Goal: Task Accomplishment & Management: Use online tool/utility

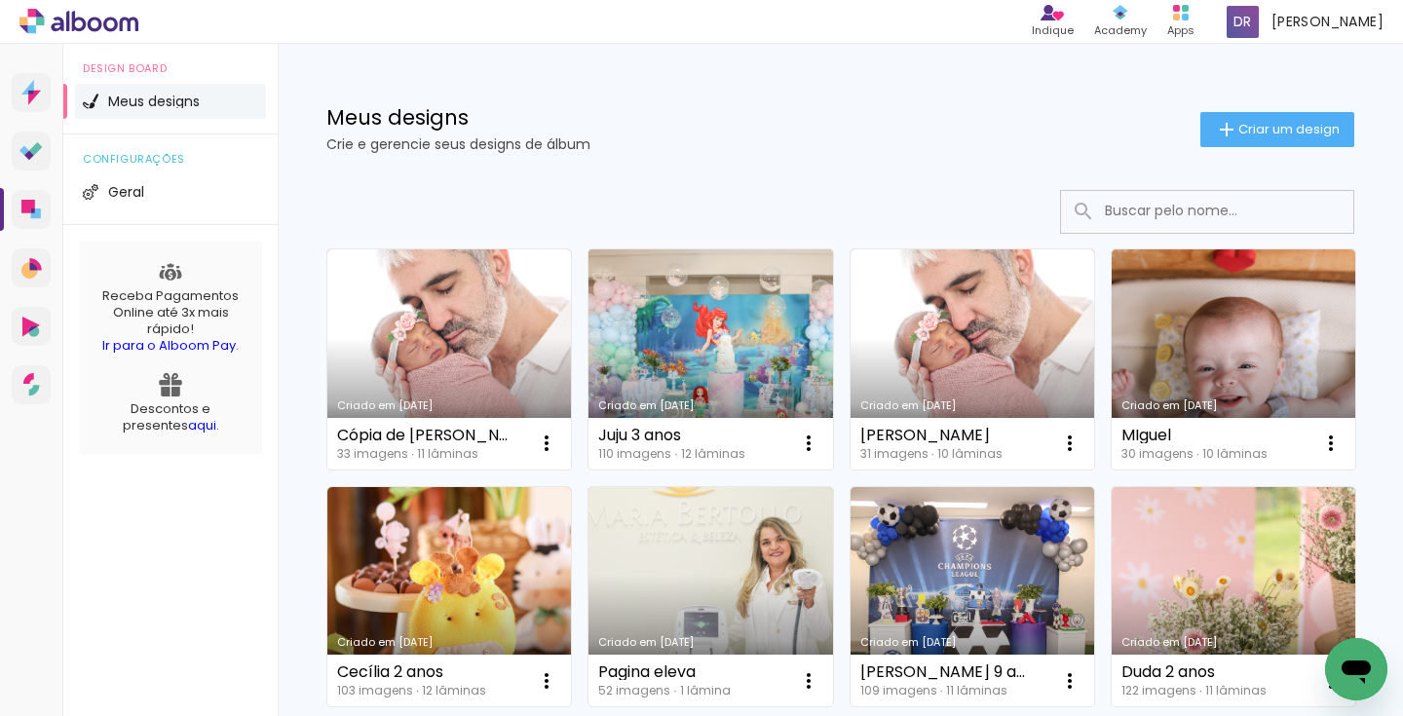
click at [719, 313] on link "Criado em [DATE]" at bounding box center [711, 359] width 244 height 220
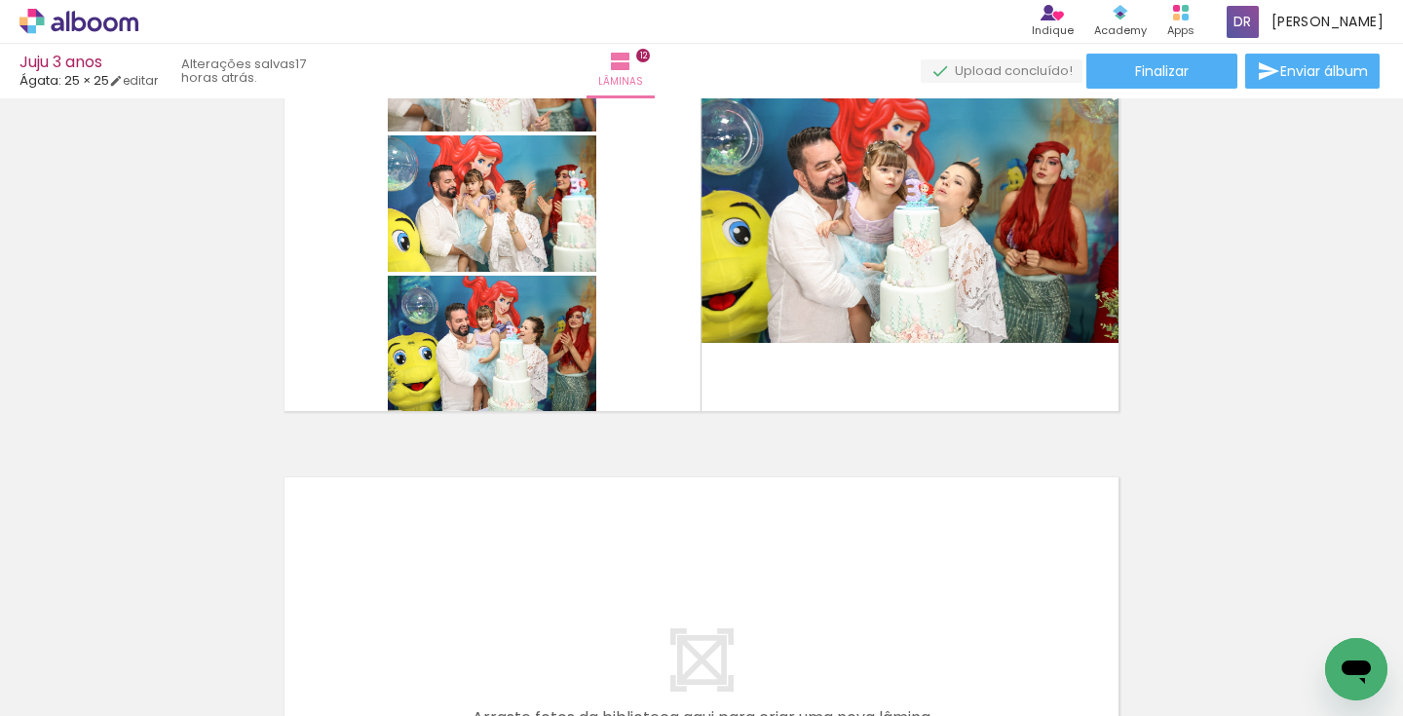
scroll to position [5457, 0]
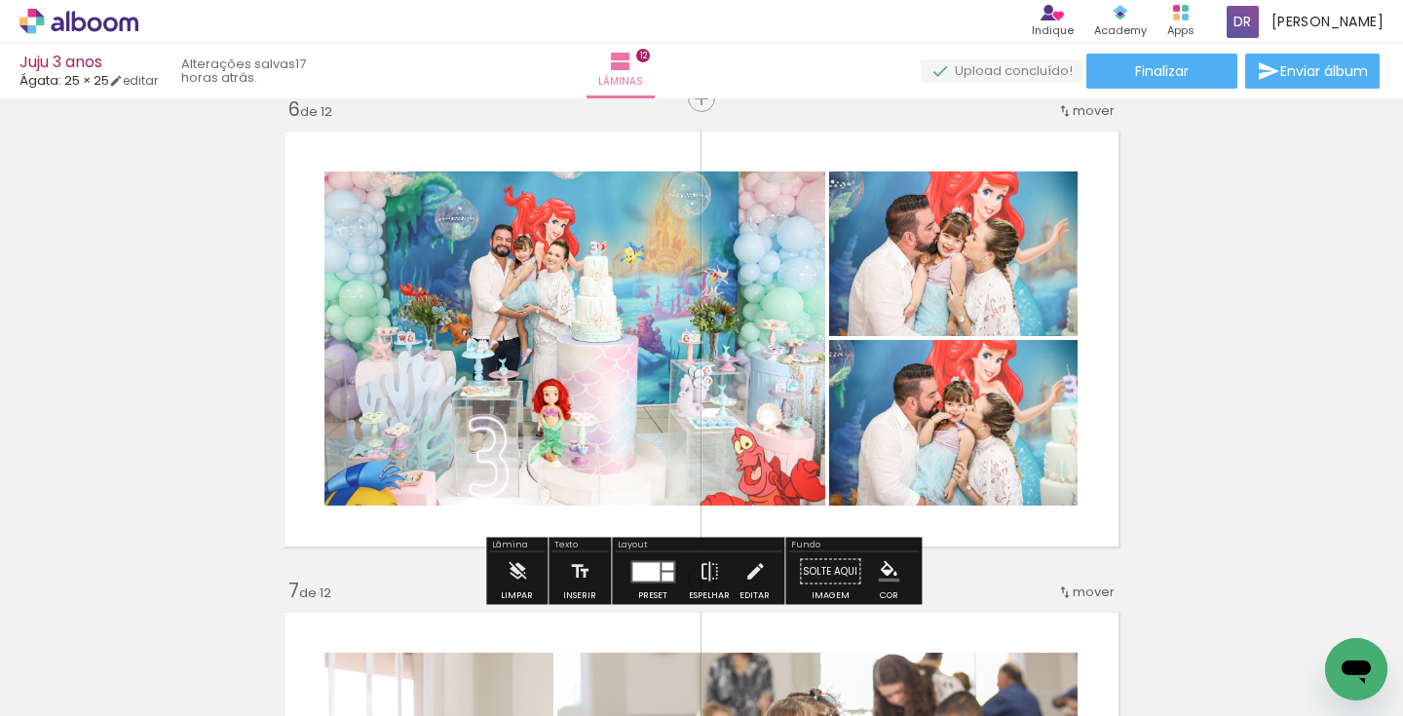
scroll to position [2442, 0]
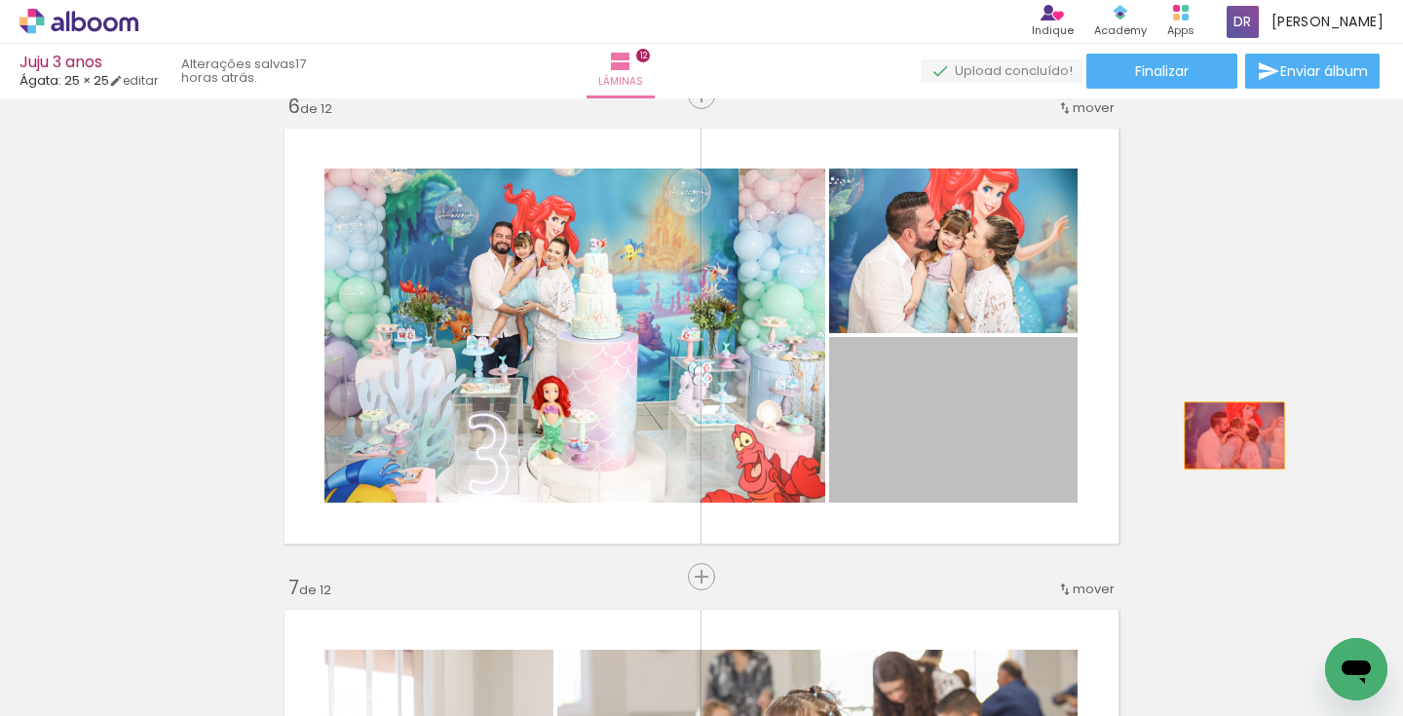
drag, startPoint x: 961, startPoint y: 447, endPoint x: 1277, endPoint y: 429, distance: 316.3
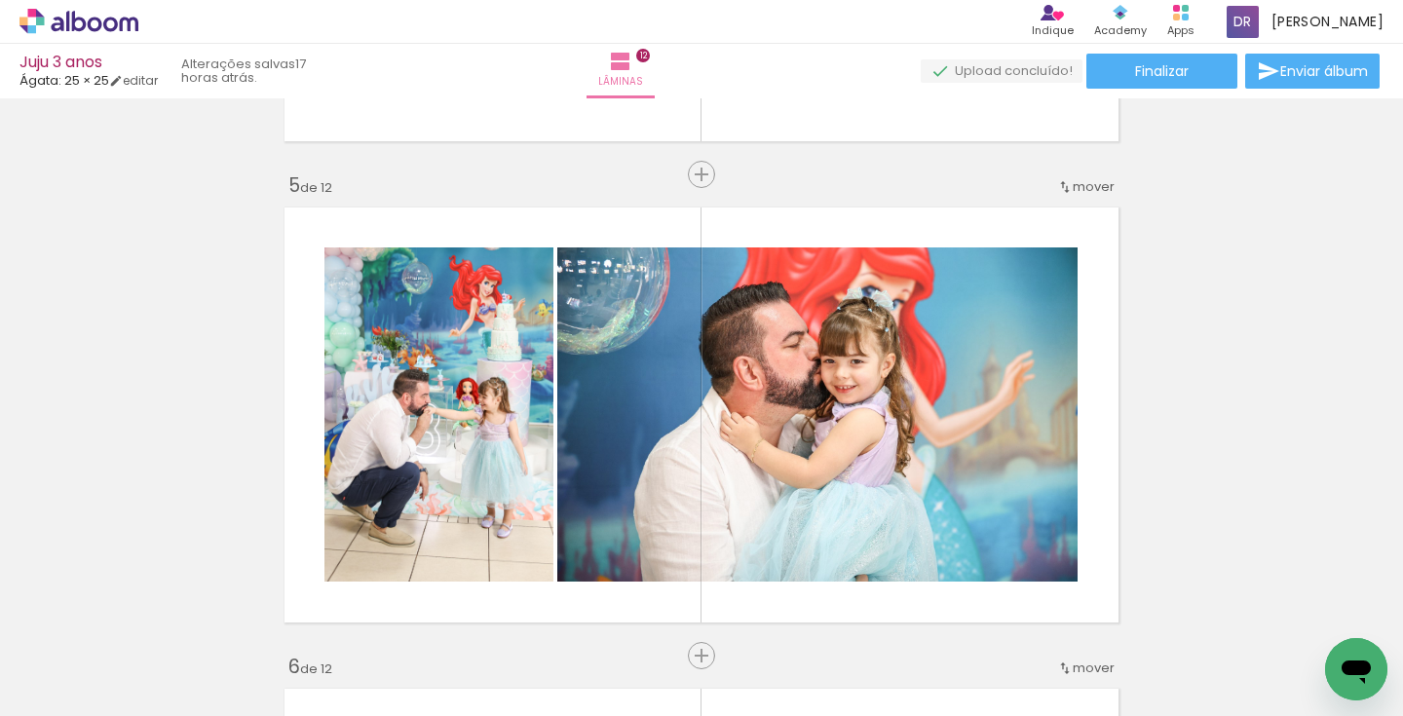
scroll to position [0, 4680]
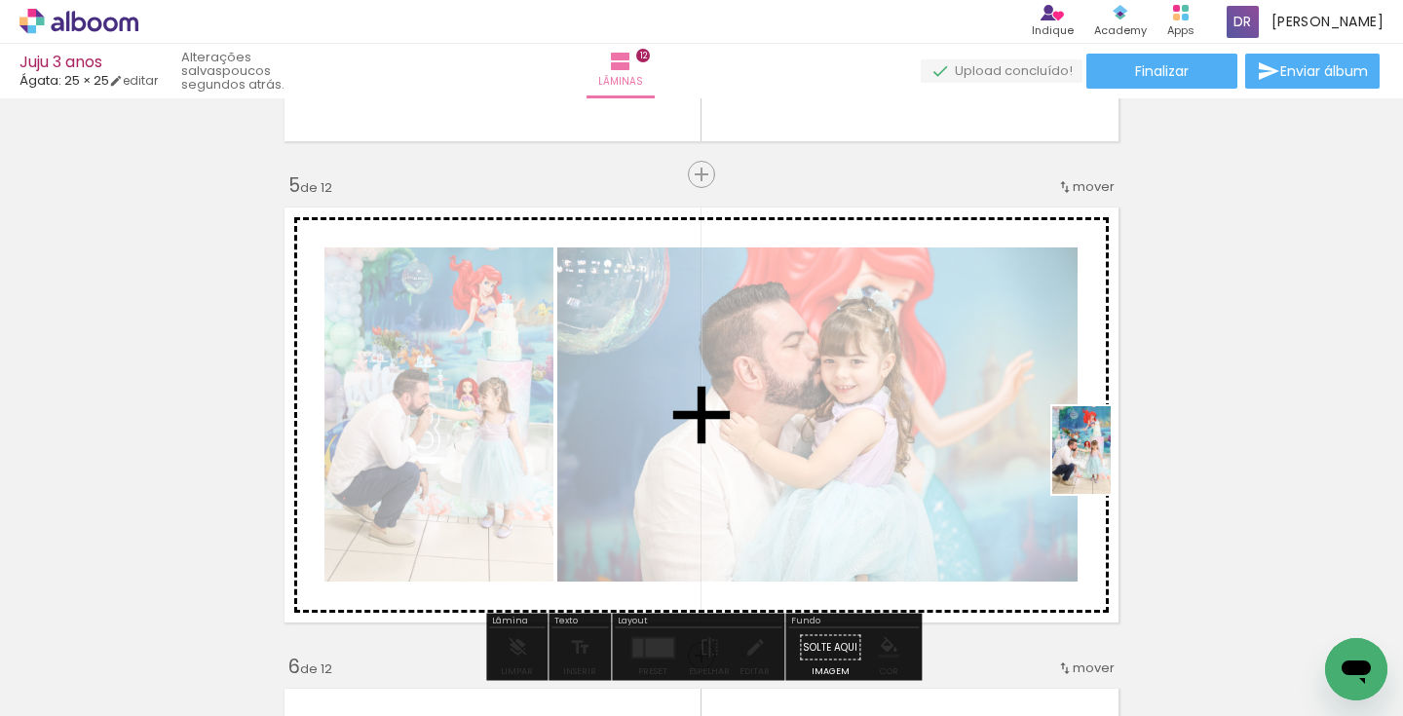
drag, startPoint x: 540, startPoint y: 652, endPoint x: 1110, endPoint y: 464, distance: 600.3
click at [1110, 464] on quentale-workspace at bounding box center [701, 358] width 1403 height 716
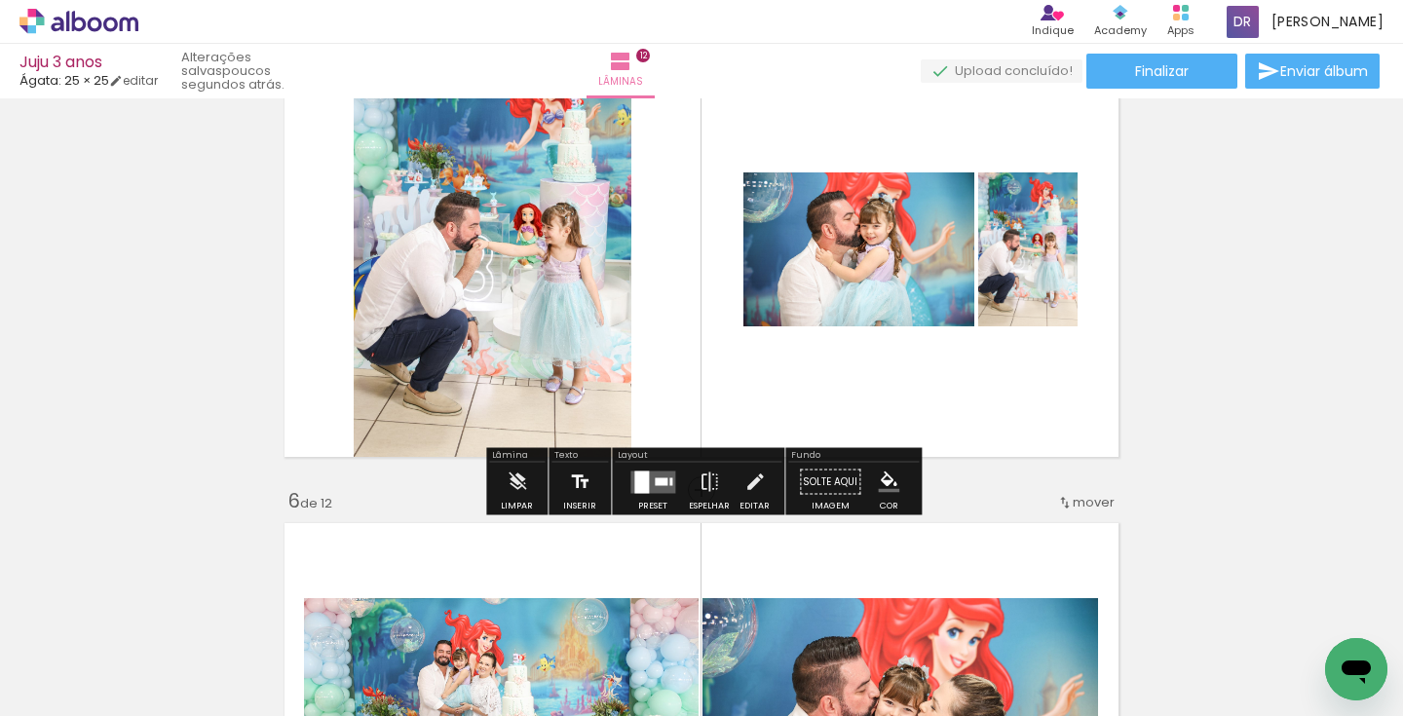
scroll to position [2046, 0]
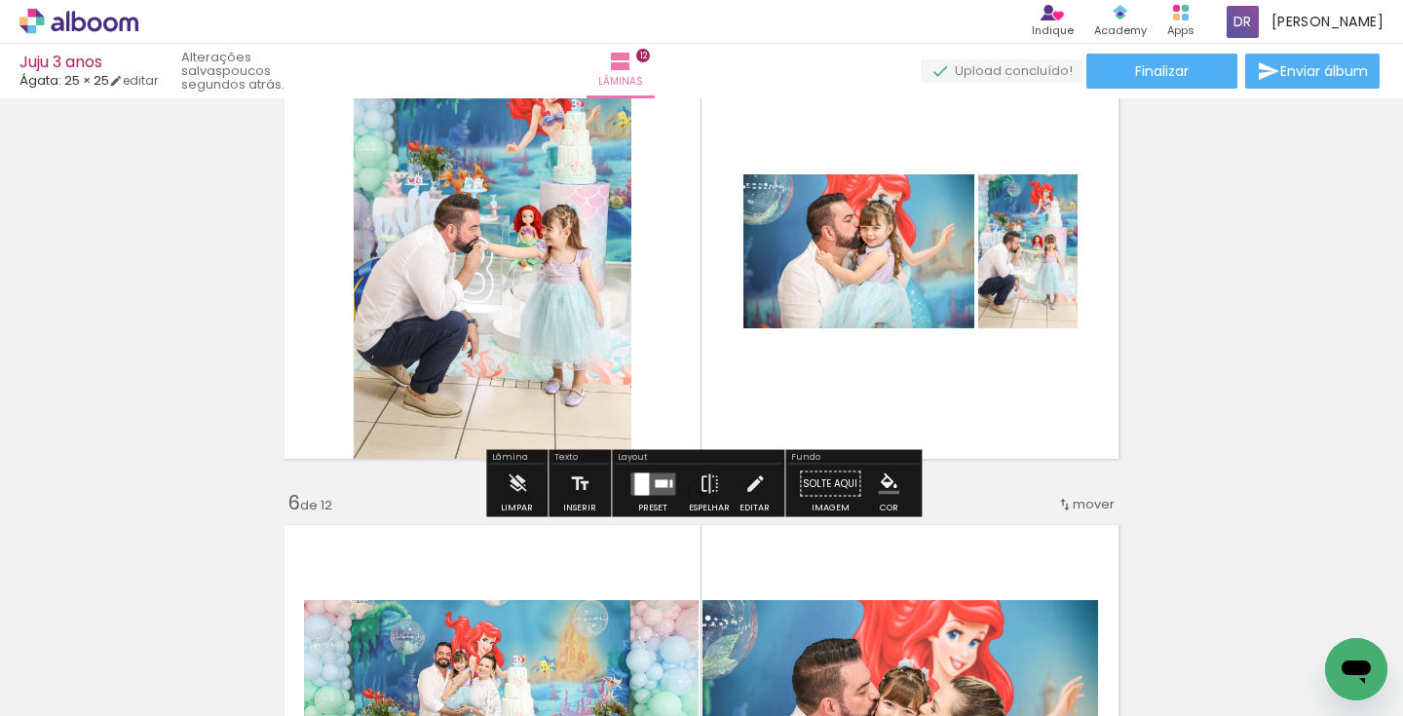
click at [662, 488] on quentale-layouter at bounding box center [653, 484] width 45 height 22
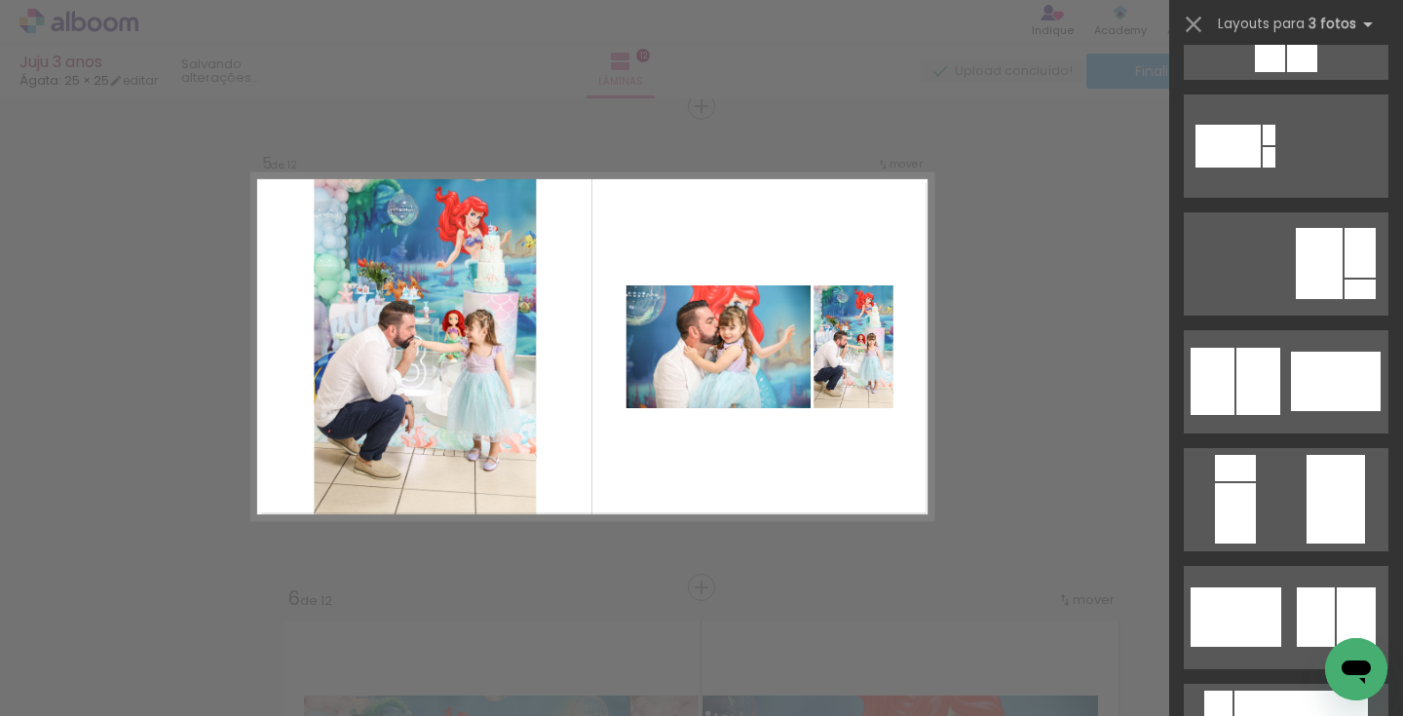
scroll to position [439, 0]
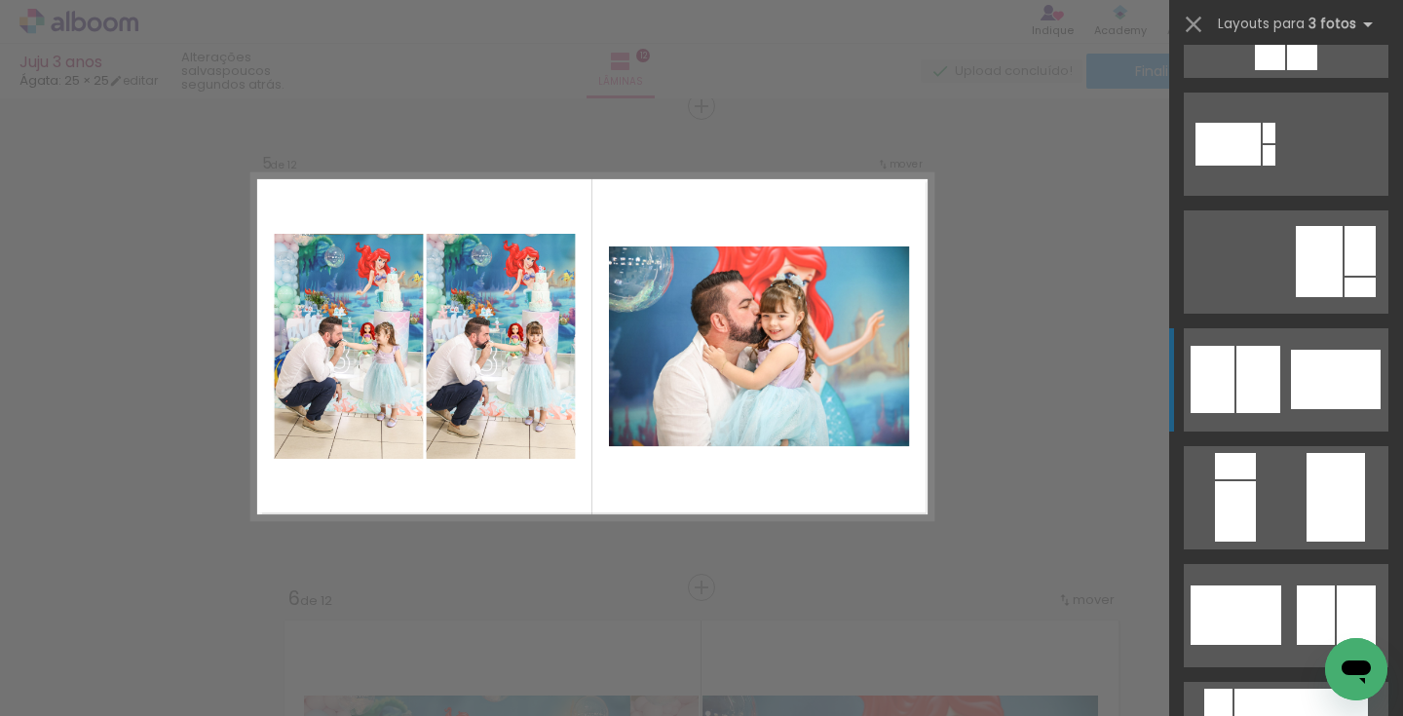
click at [1278, 356] on div at bounding box center [1259, 379] width 44 height 67
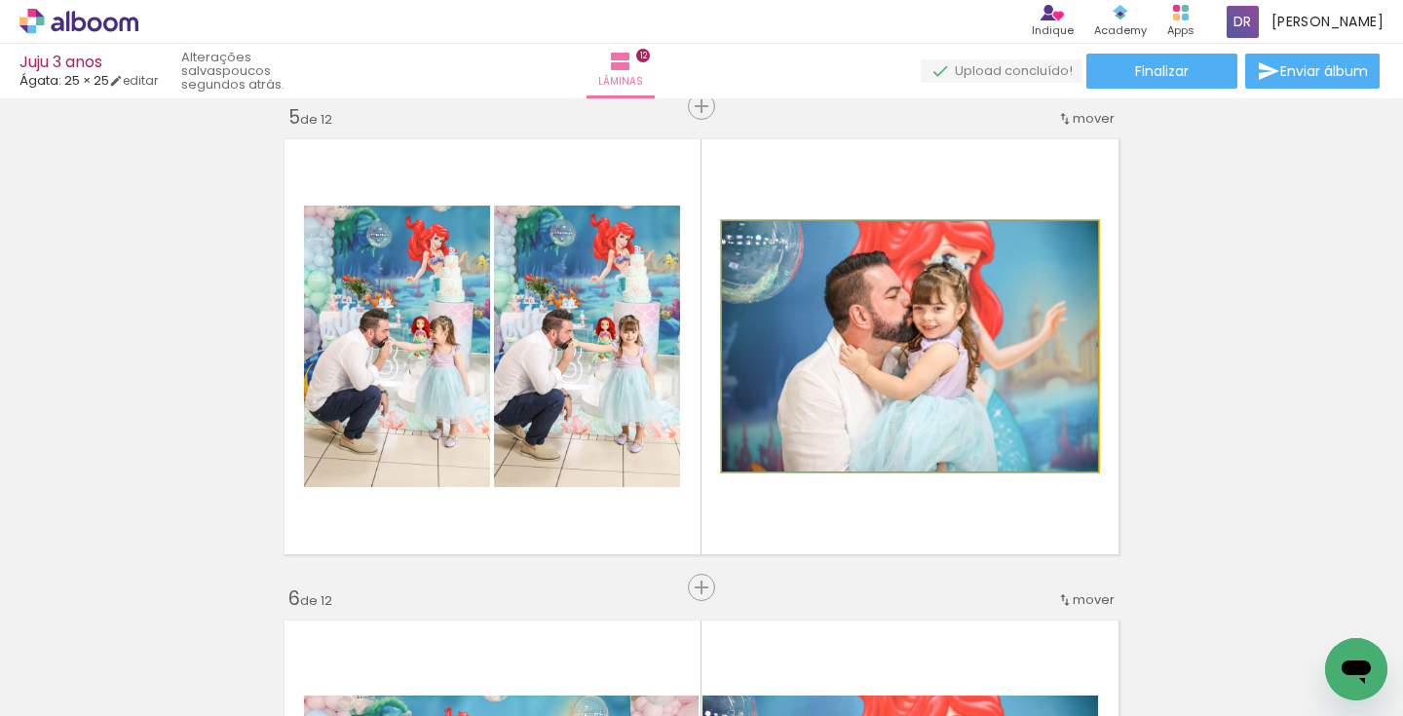
click at [905, 405] on quentale-photo at bounding box center [910, 346] width 376 height 250
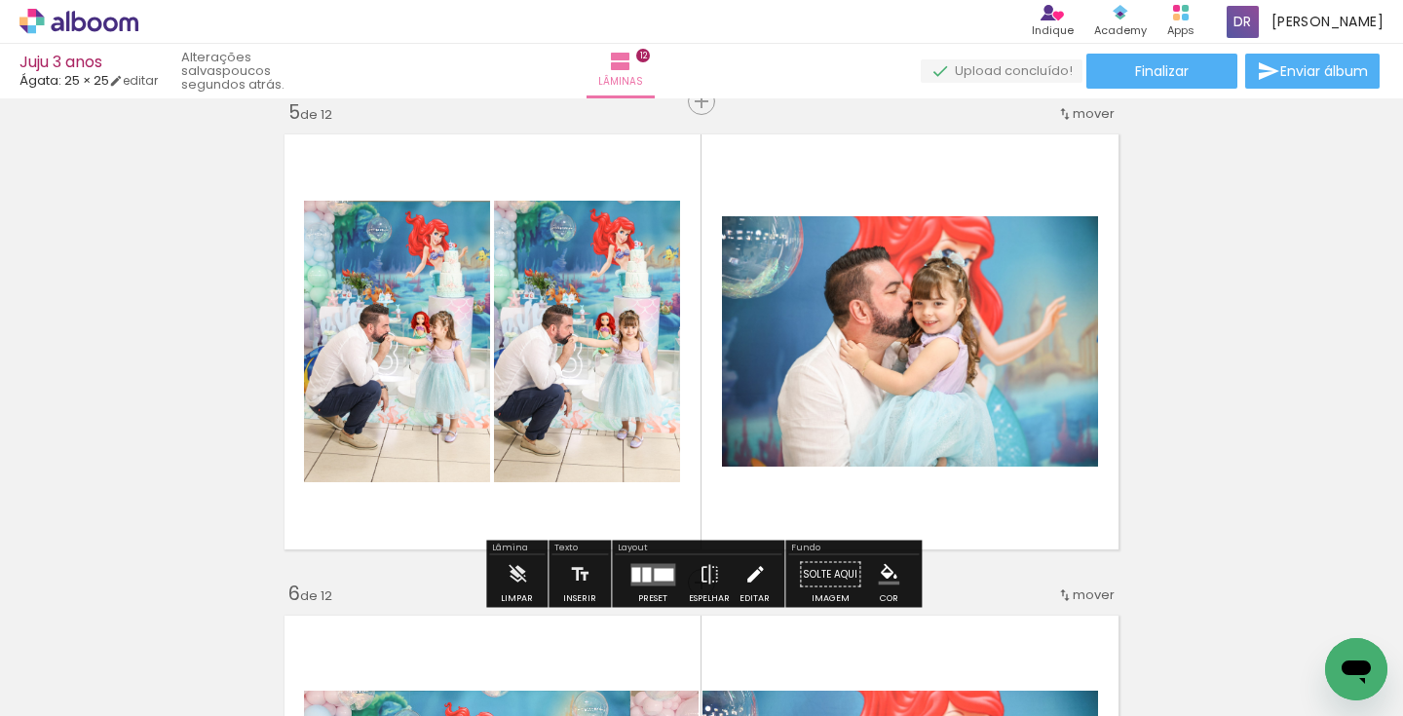
scroll to position [1952, 0]
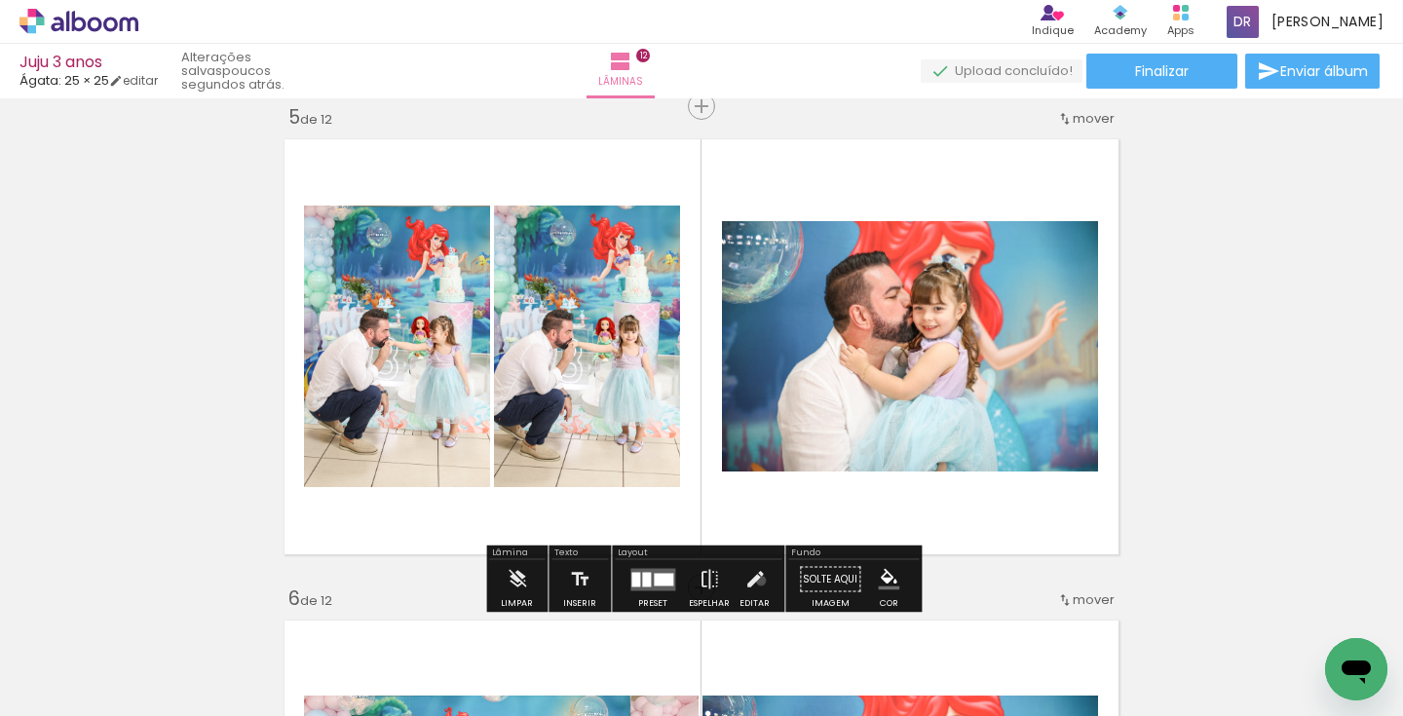
click at [755, 583] on iron-icon at bounding box center [755, 579] width 21 height 39
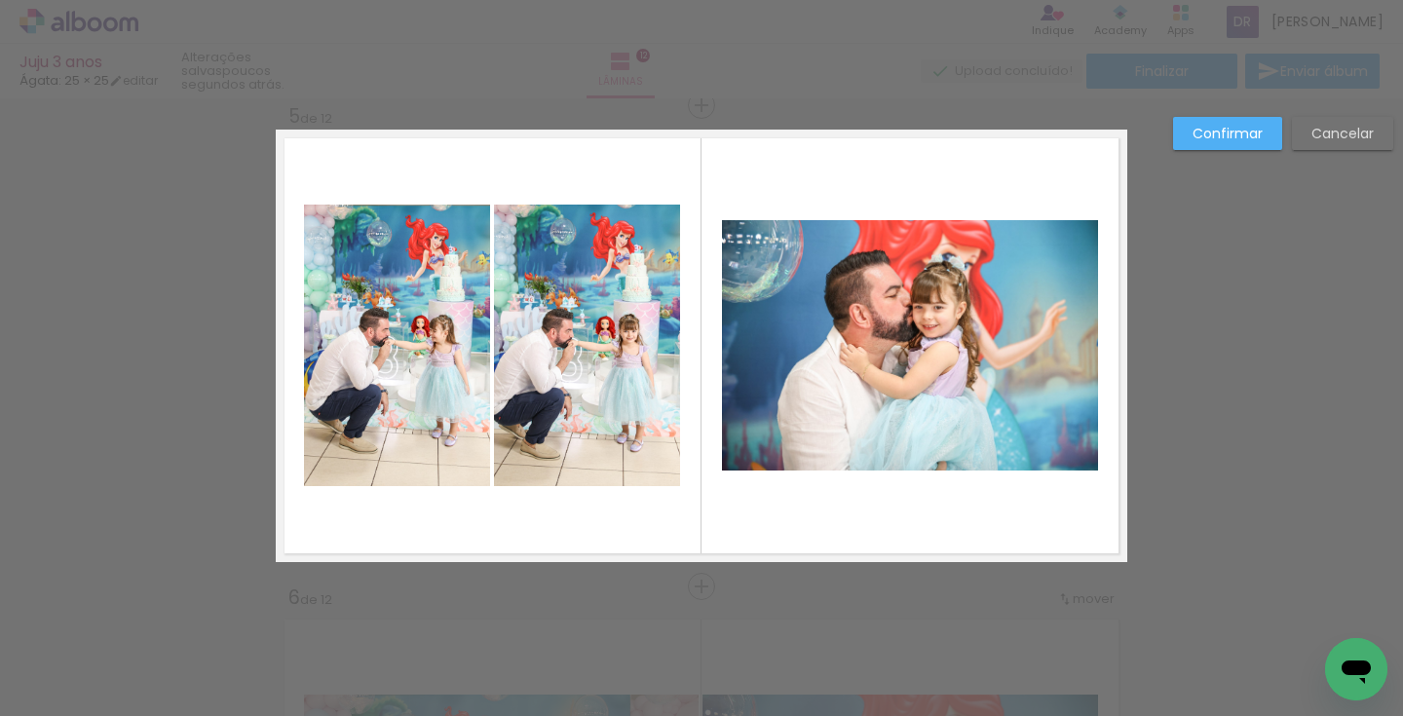
scroll to position [1950, 0]
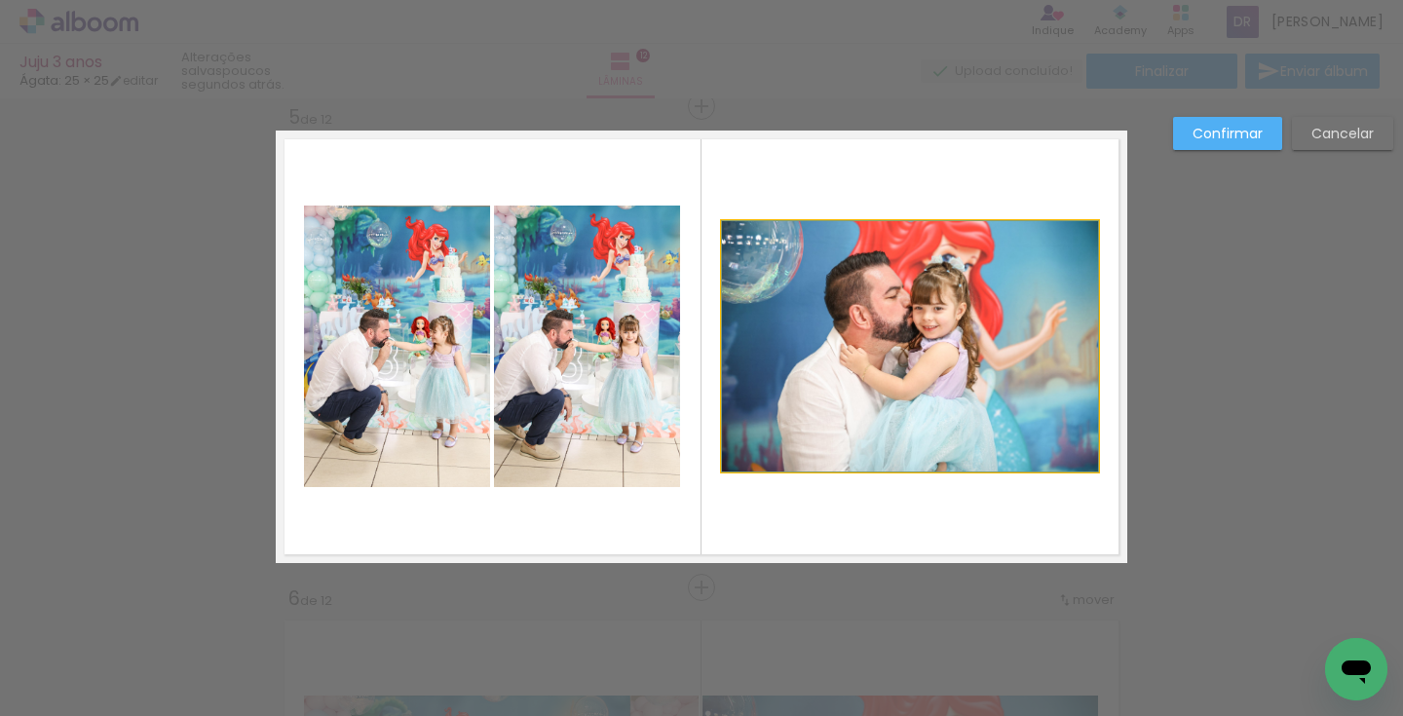
click at [923, 260] on album-spread "5 de 12" at bounding box center [702, 347] width 852 height 433
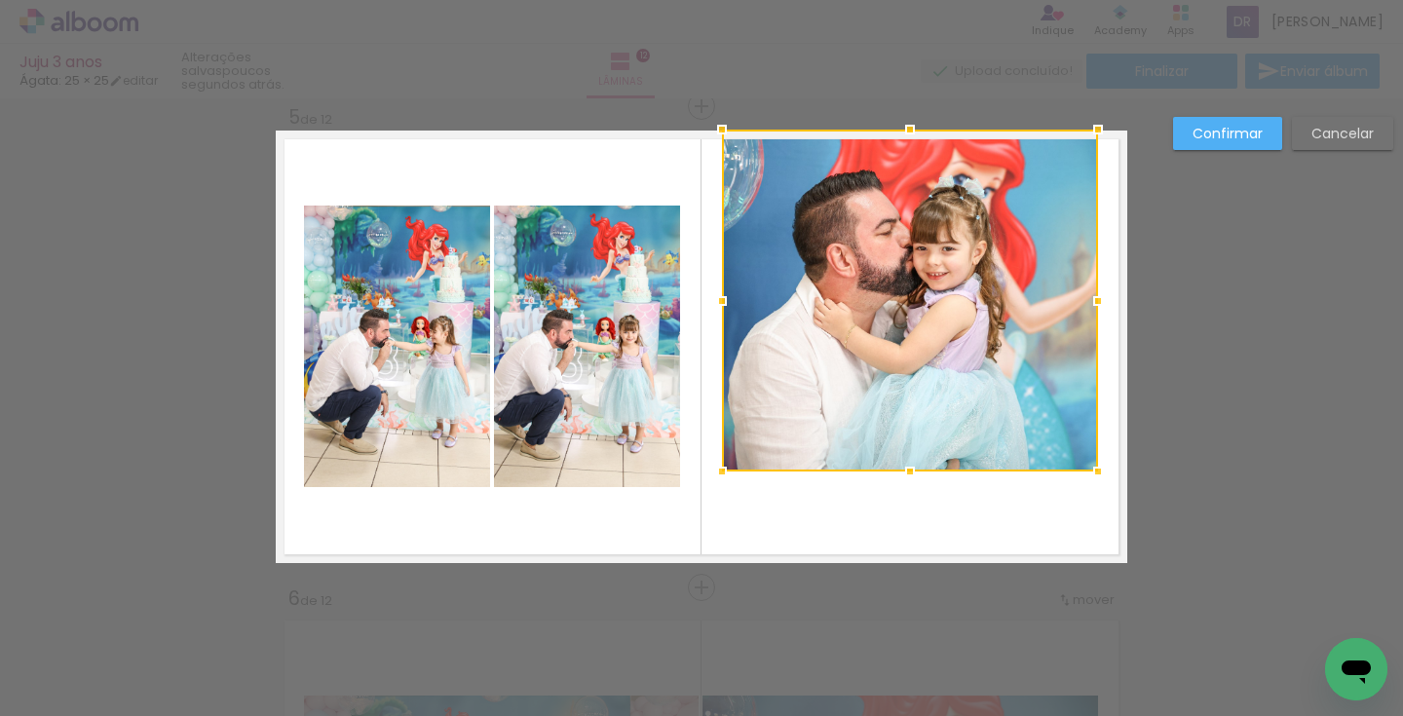
drag, startPoint x: 918, startPoint y: 165, endPoint x: 914, endPoint y: 131, distance: 34.3
click at [914, 131] on div at bounding box center [910, 129] width 39 height 39
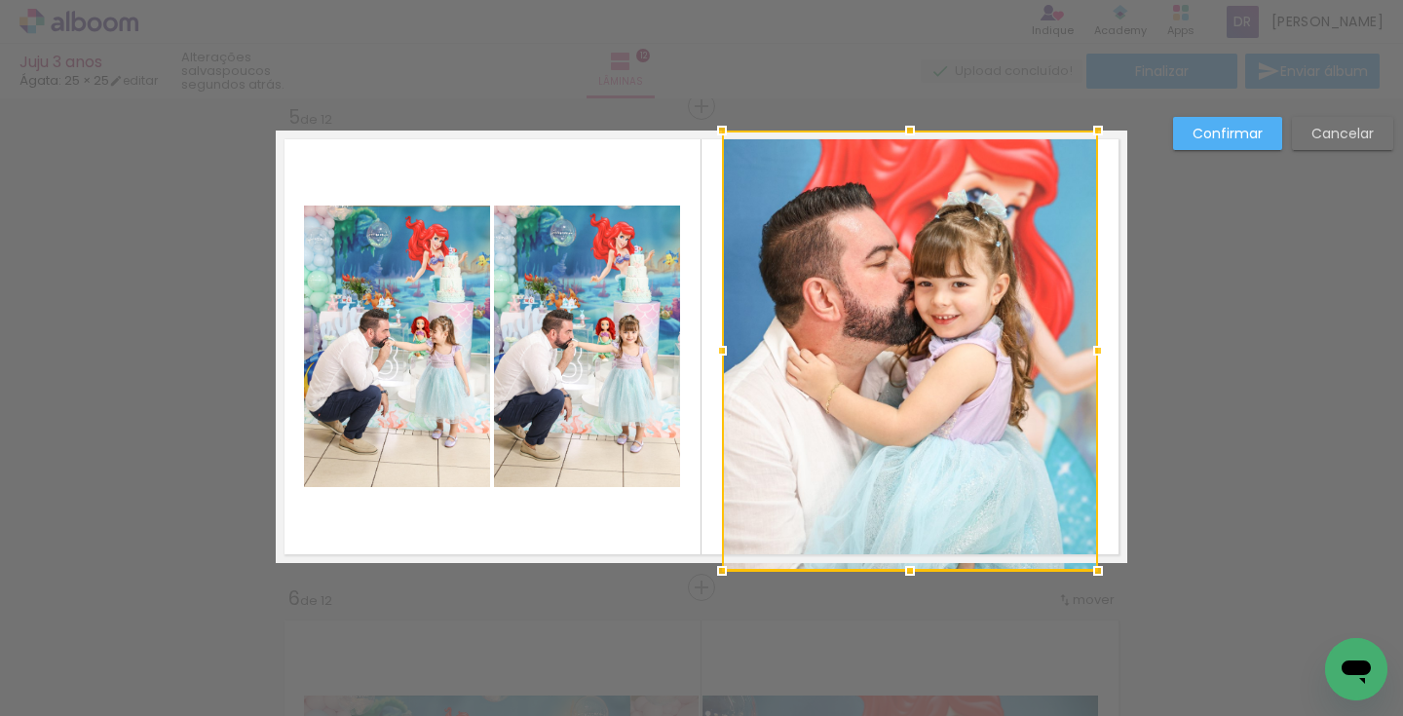
drag, startPoint x: 908, startPoint y: 479, endPoint x: 922, endPoint y: 445, distance: 36.7
click at [922, 446] on div at bounding box center [910, 351] width 376 height 440
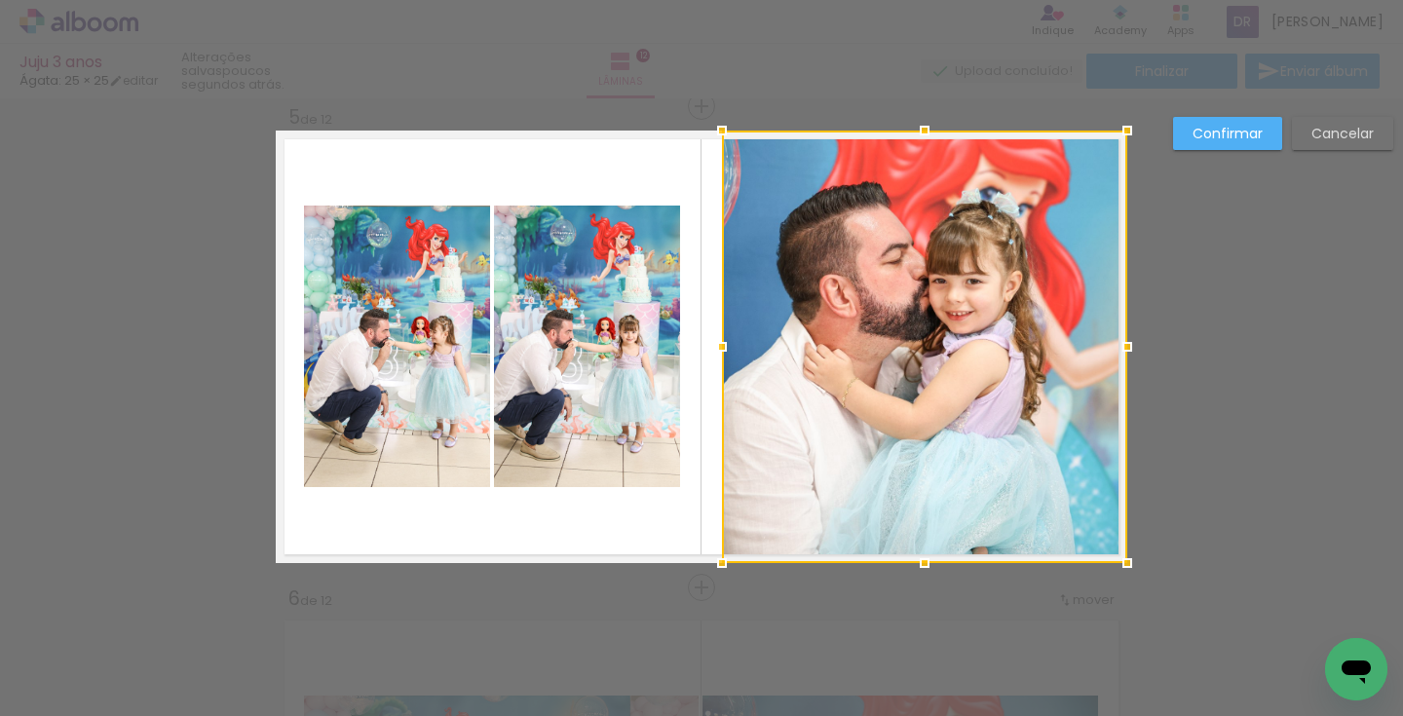
drag, startPoint x: 1099, startPoint y: 352, endPoint x: 1125, endPoint y: 348, distance: 25.6
click at [1125, 348] on div at bounding box center [1127, 346] width 39 height 39
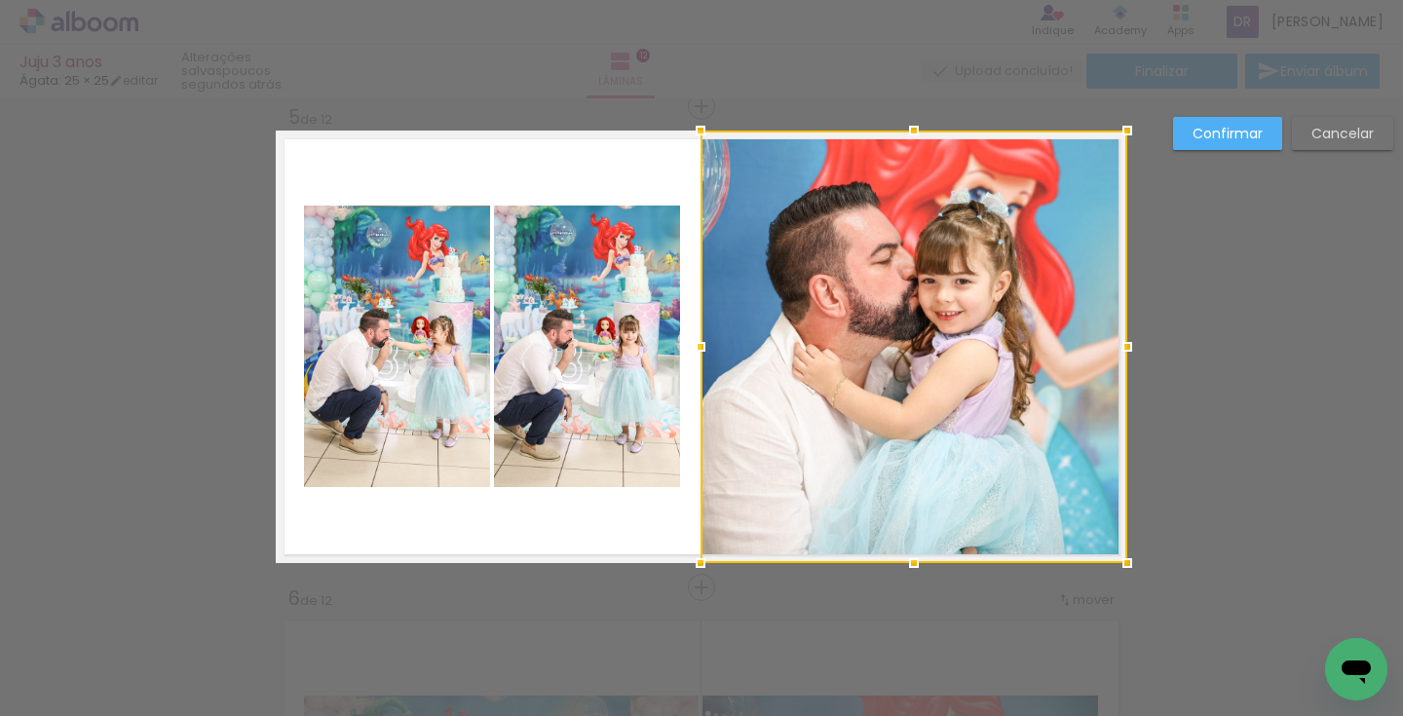
drag, startPoint x: 729, startPoint y: 351, endPoint x: 848, endPoint y: 359, distance: 119.1
click at [710, 348] on div at bounding box center [700, 346] width 39 height 39
drag, startPoint x: 859, startPoint y: 359, endPoint x: 870, endPoint y: 360, distance: 11.7
click at [871, 359] on div at bounding box center [914, 347] width 427 height 433
drag, startPoint x: 904, startPoint y: 439, endPoint x: 921, endPoint y: 438, distance: 16.6
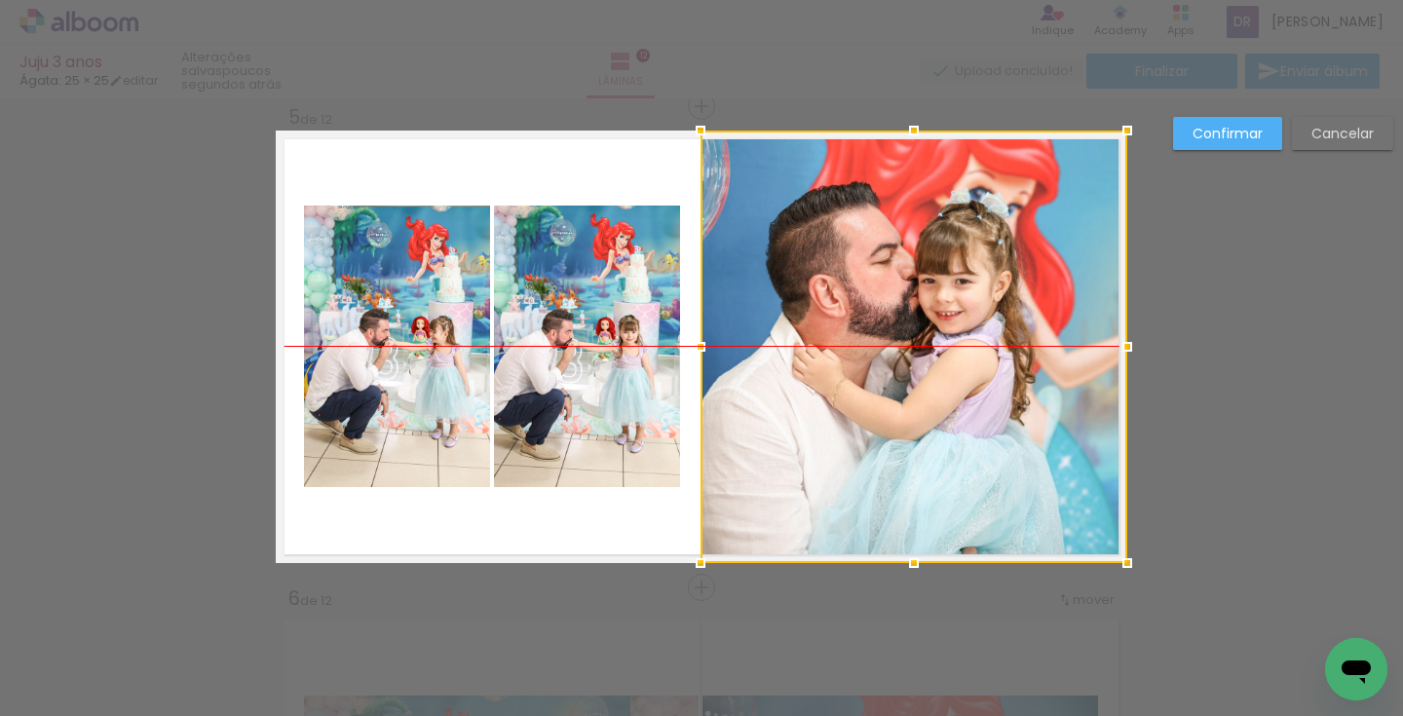
click at [921, 438] on div at bounding box center [914, 347] width 427 height 433
click at [0, 0] on slot "Confirmar" at bounding box center [0, 0] width 0 height 0
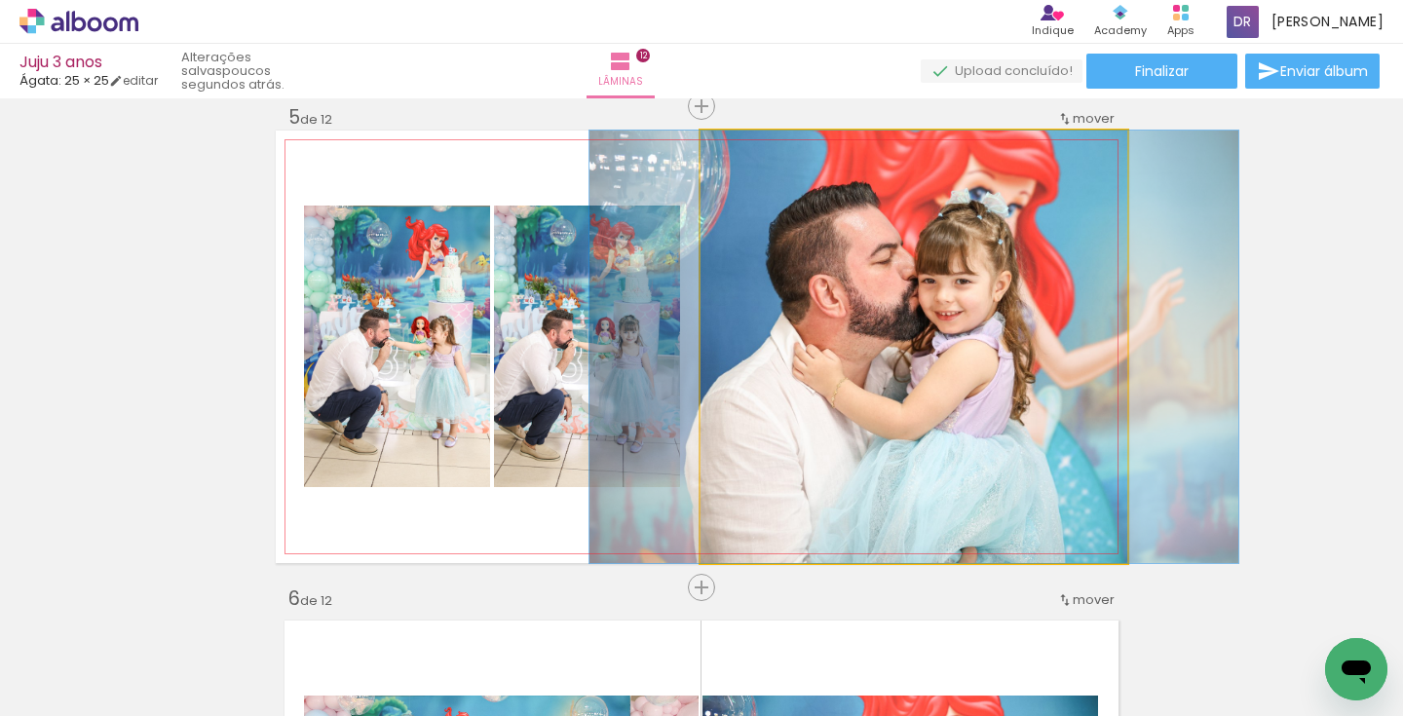
click at [945, 384] on quentale-photo at bounding box center [914, 347] width 427 height 433
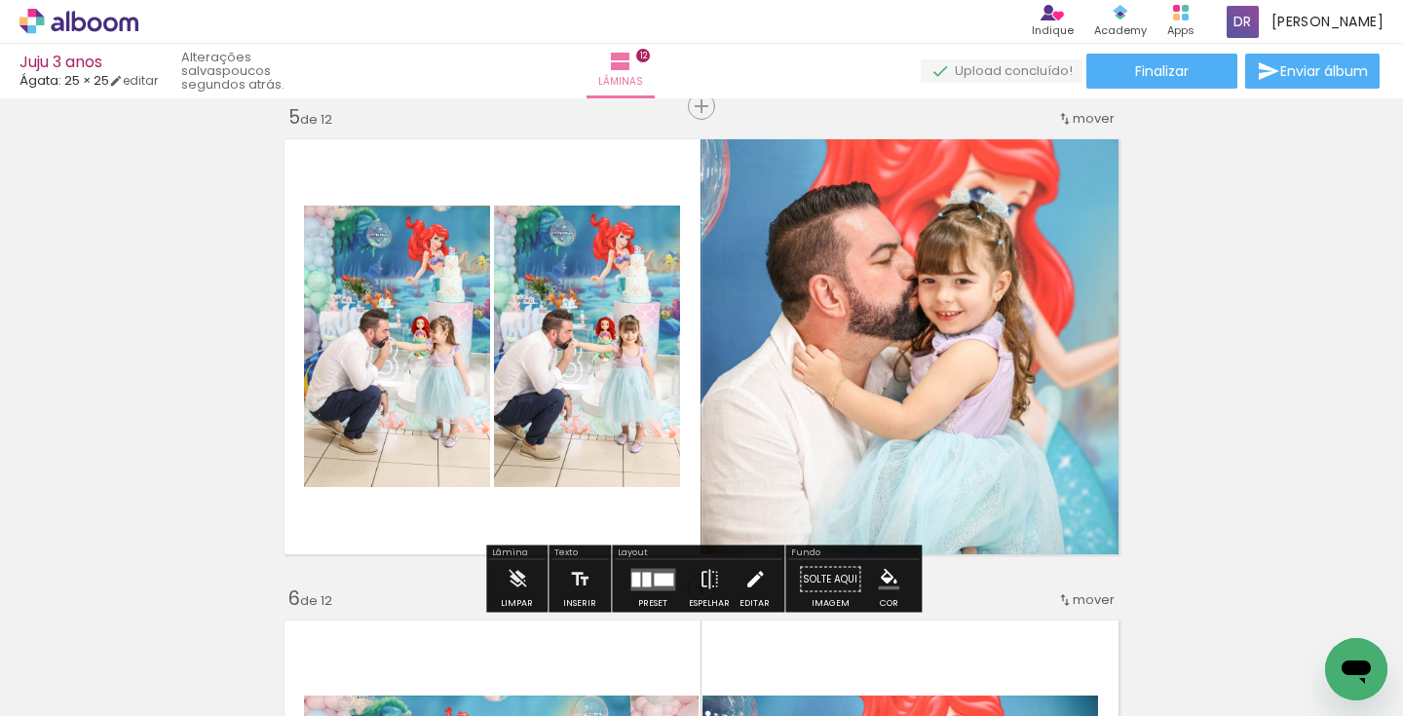
click at [767, 579] on paper-button "Editar" at bounding box center [755, 585] width 40 height 50
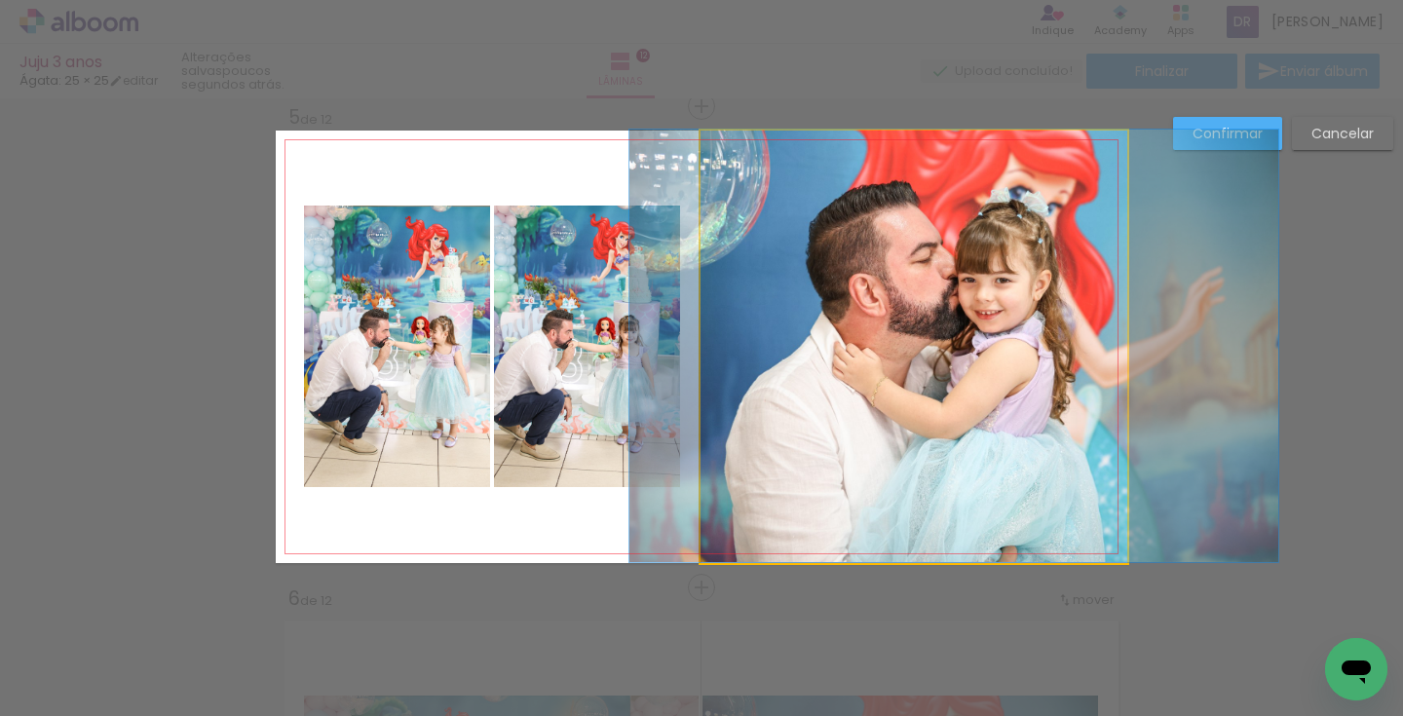
drag, startPoint x: 932, startPoint y: 365, endPoint x: 970, endPoint y: 363, distance: 38.1
click at [970, 363] on album-spread "5 de 12" at bounding box center [702, 347] width 852 height 433
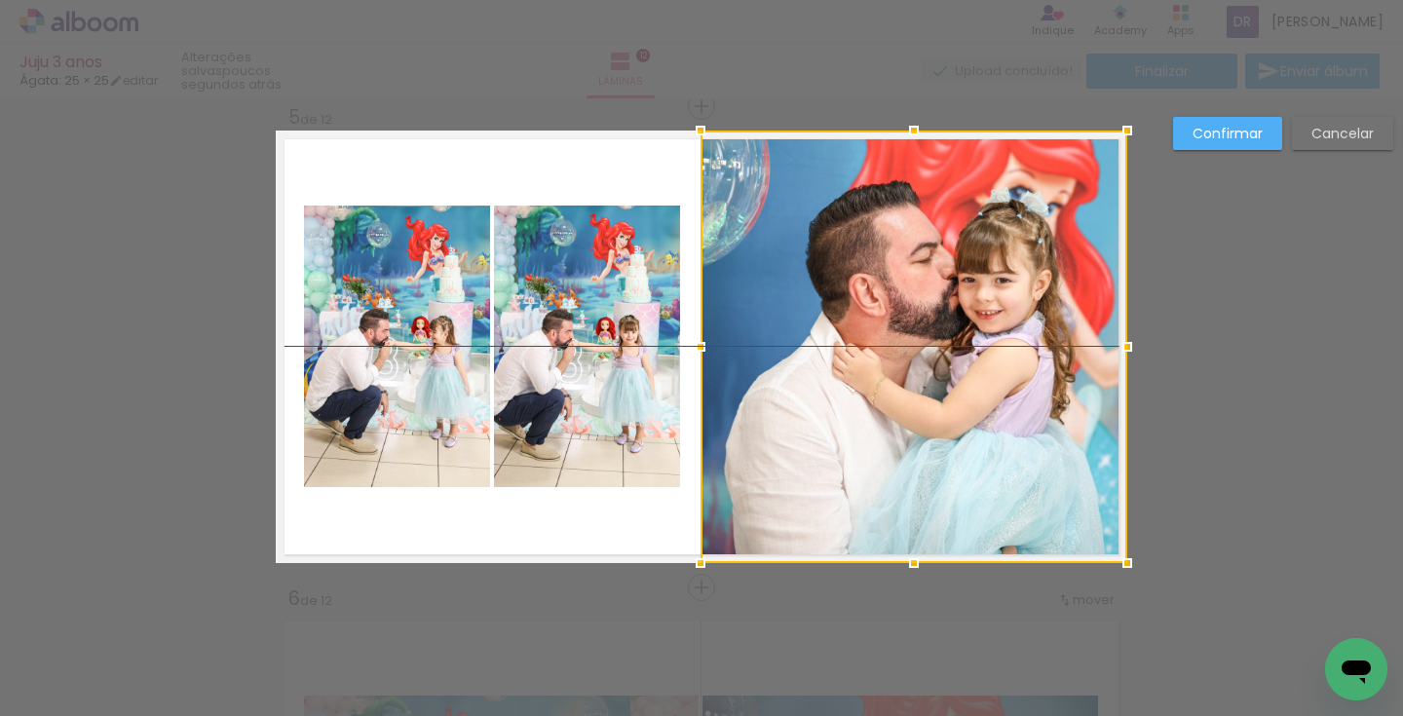
click at [1018, 311] on div at bounding box center [914, 347] width 427 height 433
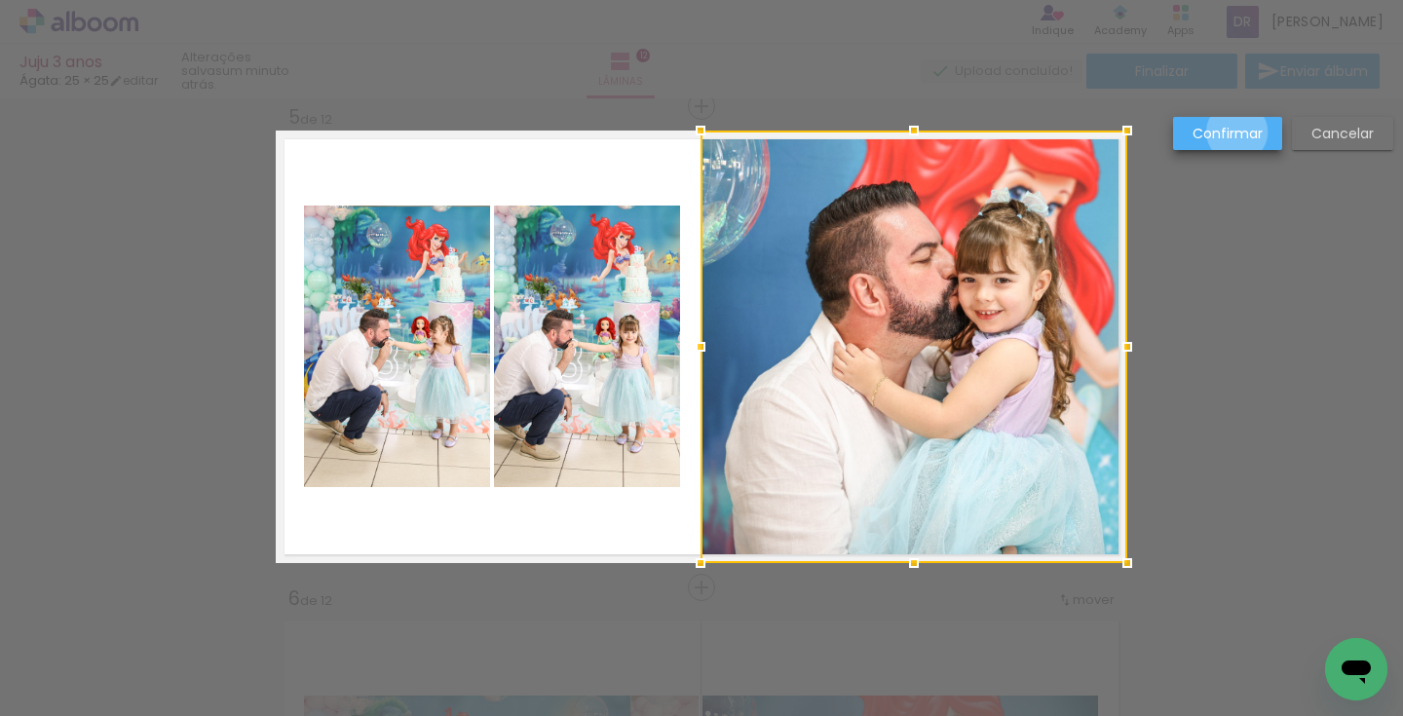
drag, startPoint x: 1238, startPoint y: 133, endPoint x: 1286, endPoint y: 177, distance: 66.2
click at [0, 0] on slot "Confirmar" at bounding box center [0, 0] width 0 height 0
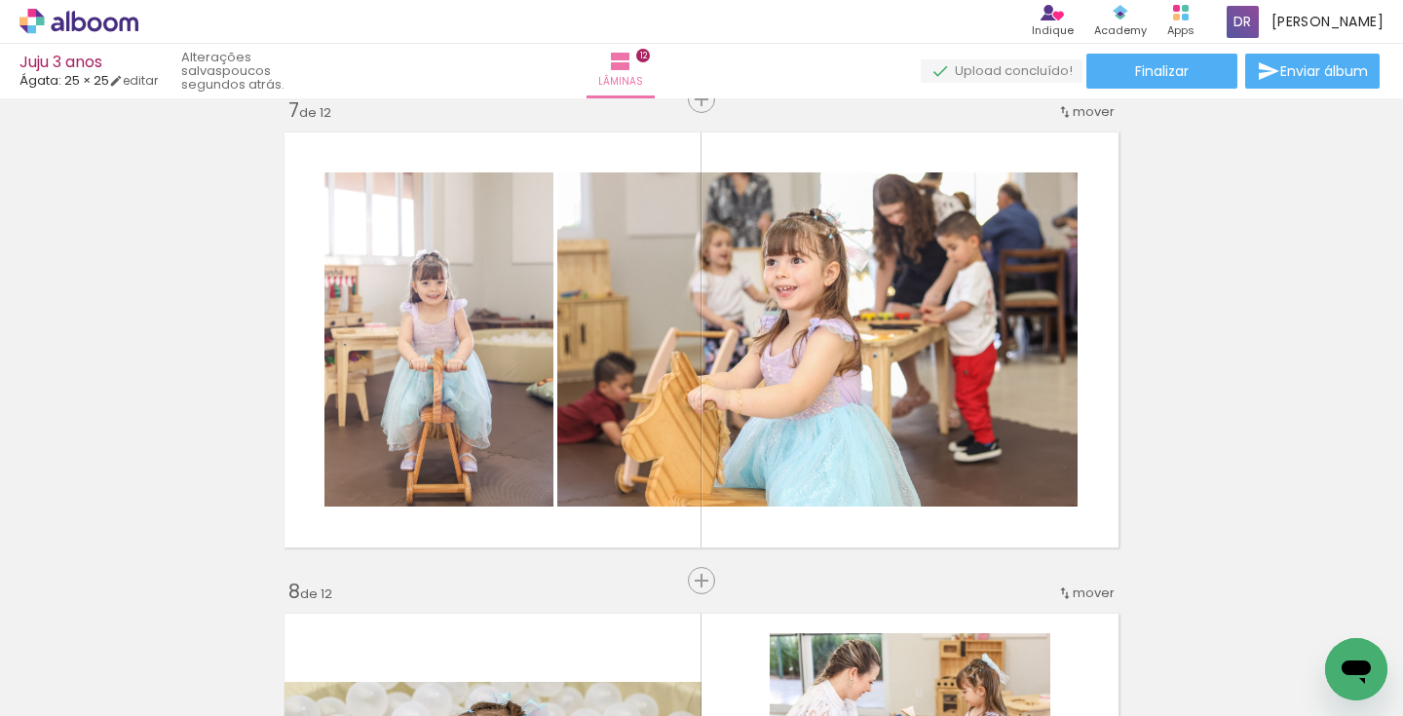
scroll to position [0, 5966]
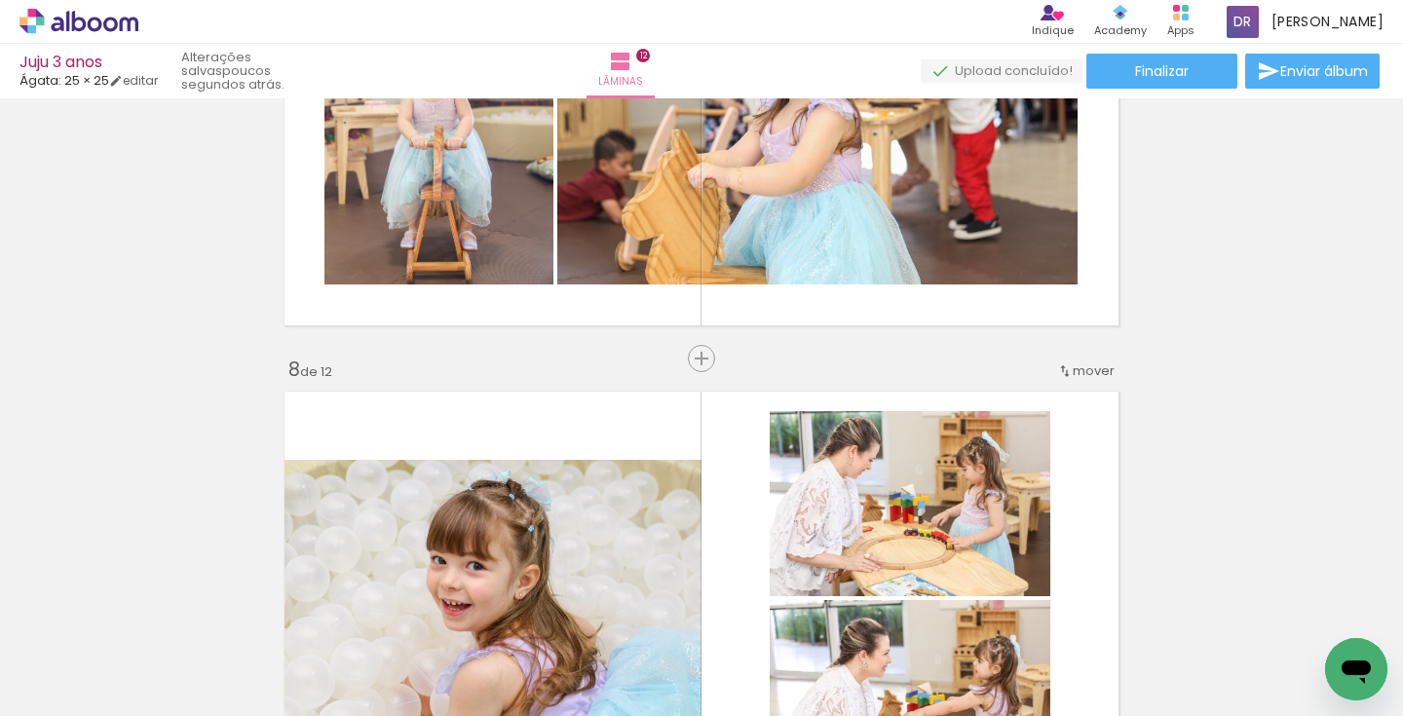
scroll to position [3126, 0]
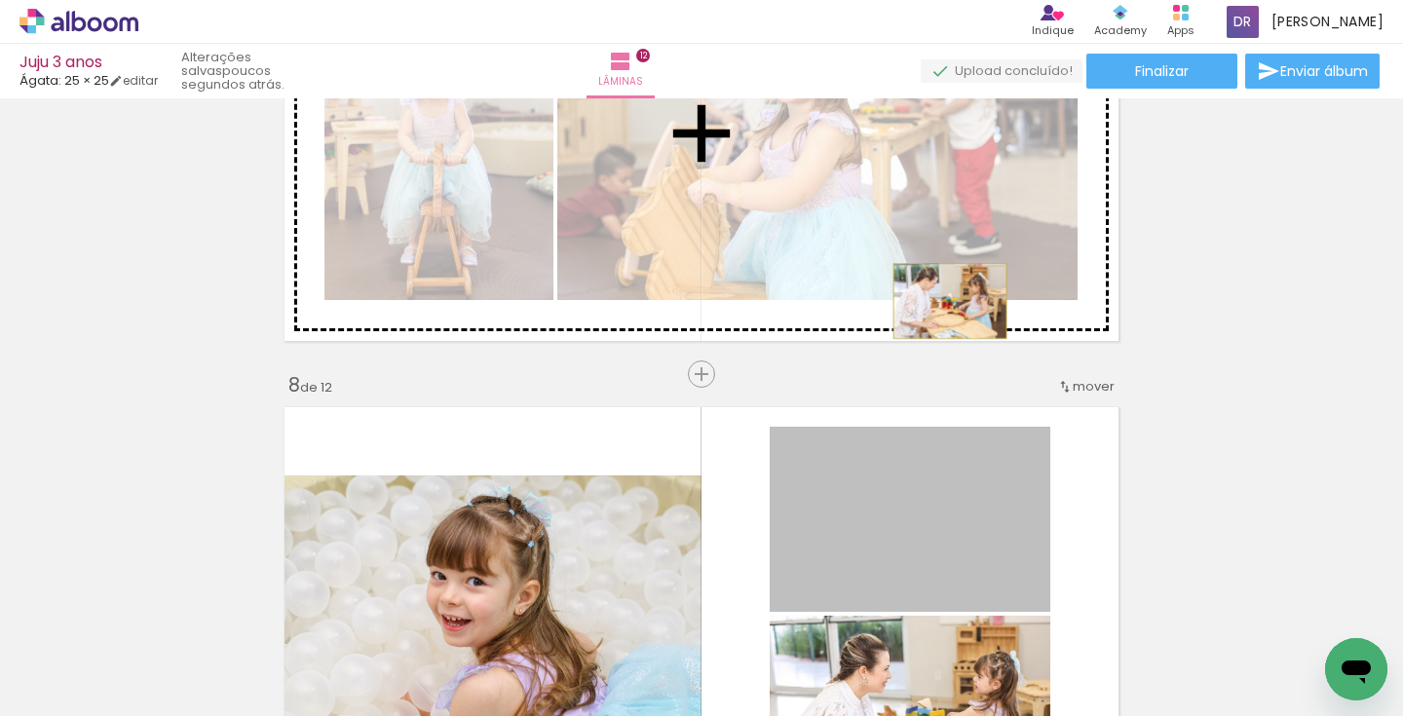
drag, startPoint x: 864, startPoint y: 512, endPoint x: 949, endPoint y: 300, distance: 227.8
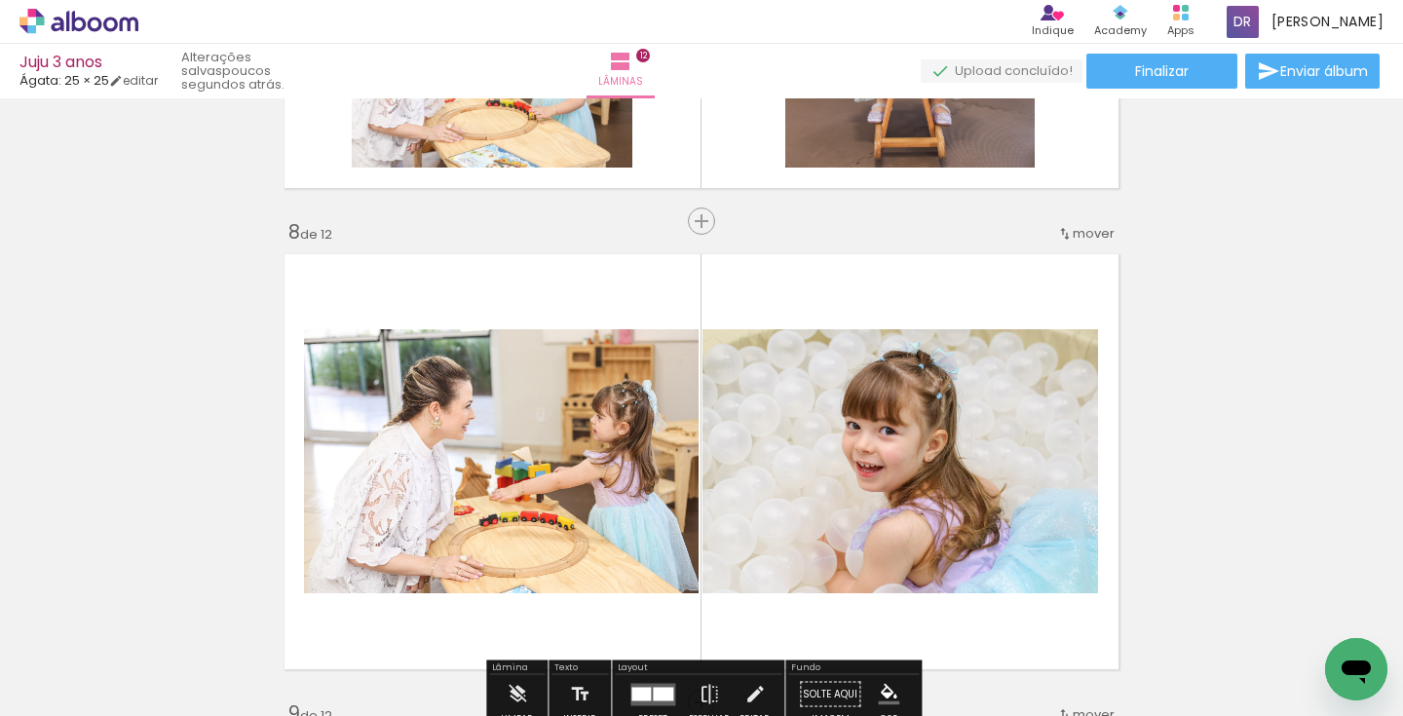
scroll to position [3276, 0]
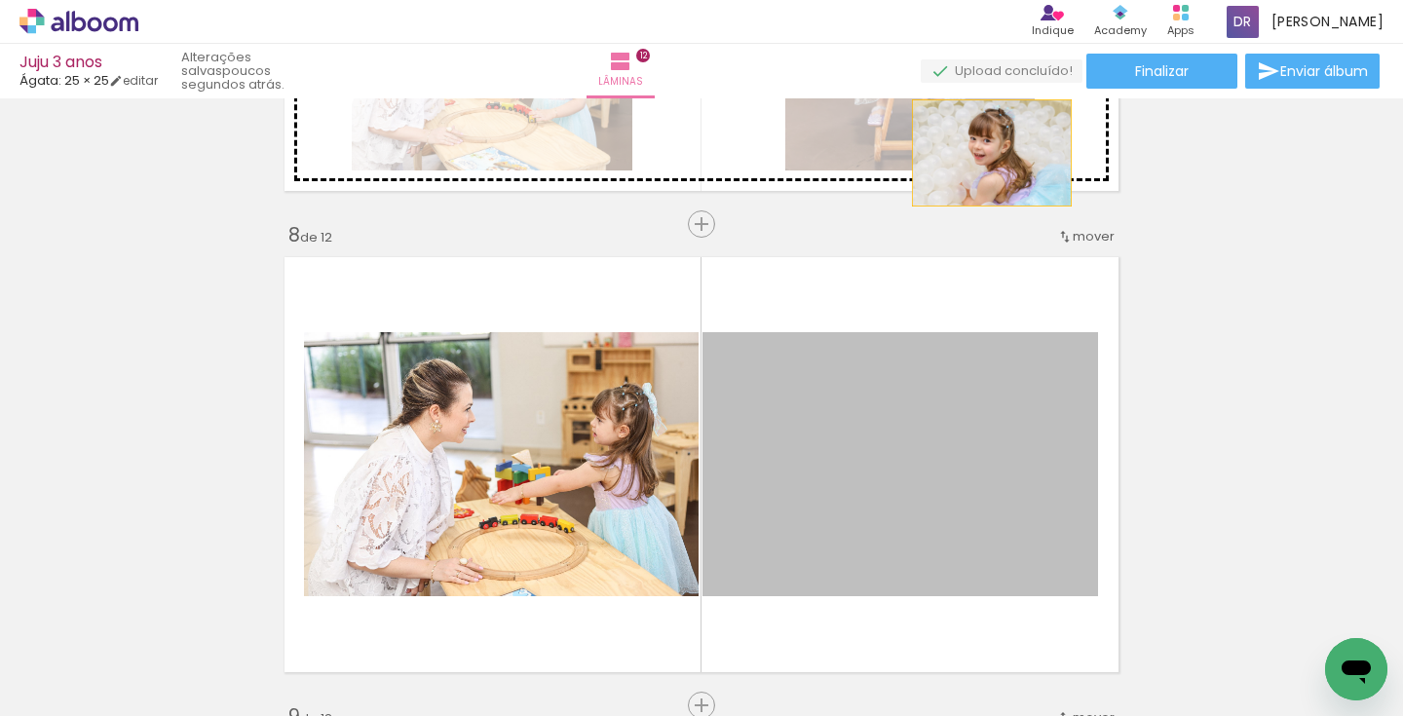
drag, startPoint x: 999, startPoint y: 223, endPoint x: 989, endPoint y: 152, distance: 71.8
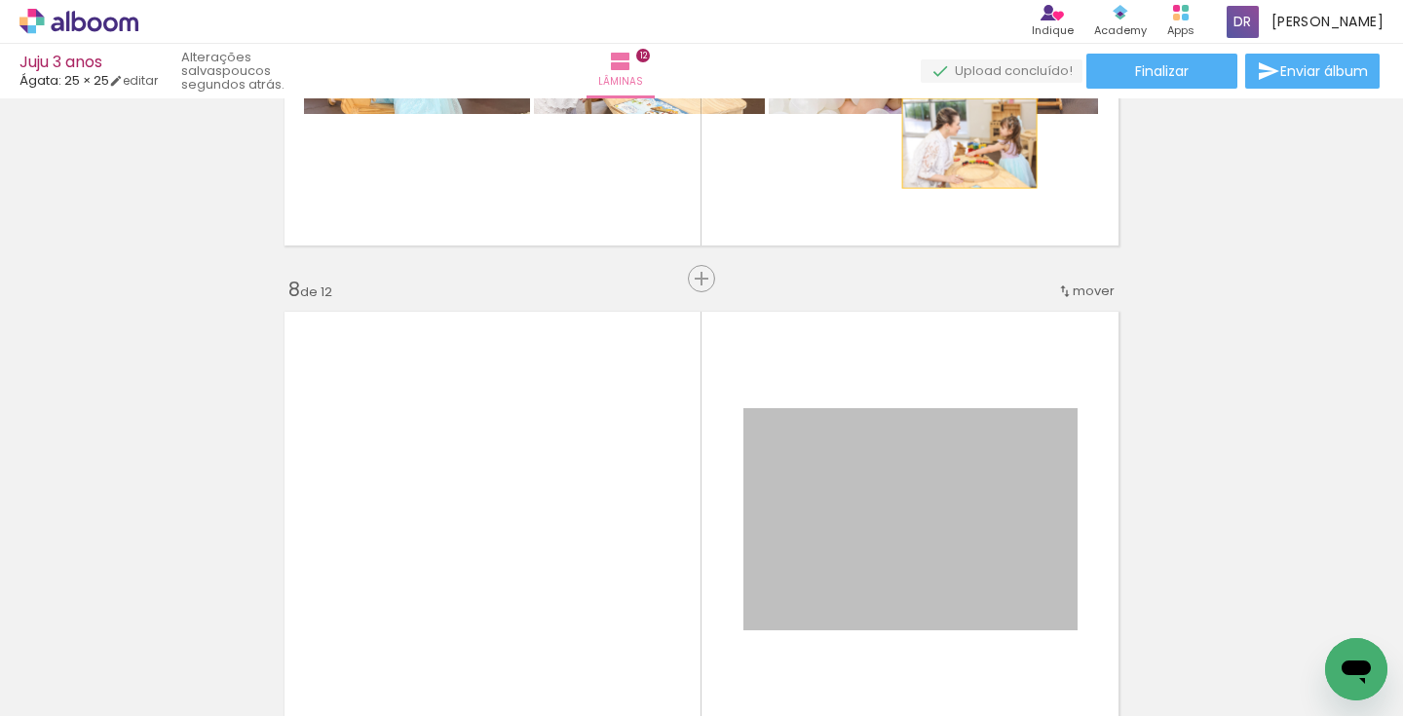
drag, startPoint x: 984, startPoint y: 159, endPoint x: 971, endPoint y: 94, distance: 66.7
click at [0, 0] on div "Juju 3 anos Ágata: 25 × 25 editar poucos segundos atrás. Lâminas 12 Finalizar E…" at bounding box center [0, 0] width 0 height 0
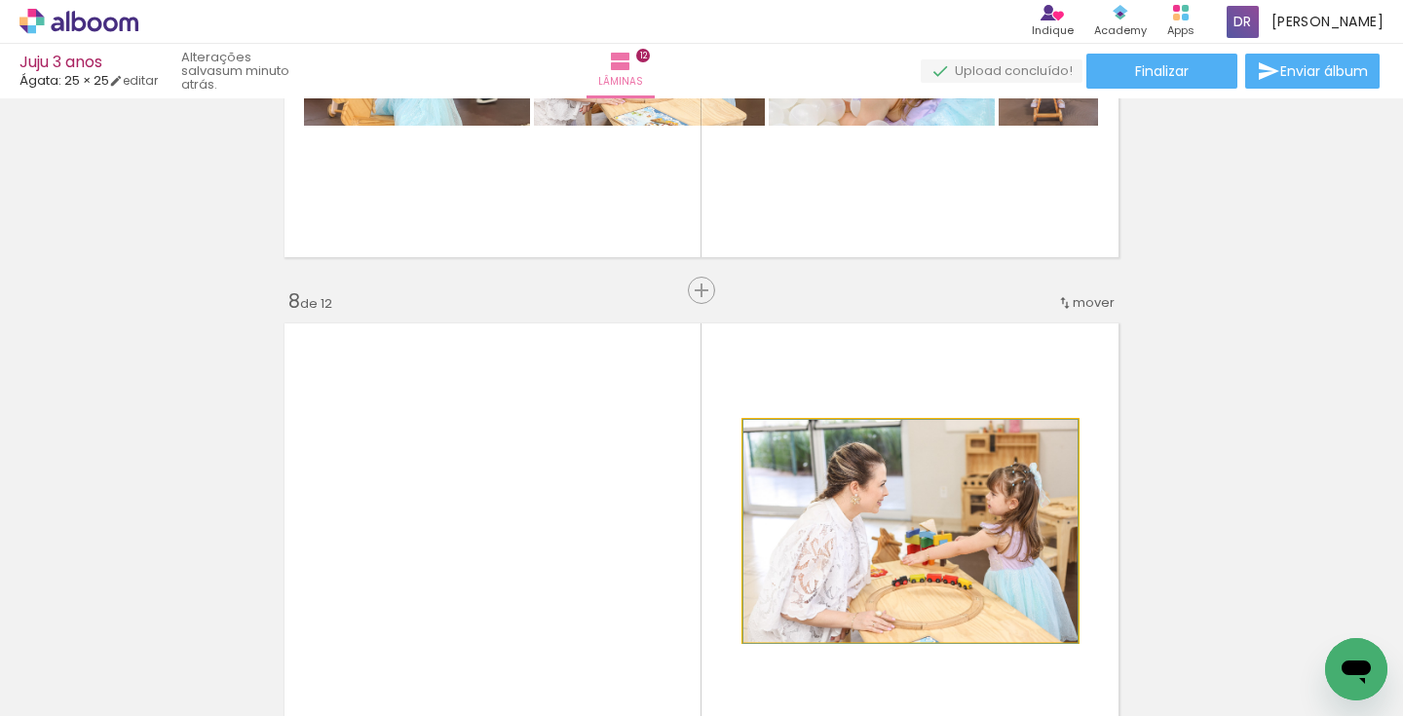
drag, startPoint x: 925, startPoint y: 356, endPoint x: 872, endPoint y: 516, distance: 169.2
click at [872, 516] on div at bounding box center [911, 531] width 334 height 223
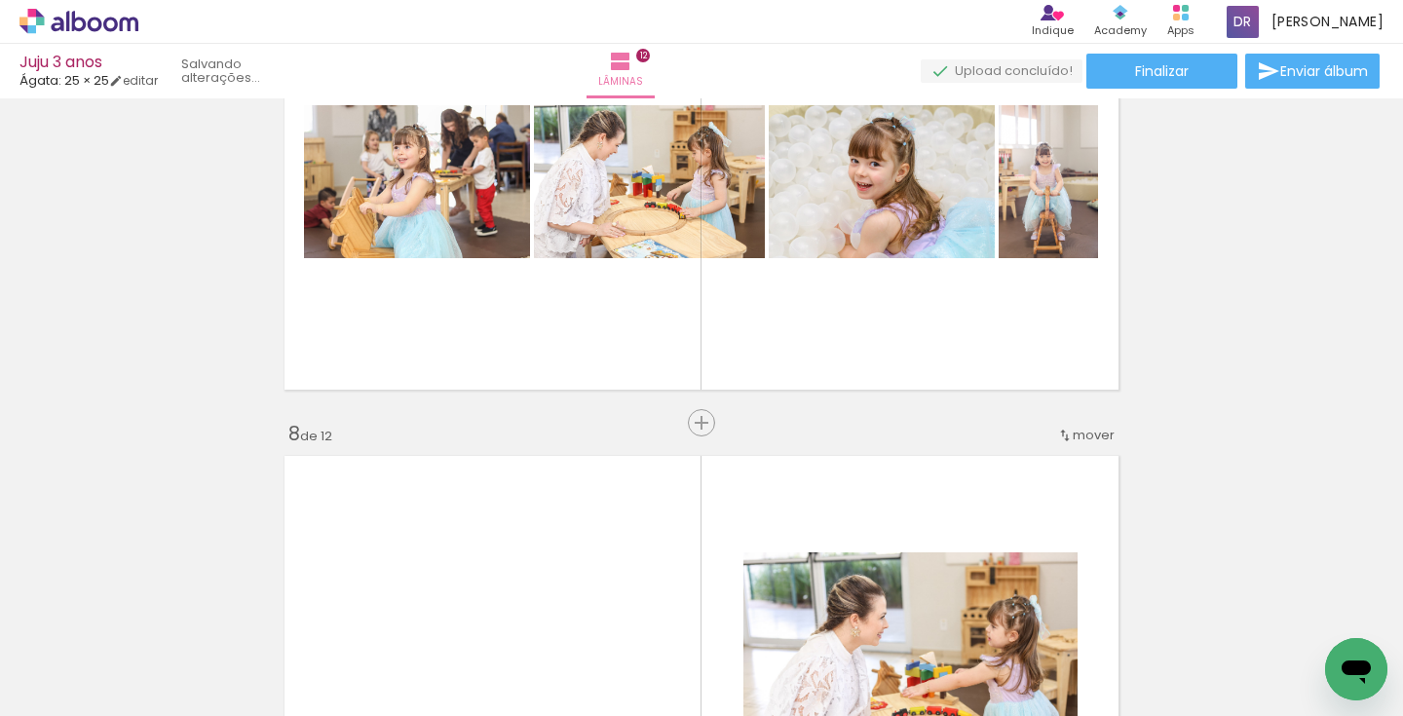
scroll to position [3074, 0]
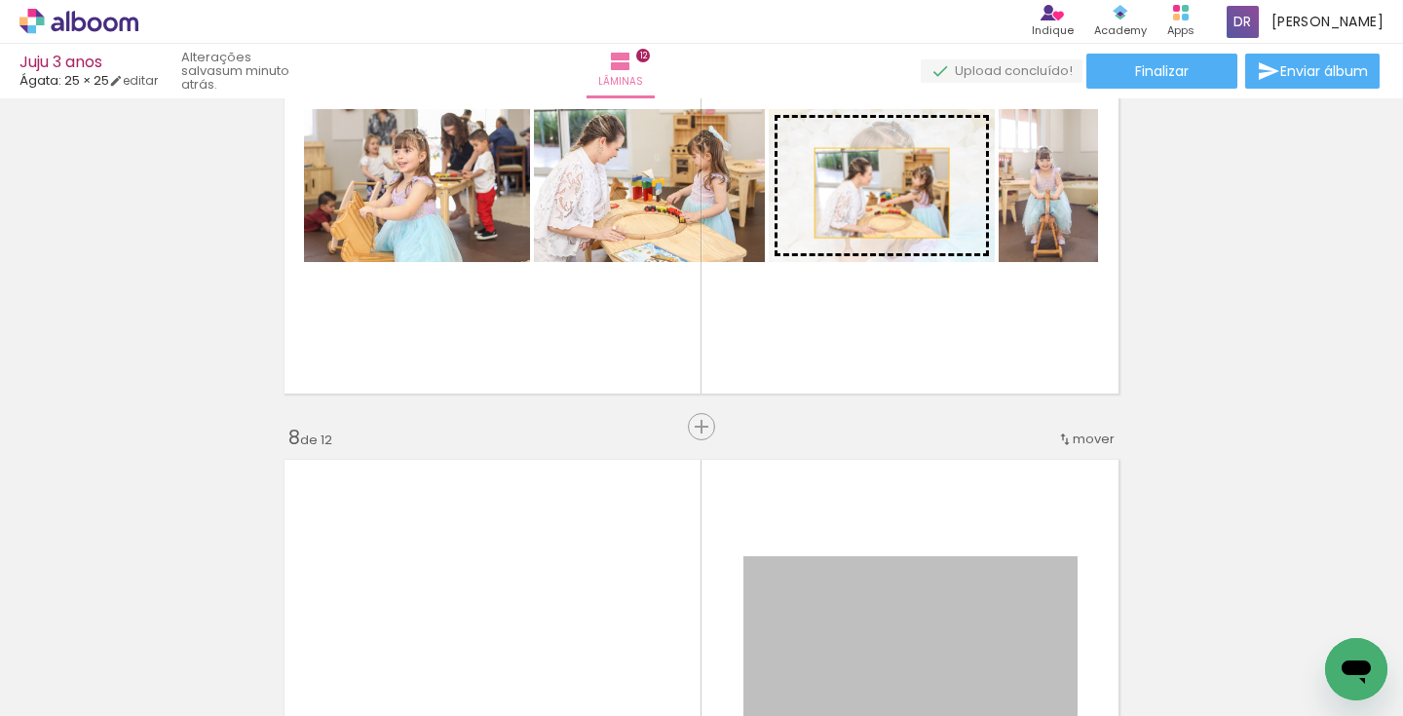
drag, startPoint x: 1014, startPoint y: 577, endPoint x: 882, endPoint y: 193, distance: 405.9
click at [882, 193] on div "Inserir lâmina 1 de 12 Inserir lâmina 2 de 12 Inserir lâmina 3 de 12 Inserir lâ…" at bounding box center [701, 161] width 1403 height 6259
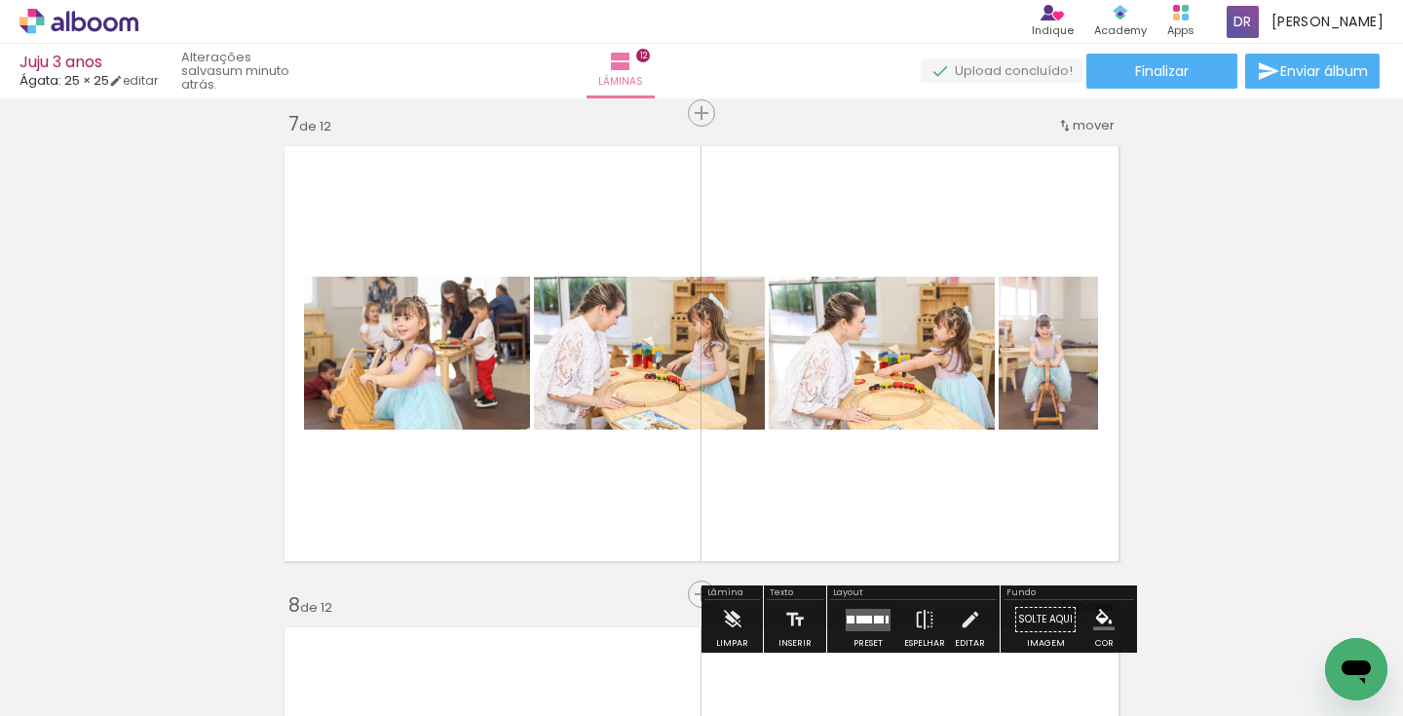
scroll to position [2934, 0]
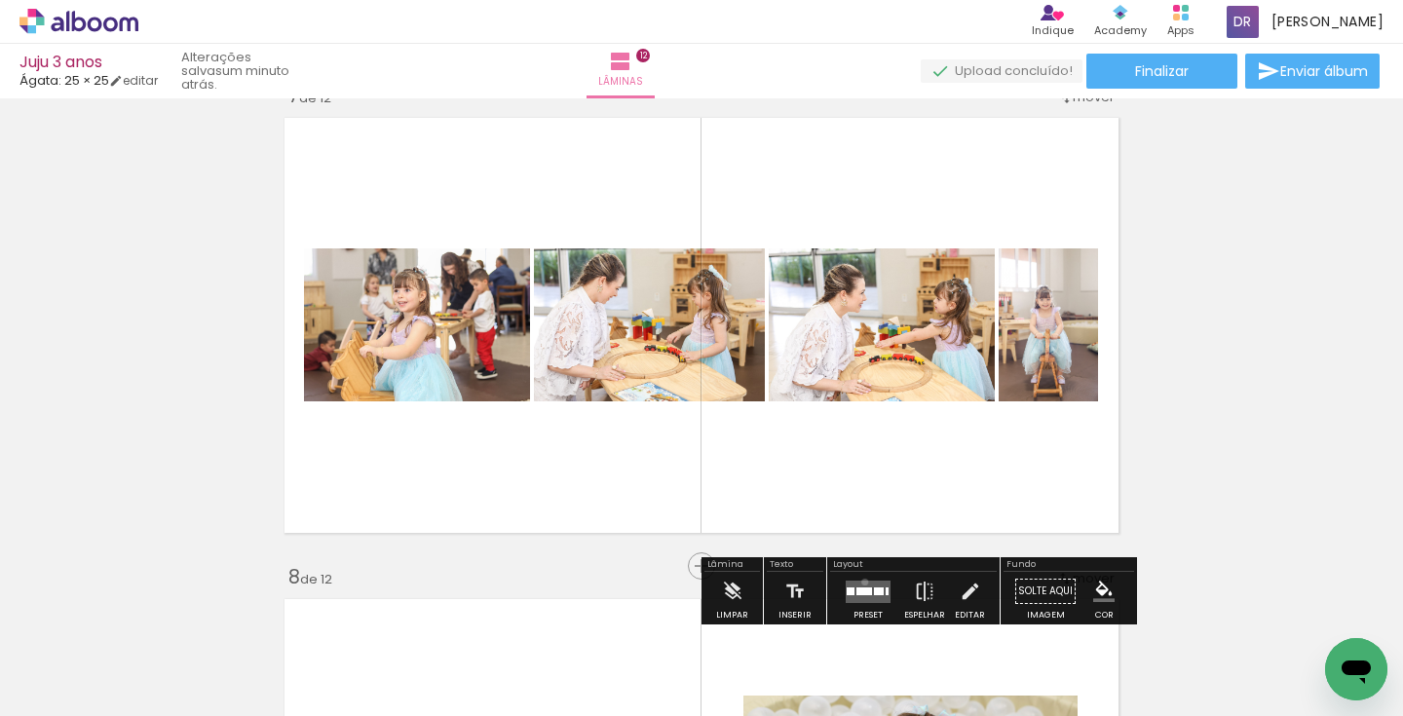
click at [861, 582] on quentale-layouter at bounding box center [868, 592] width 45 height 22
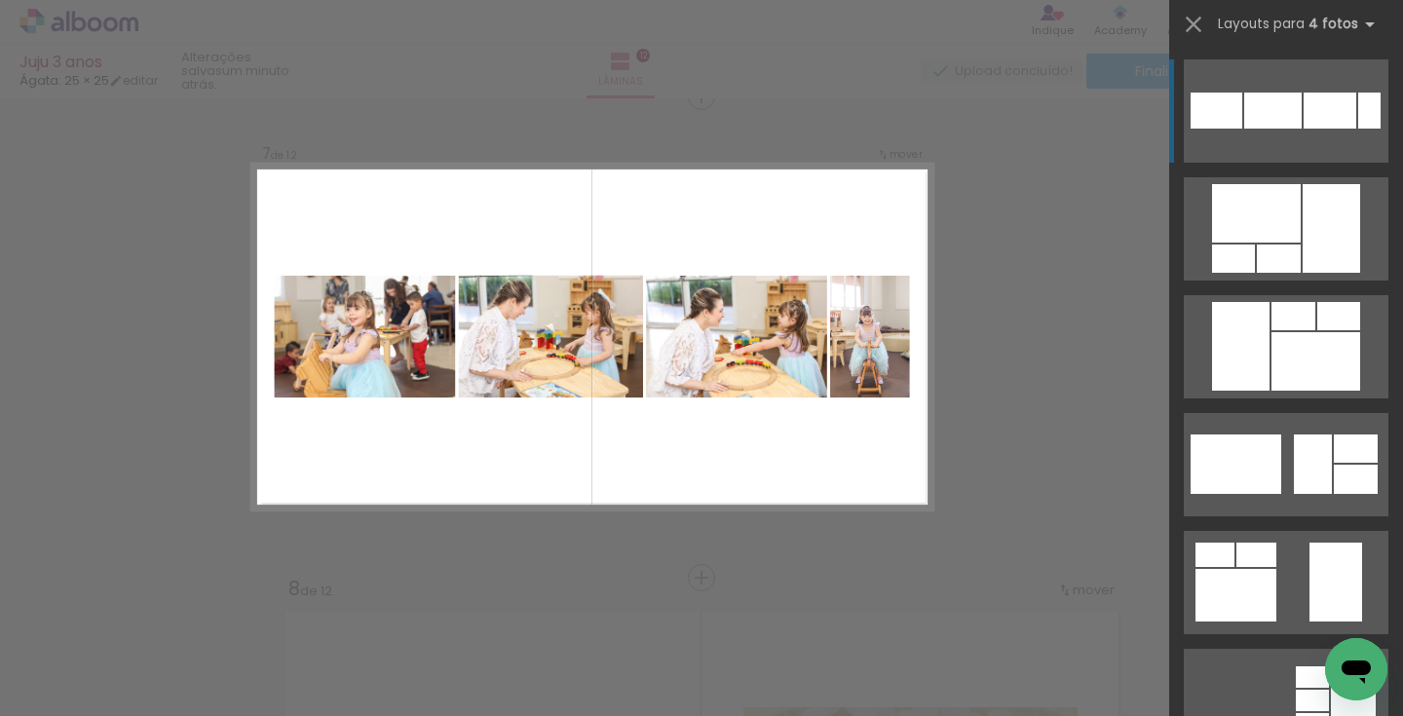
scroll to position [2913, 0]
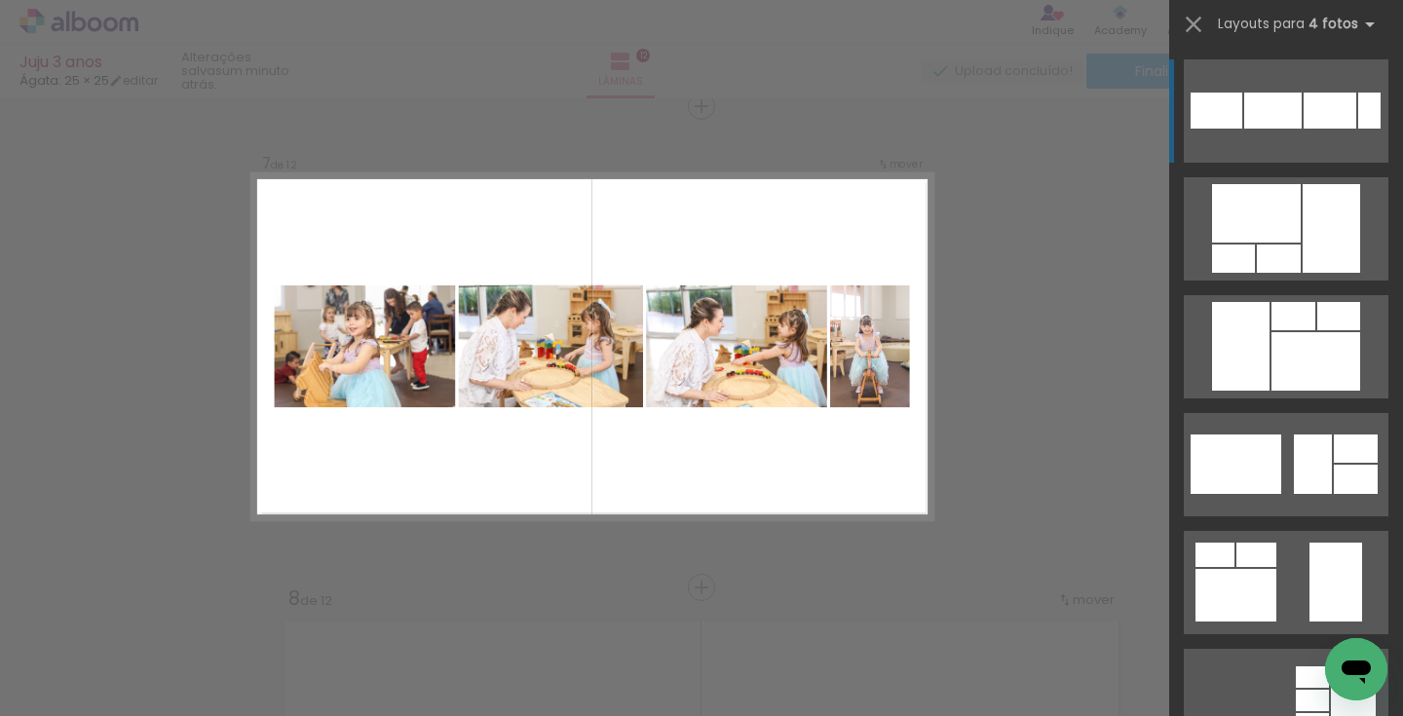
click at [977, 439] on div "Confirmar Cancelar" at bounding box center [701, 338] width 1403 height 6305
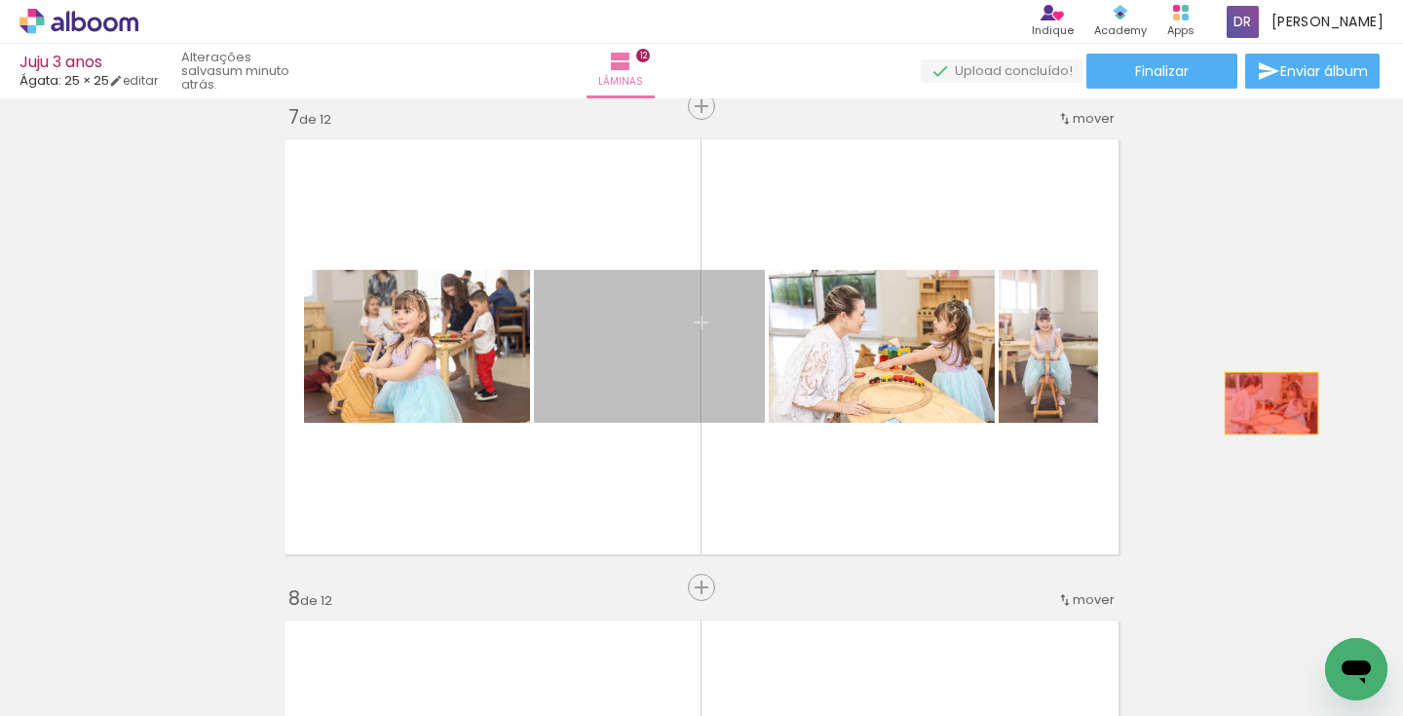
drag, startPoint x: 776, startPoint y: 385, endPoint x: 1273, endPoint y: 403, distance: 497.4
click at [1273, 403] on div "Inserir lâmina 1 de 12 Inserir lâmina 2 de 12 Inserir lâmina 3 de 12 Inserir lâ…" at bounding box center [701, 321] width 1403 height 6259
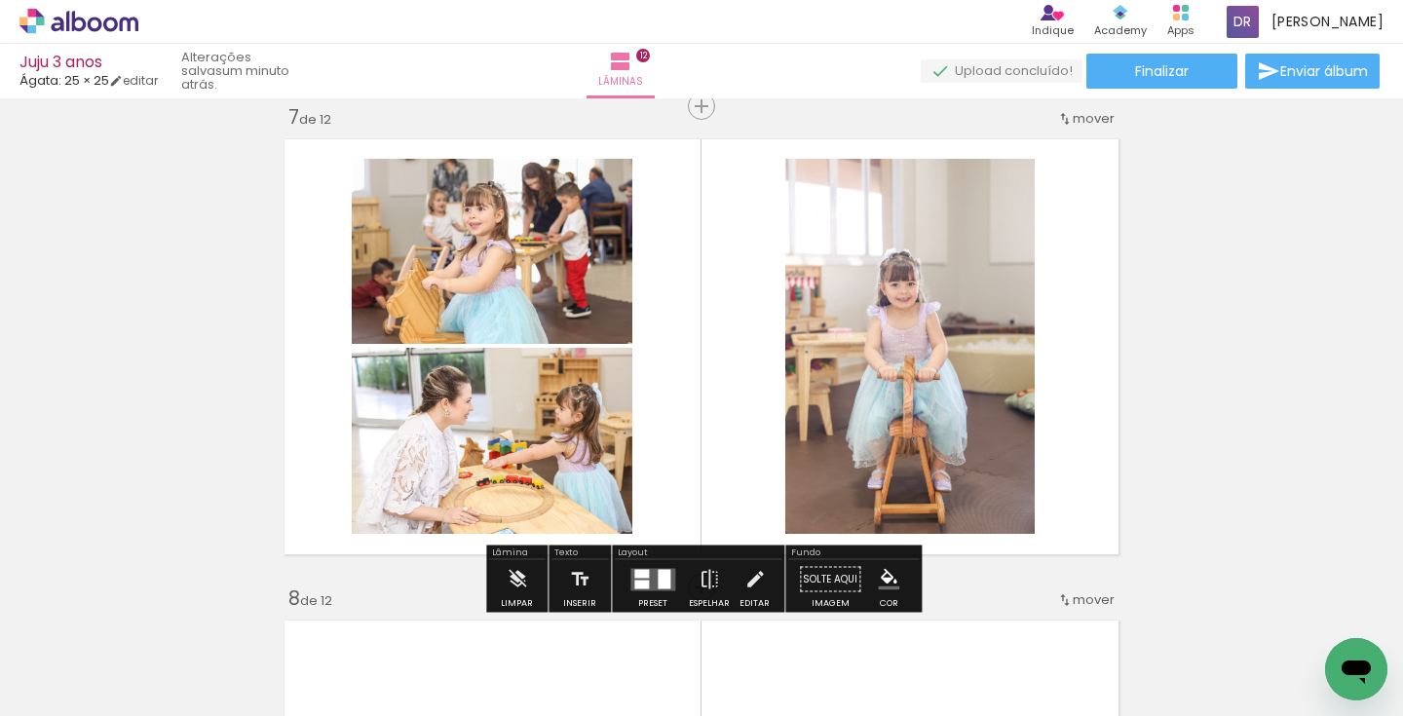
click at [1221, 390] on div "Inserir lâmina 1 de 12 Inserir lâmina 2 de 12 Inserir lâmina 3 de 12 Inserir lâ…" at bounding box center [701, 321] width 1403 height 6259
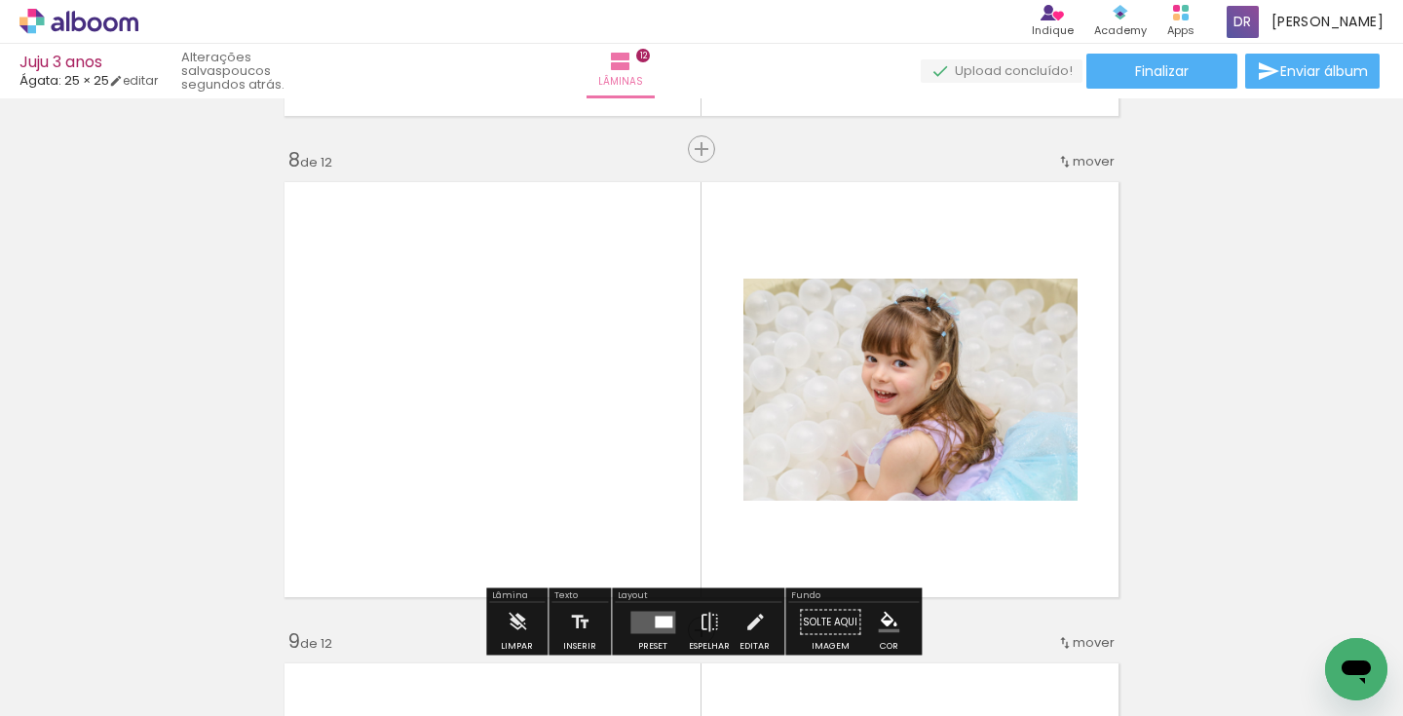
scroll to position [3349, 0]
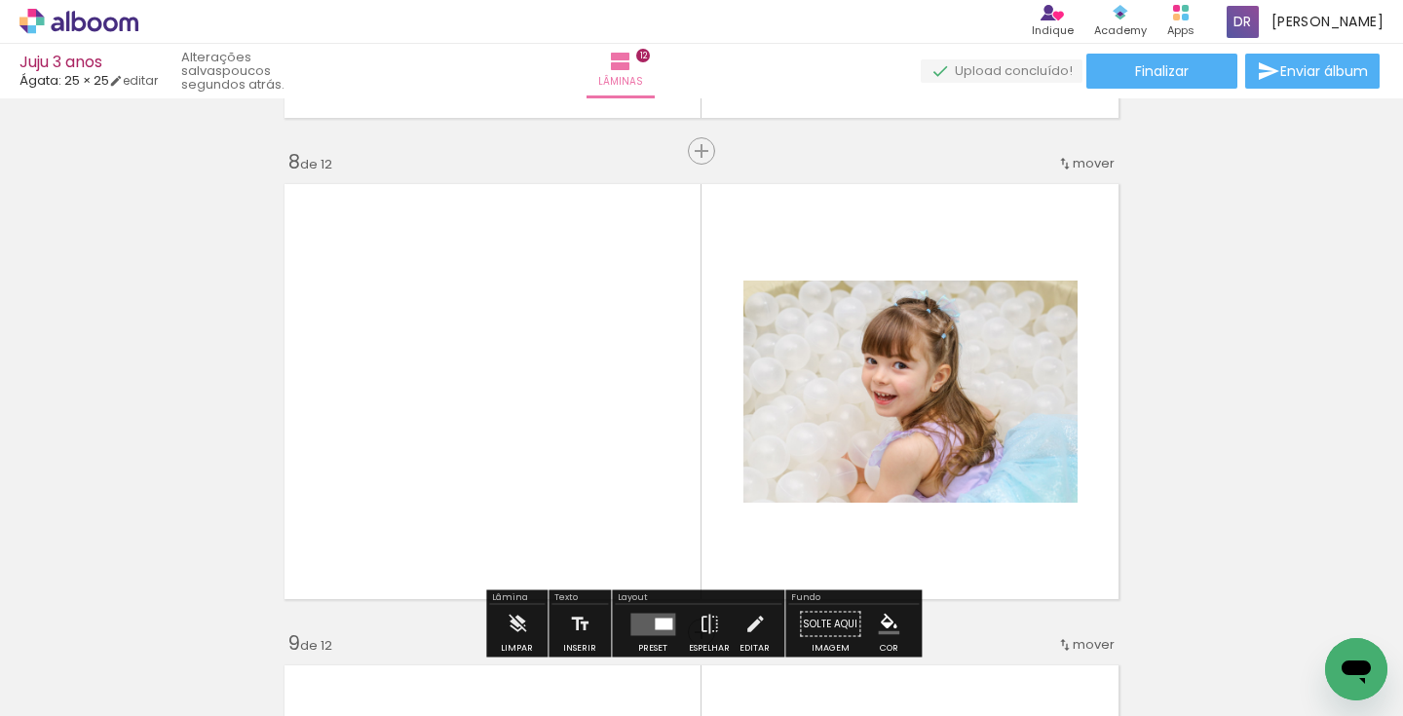
click at [48, 695] on span "Adicionar Fotos" at bounding box center [69, 689] width 58 height 21
click at [0, 0] on input "file" at bounding box center [0, 0] width 0 height 0
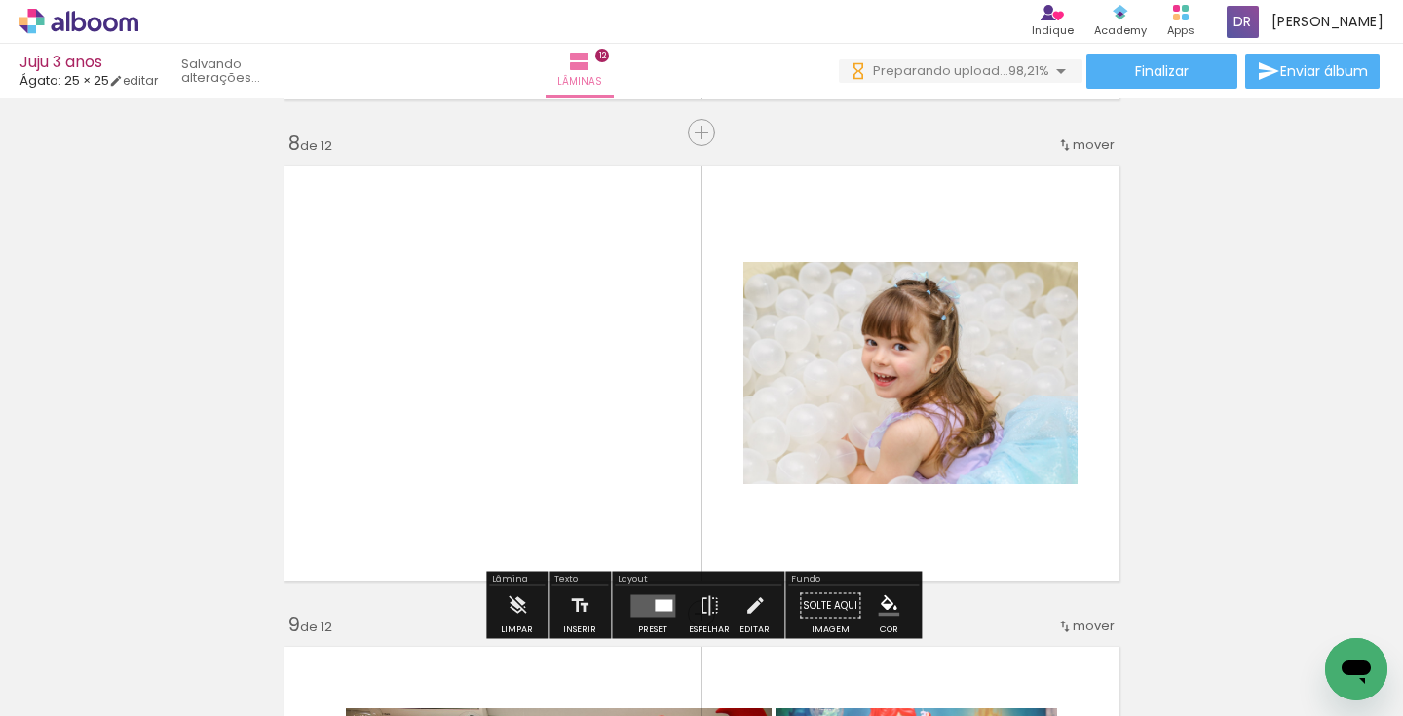
scroll to position [0, 11731]
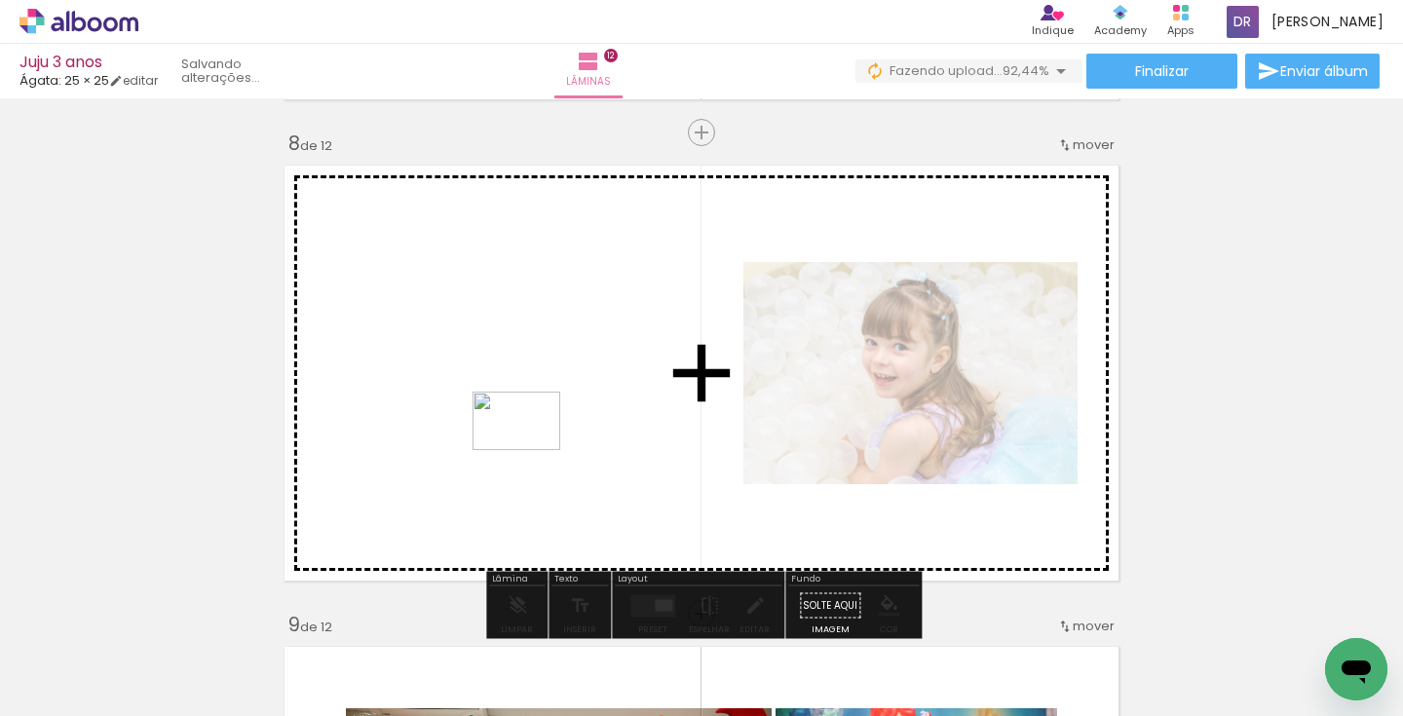
click at [530, 450] on quentale-workspace at bounding box center [701, 358] width 1403 height 716
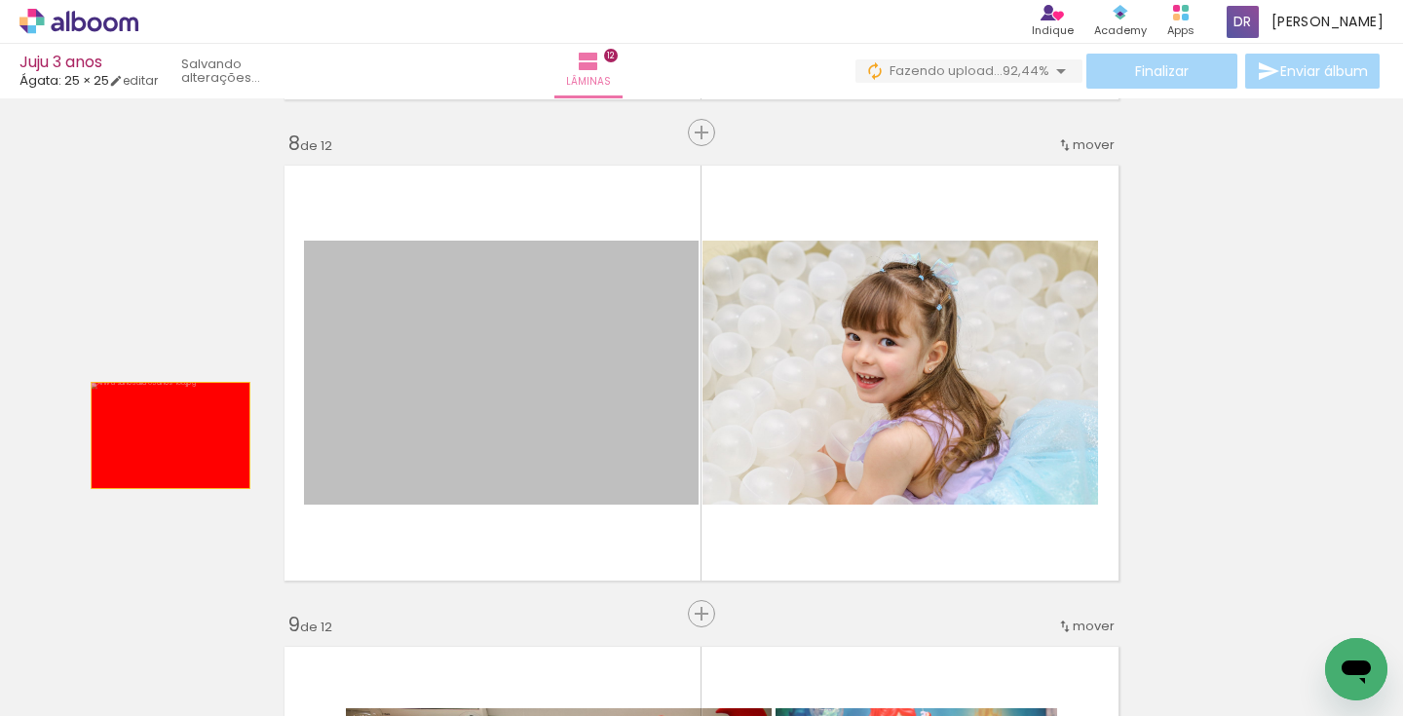
drag, startPoint x: 372, startPoint y: 472, endPoint x: 171, endPoint y: 436, distance: 204.9
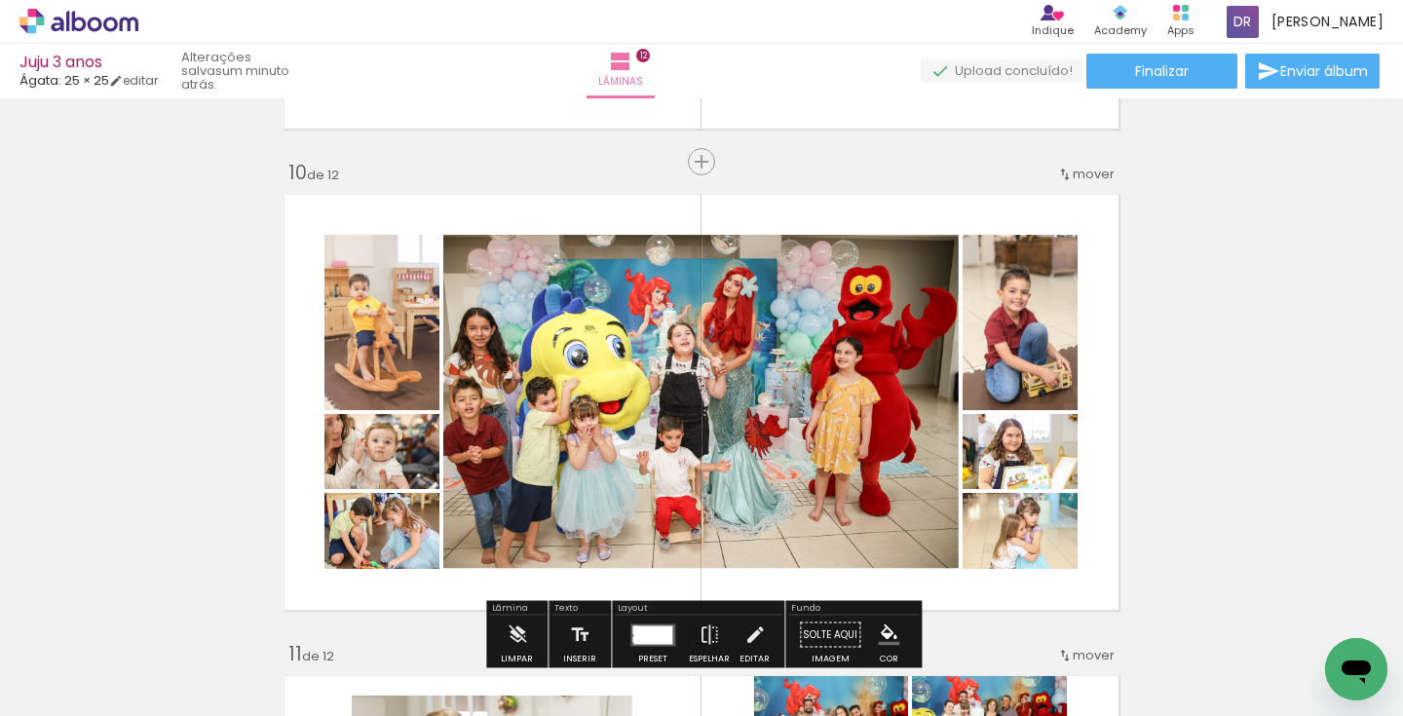
scroll to position [4341, 0]
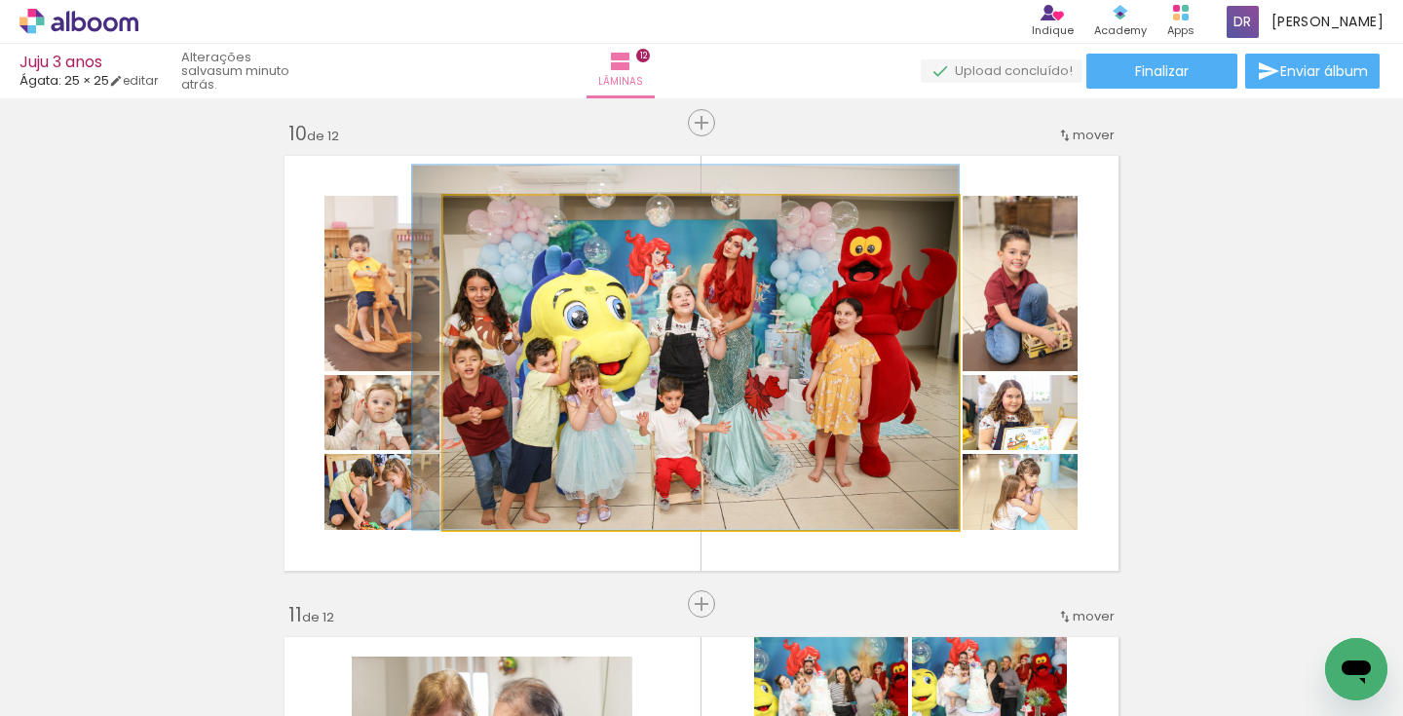
click at [834, 387] on div at bounding box center [685, 347] width 547 height 364
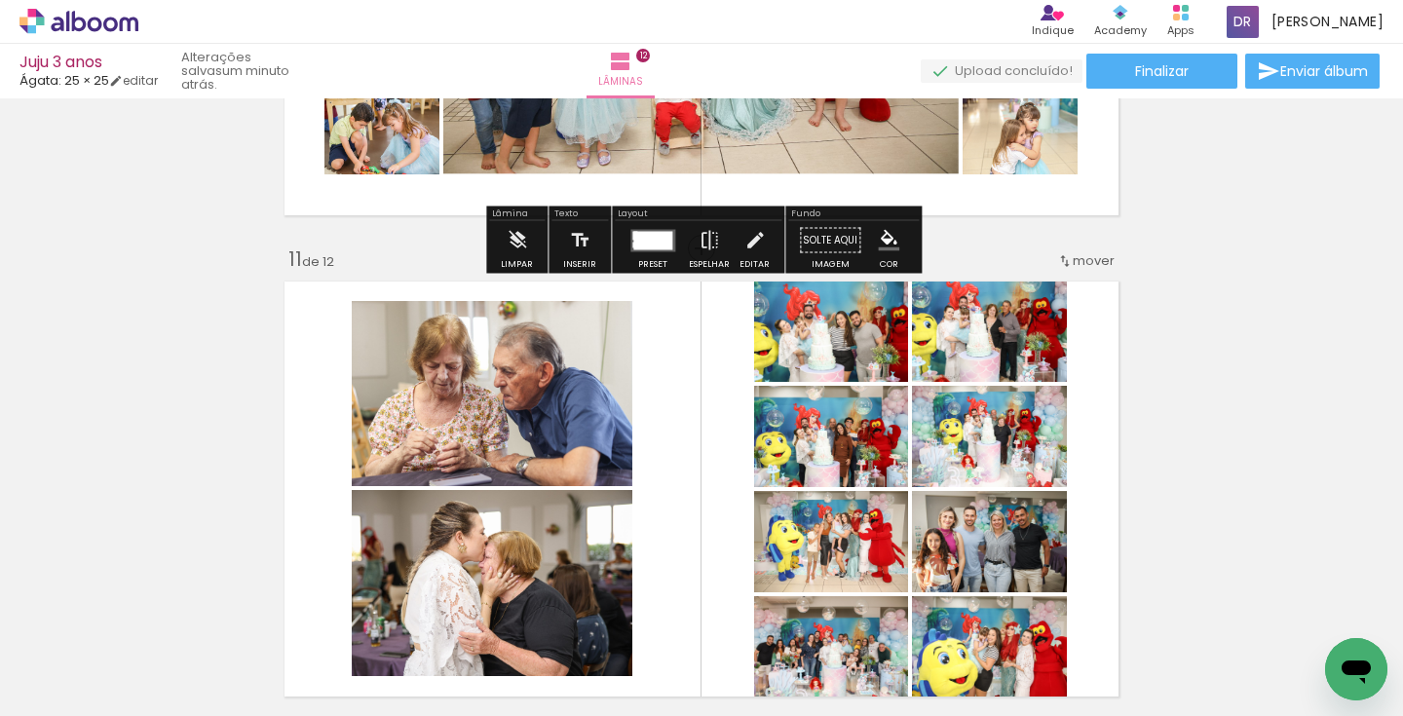
scroll to position [4755, 0]
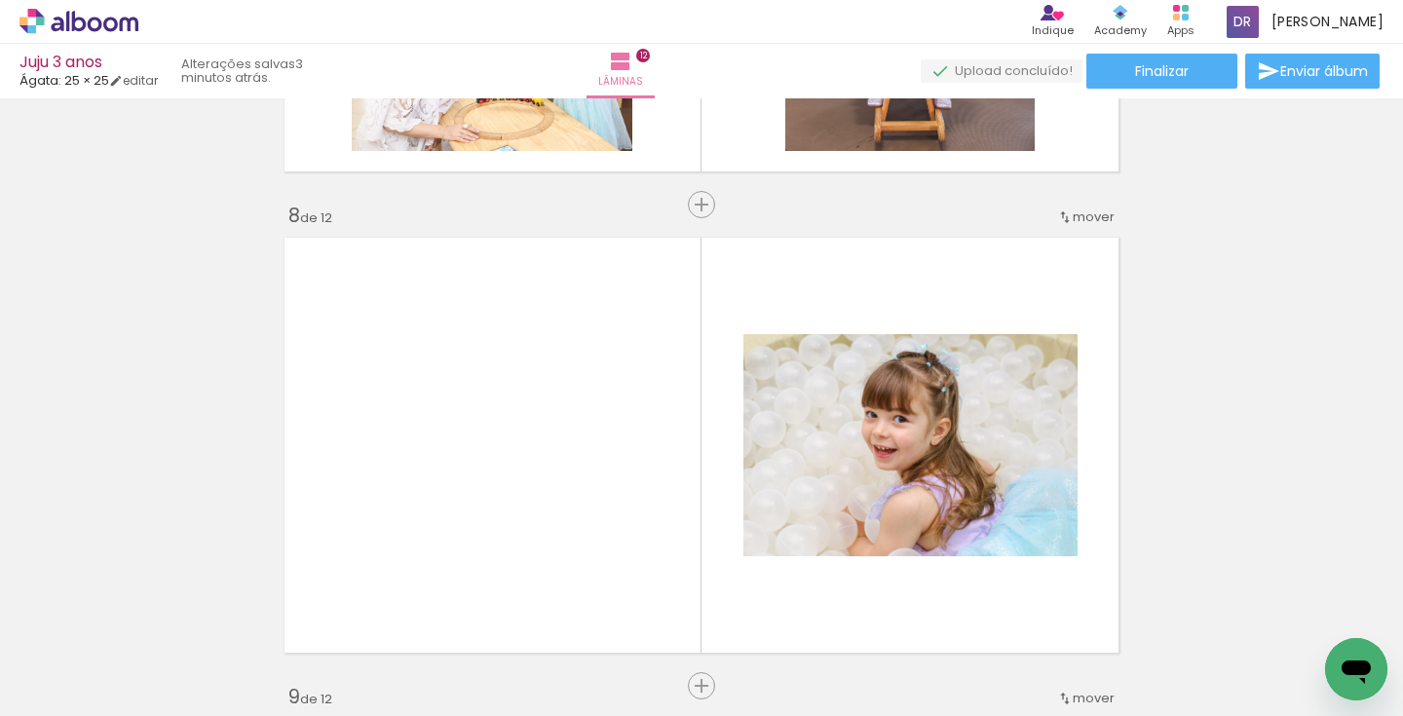
scroll to position [0, 11457]
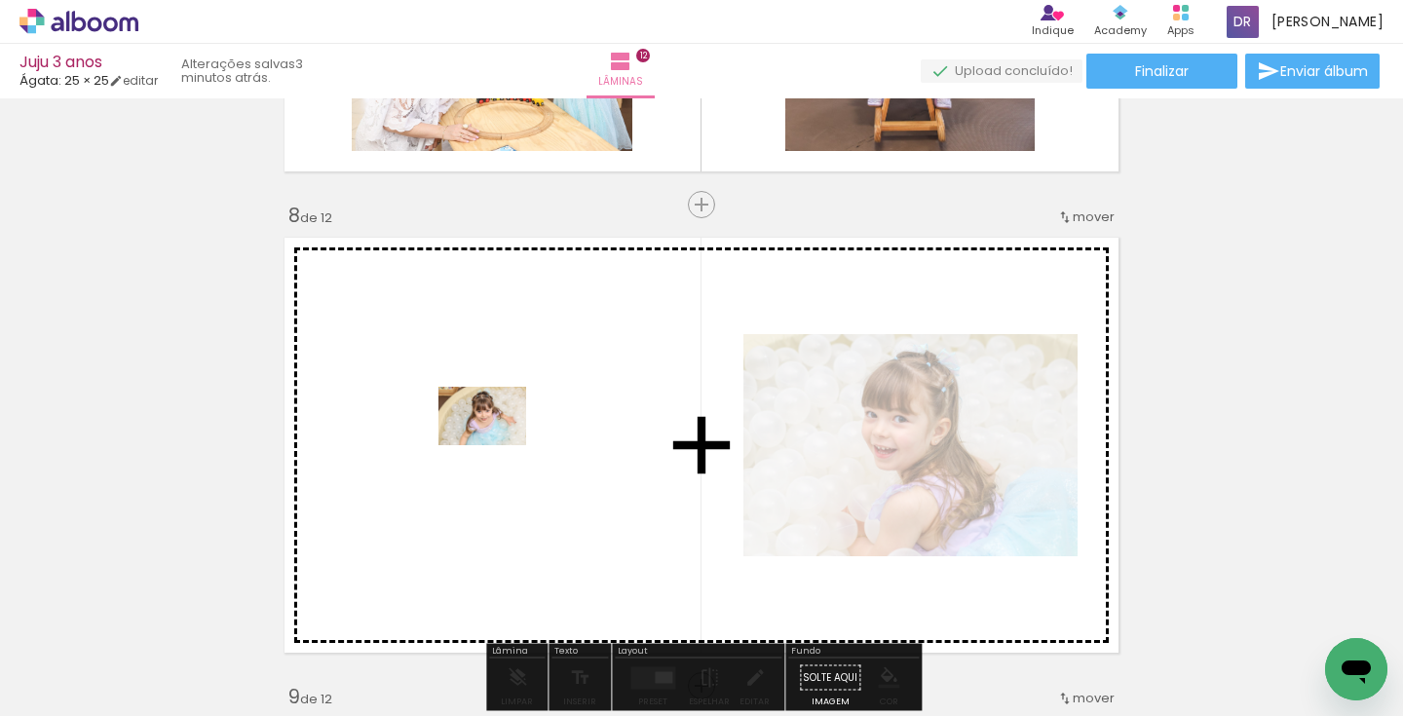
click at [497, 445] on quentale-workspace at bounding box center [701, 358] width 1403 height 716
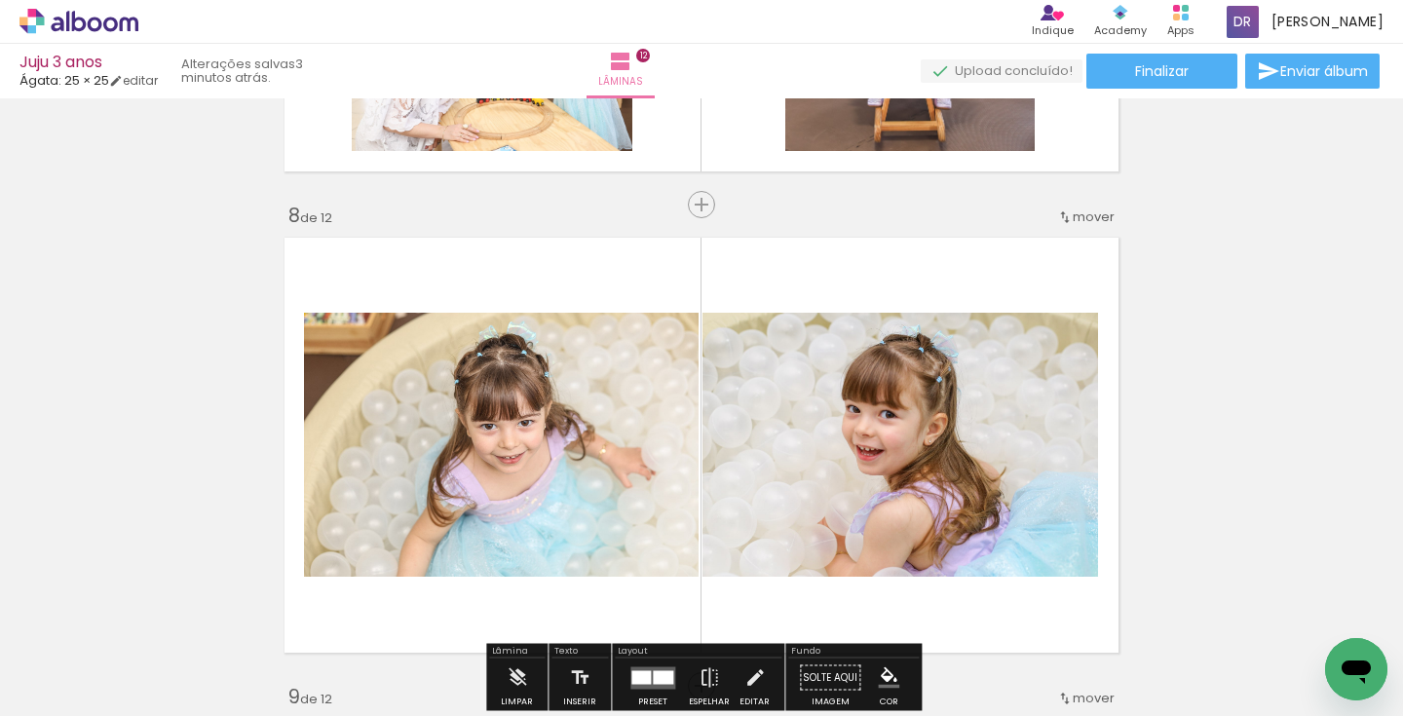
scroll to position [3337, 0]
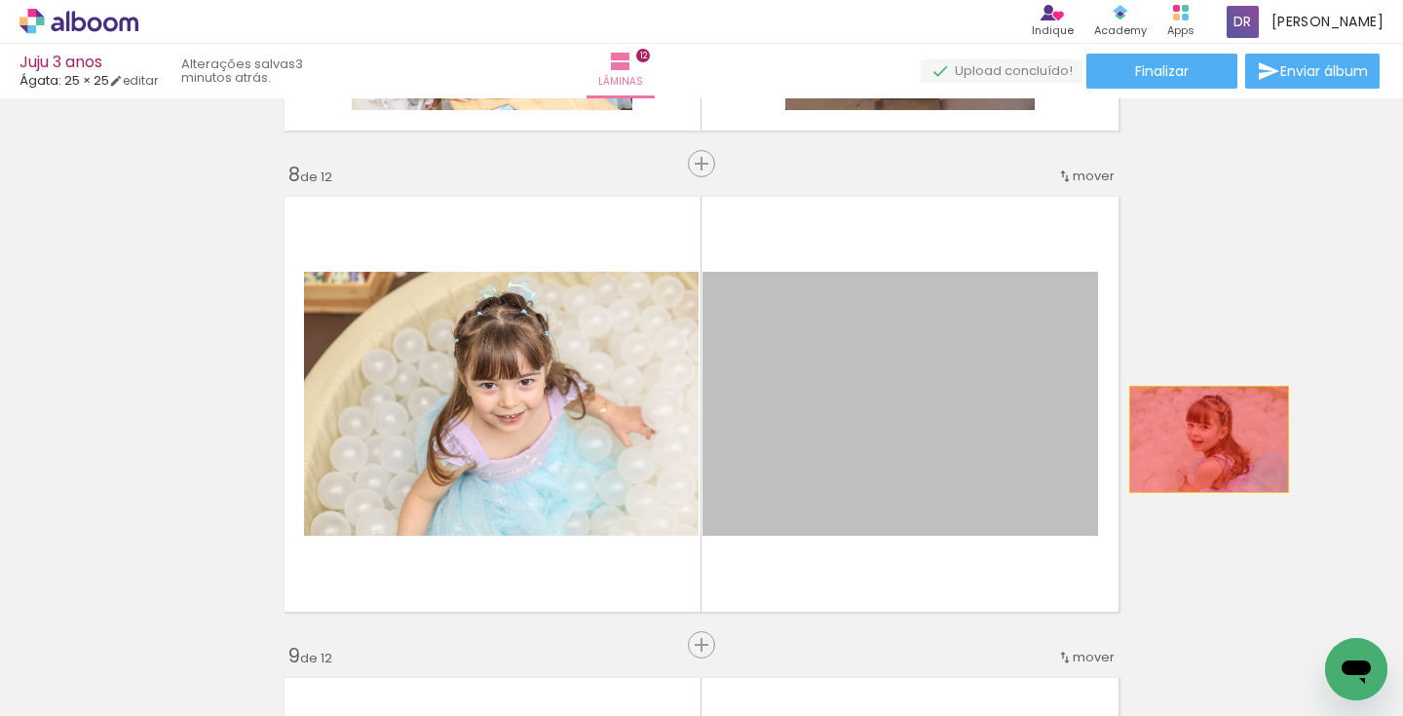
drag, startPoint x: 841, startPoint y: 436, endPoint x: 1270, endPoint y: 438, distance: 428.8
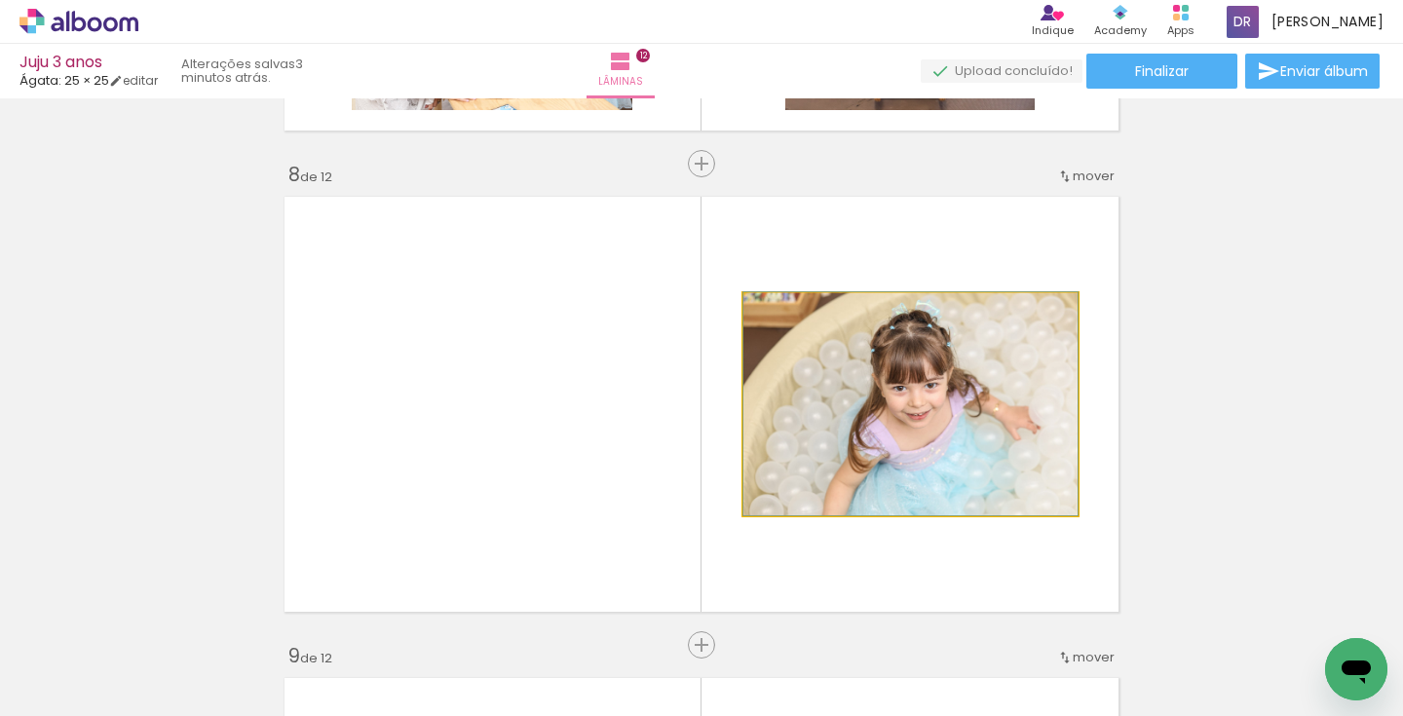
click at [849, 433] on div at bounding box center [911, 403] width 334 height 223
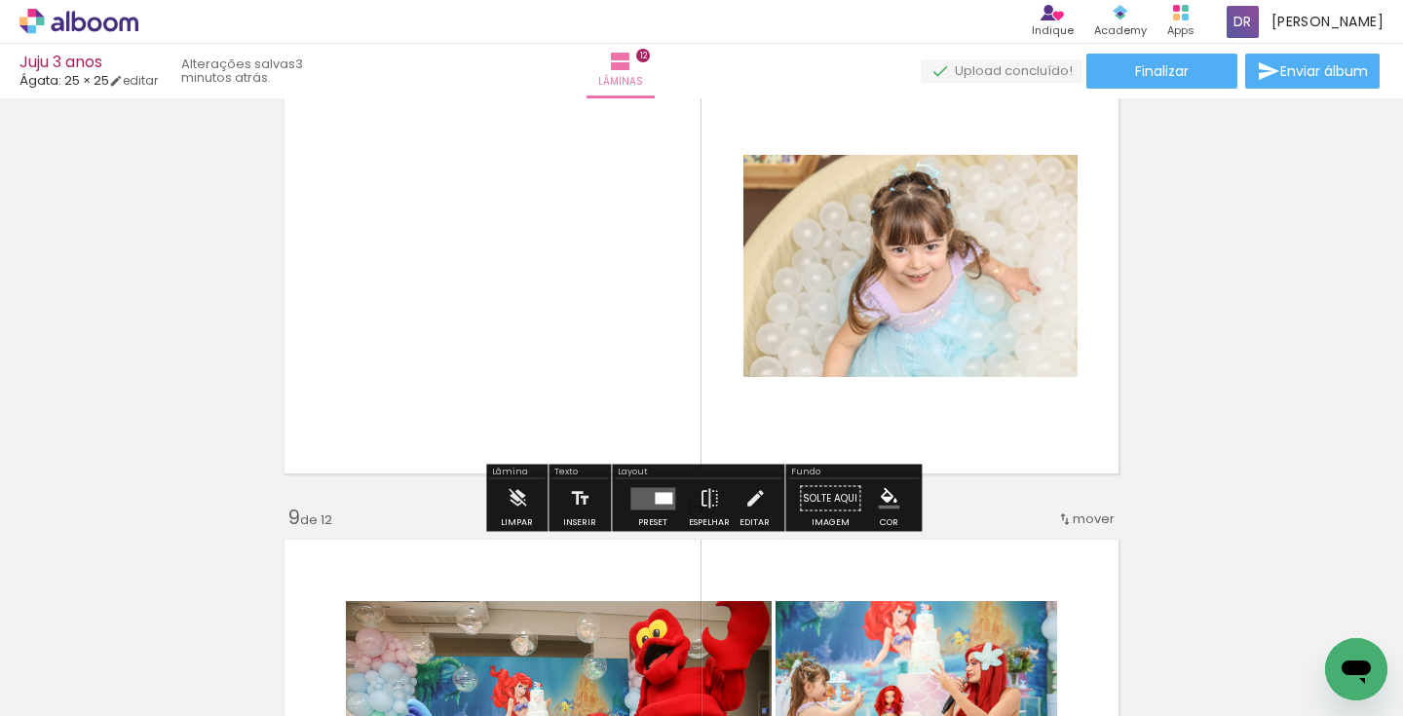
scroll to position [3489, 0]
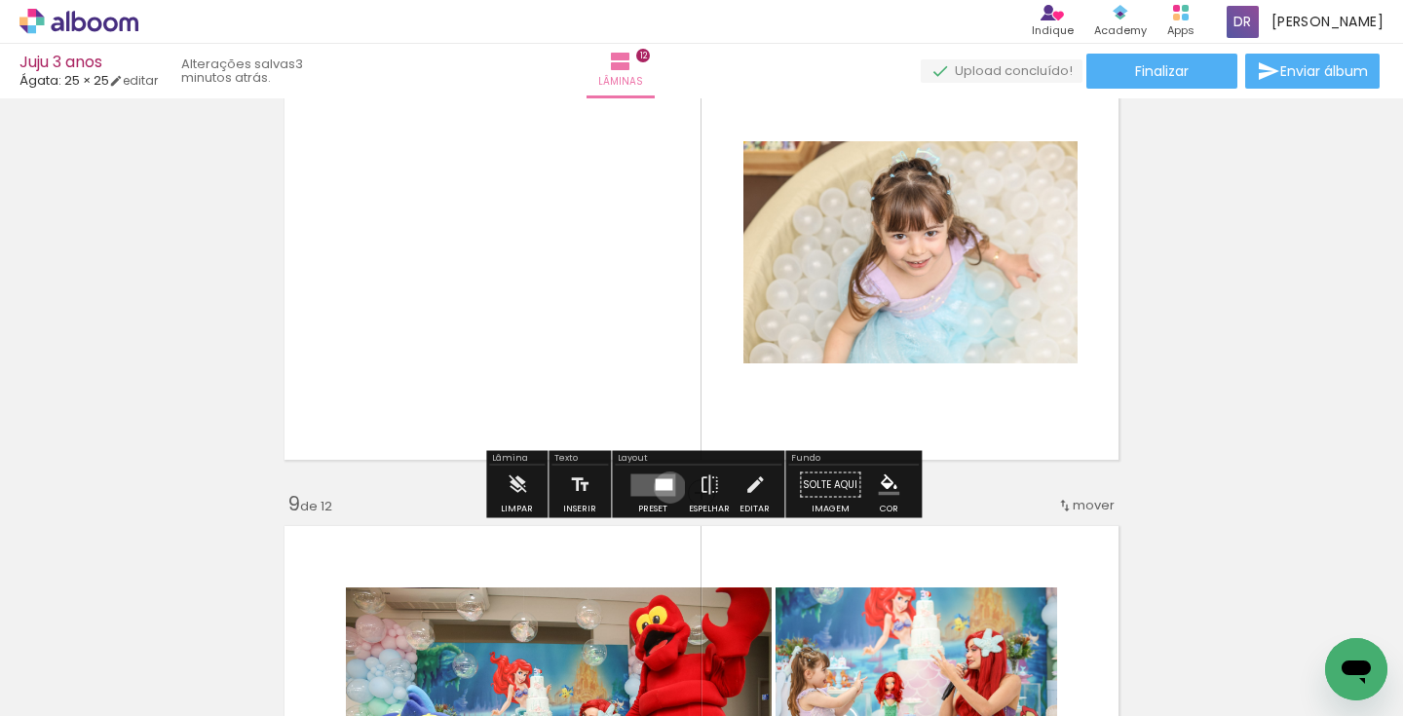
click at [665, 487] on div at bounding box center [664, 484] width 18 height 12
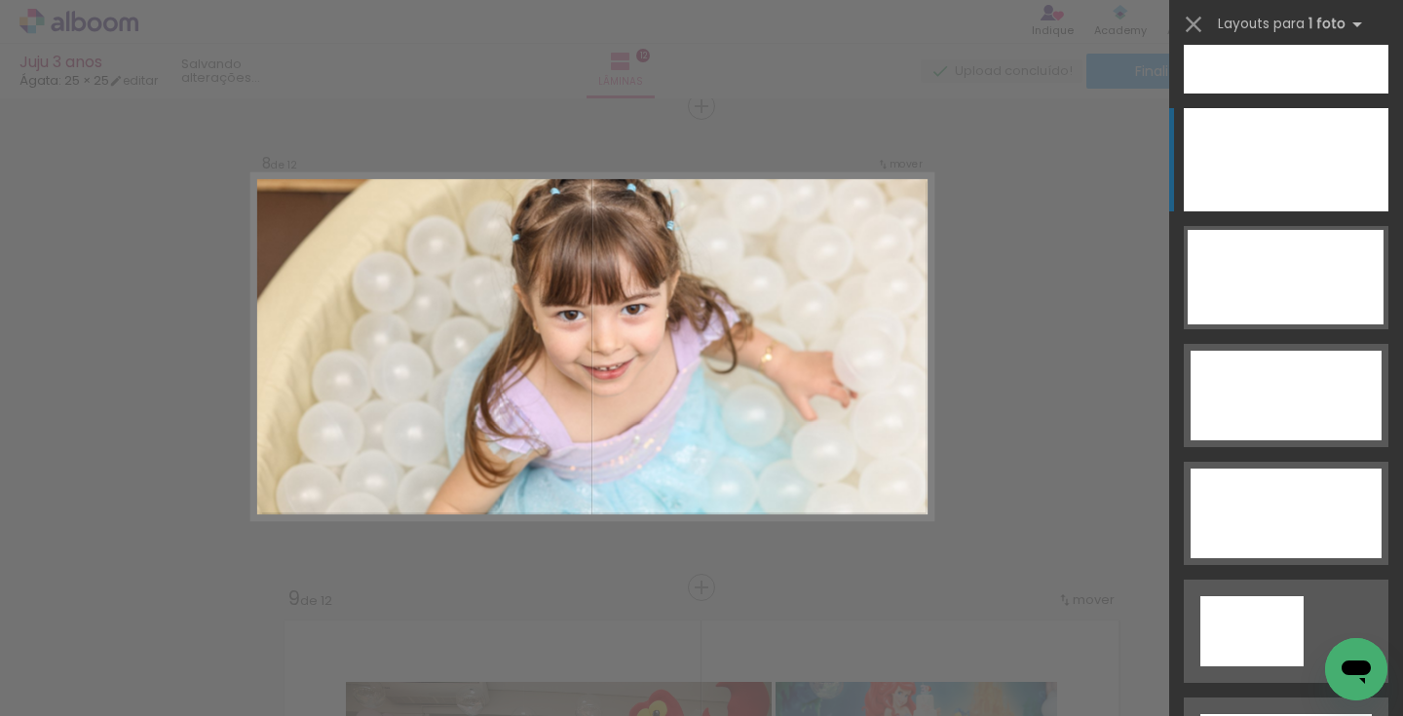
scroll to position [5960, 0]
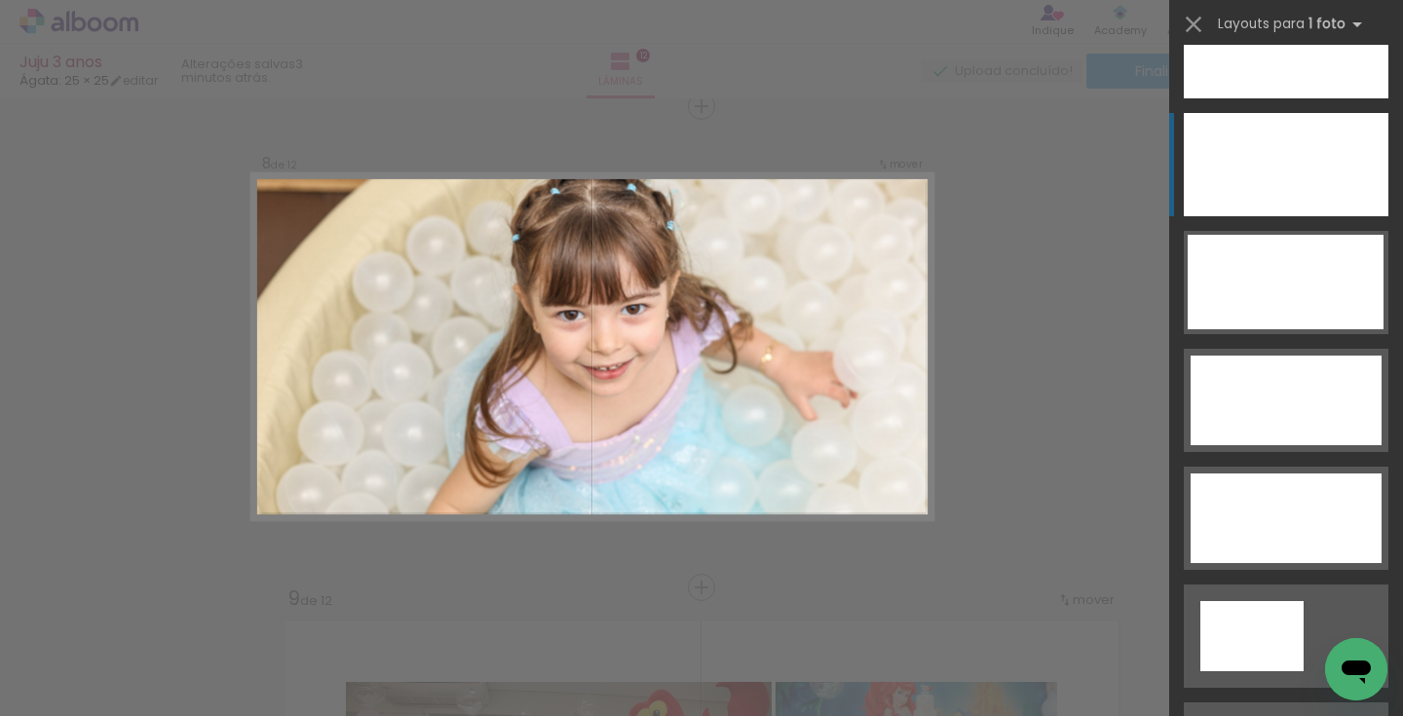
click at [1290, 172] on div at bounding box center [1286, 164] width 205 height 103
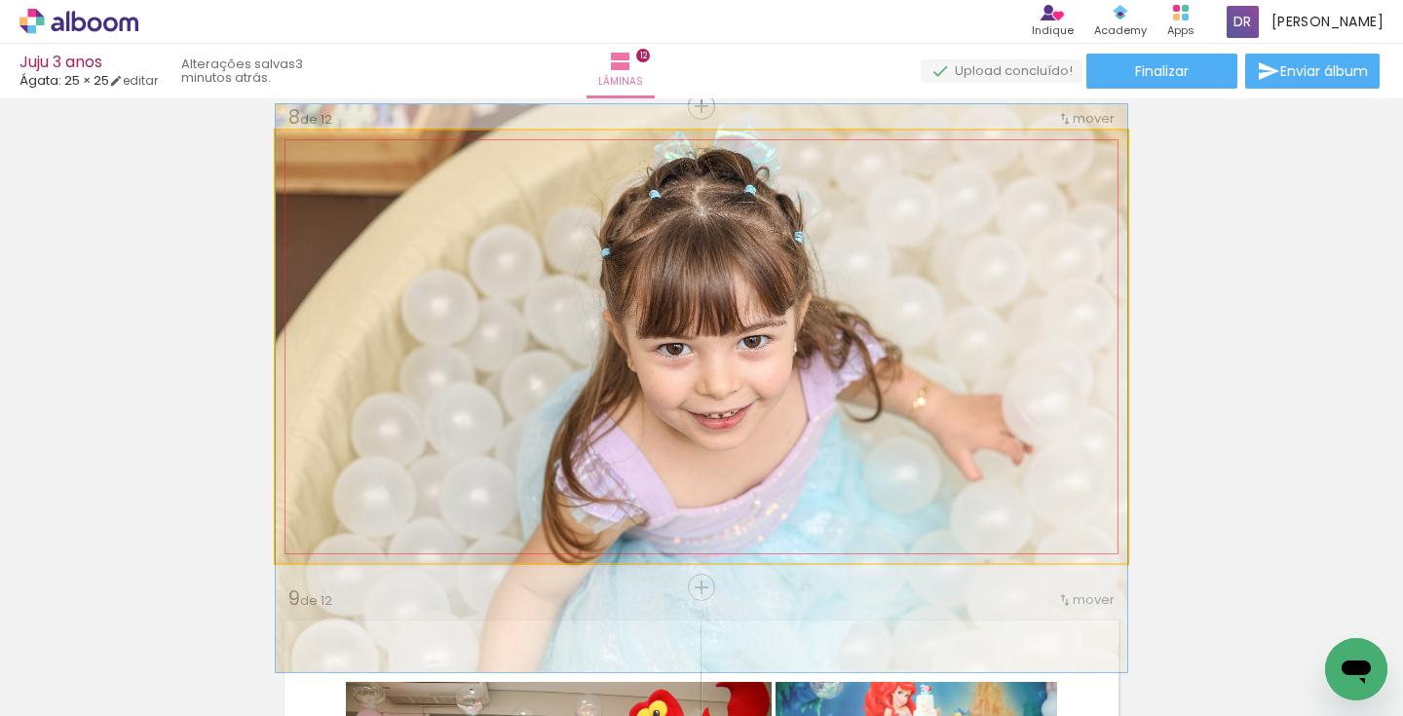
drag, startPoint x: 763, startPoint y: 282, endPoint x: 763, endPoint y: 318, distance: 36.1
click at [763, 318] on div at bounding box center [702, 388] width 852 height 568
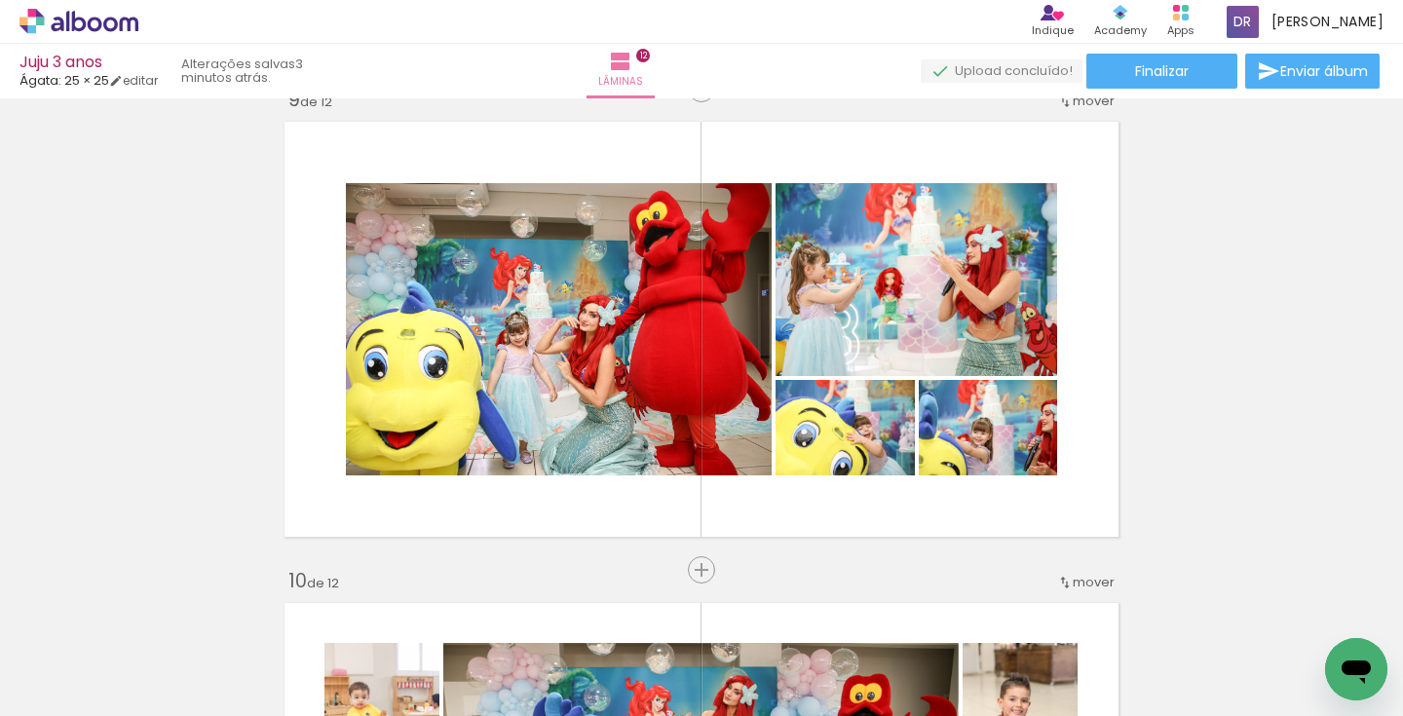
scroll to position [3907, 0]
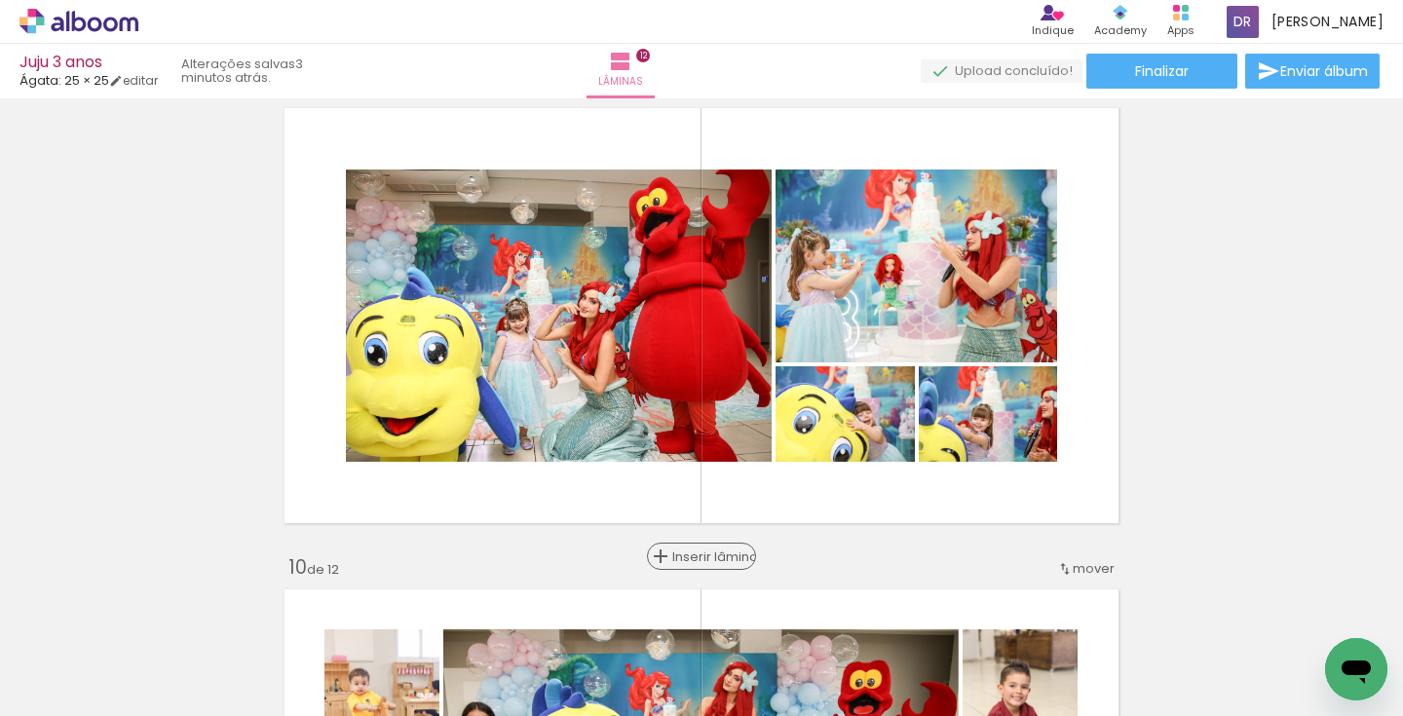
click at [682, 557] on span "Inserir lâmina" at bounding box center [710, 557] width 76 height 13
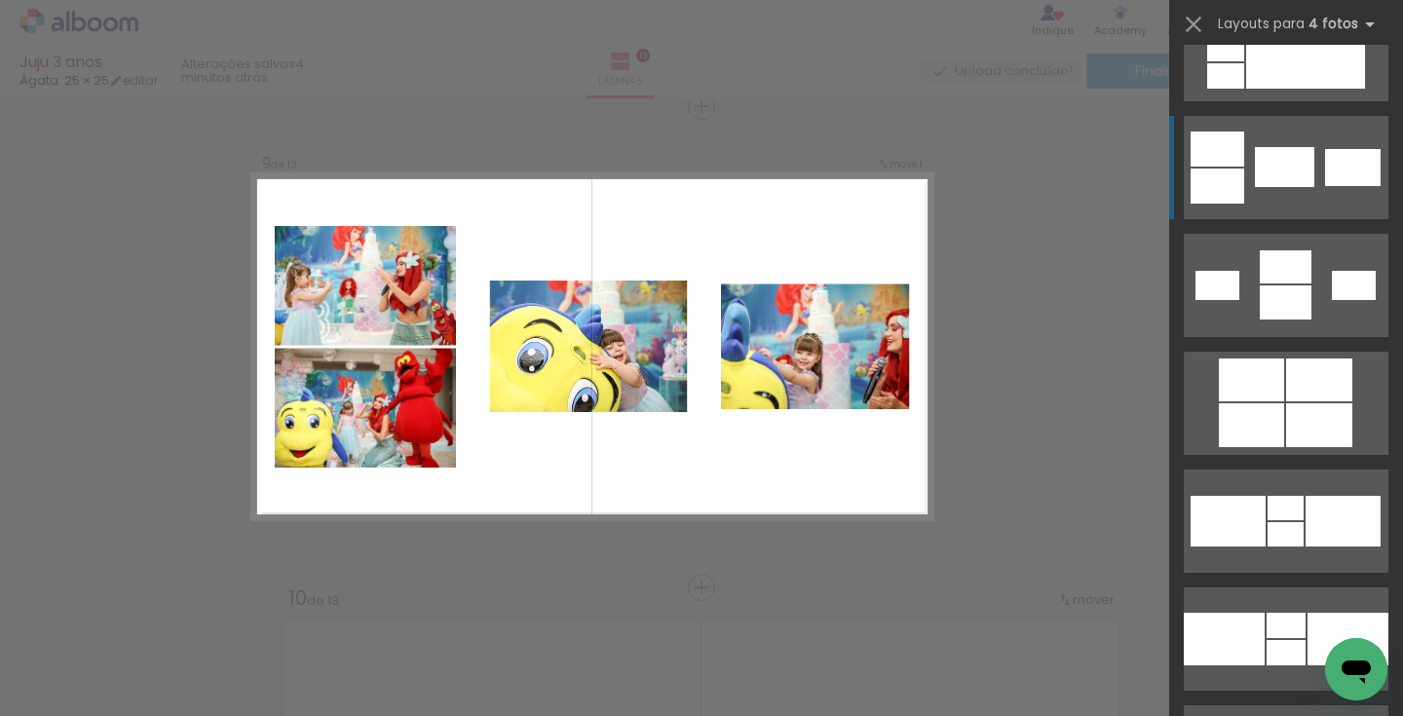
scroll to position [3374, 0]
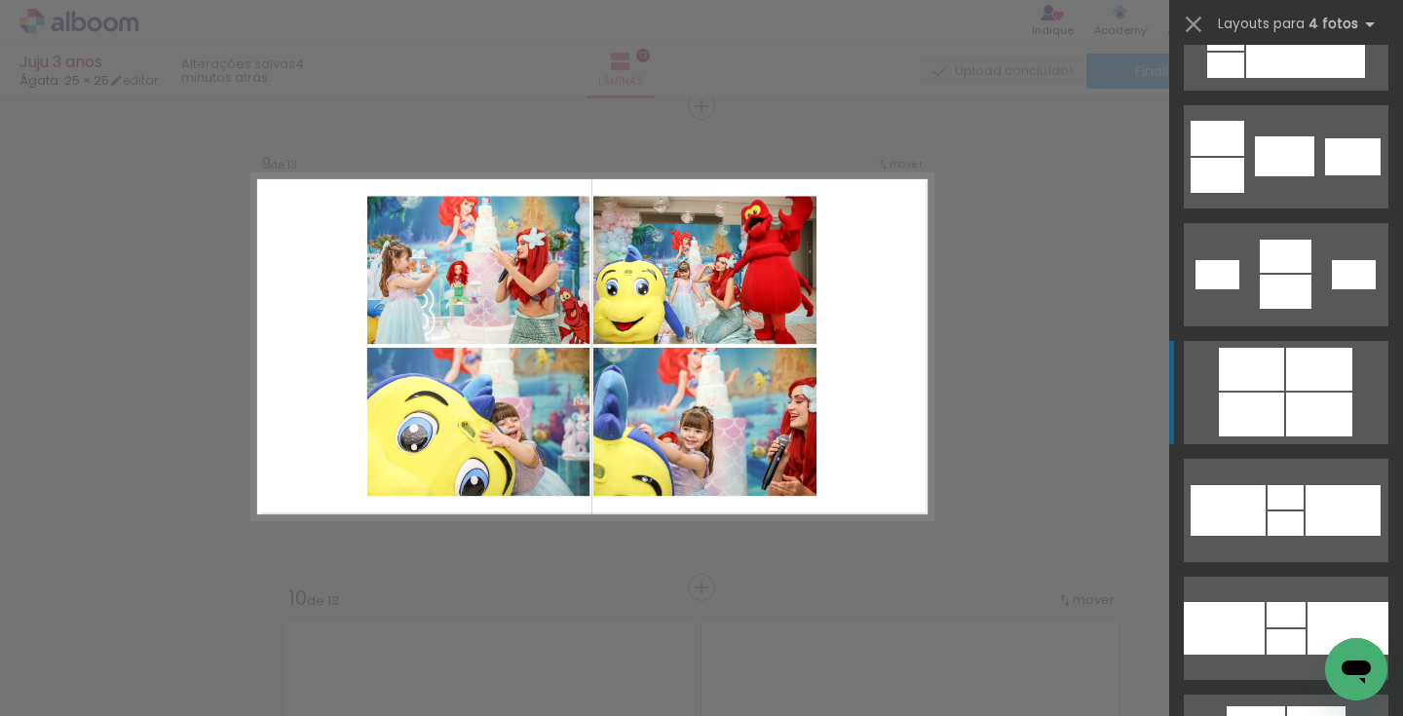
click at [1295, 406] on div at bounding box center [1319, 415] width 66 height 44
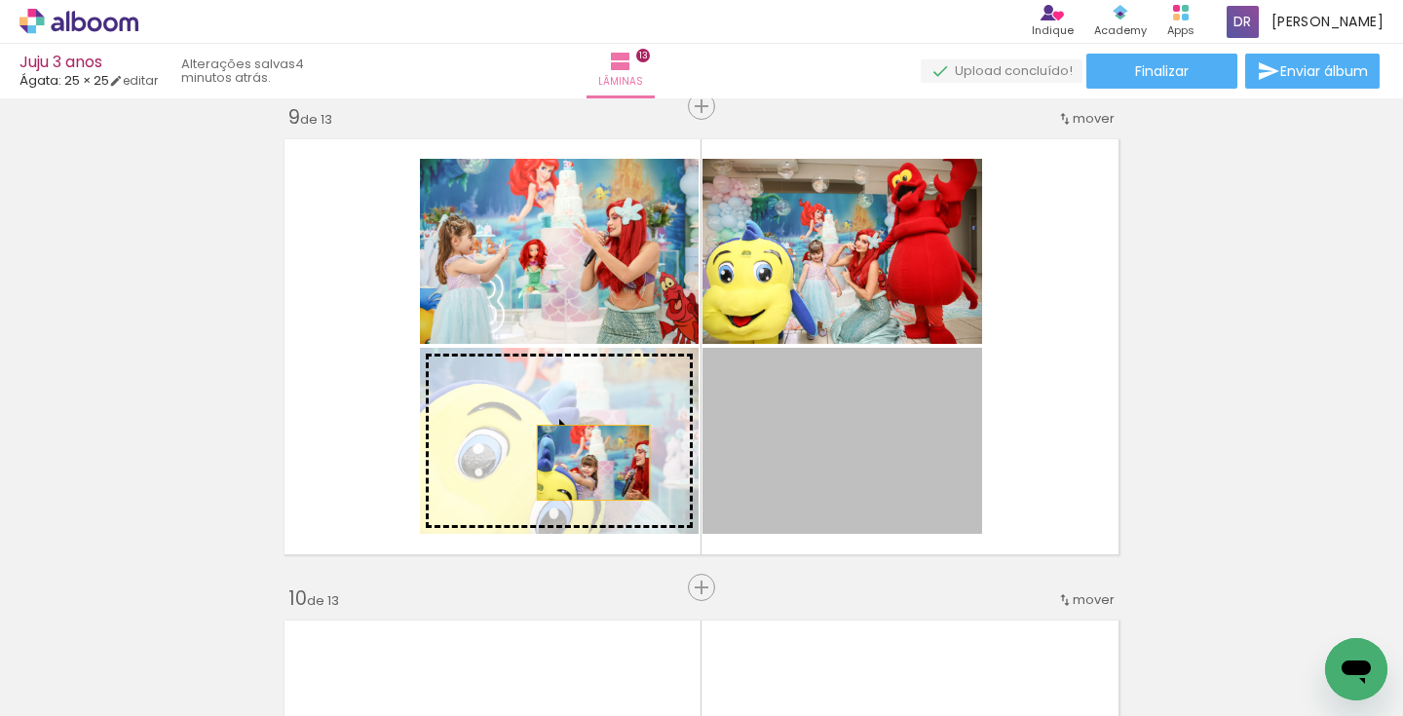
drag, startPoint x: 908, startPoint y: 473, endPoint x: 593, endPoint y: 462, distance: 315.9
click at [0, 0] on slot at bounding box center [0, 0] width 0 height 0
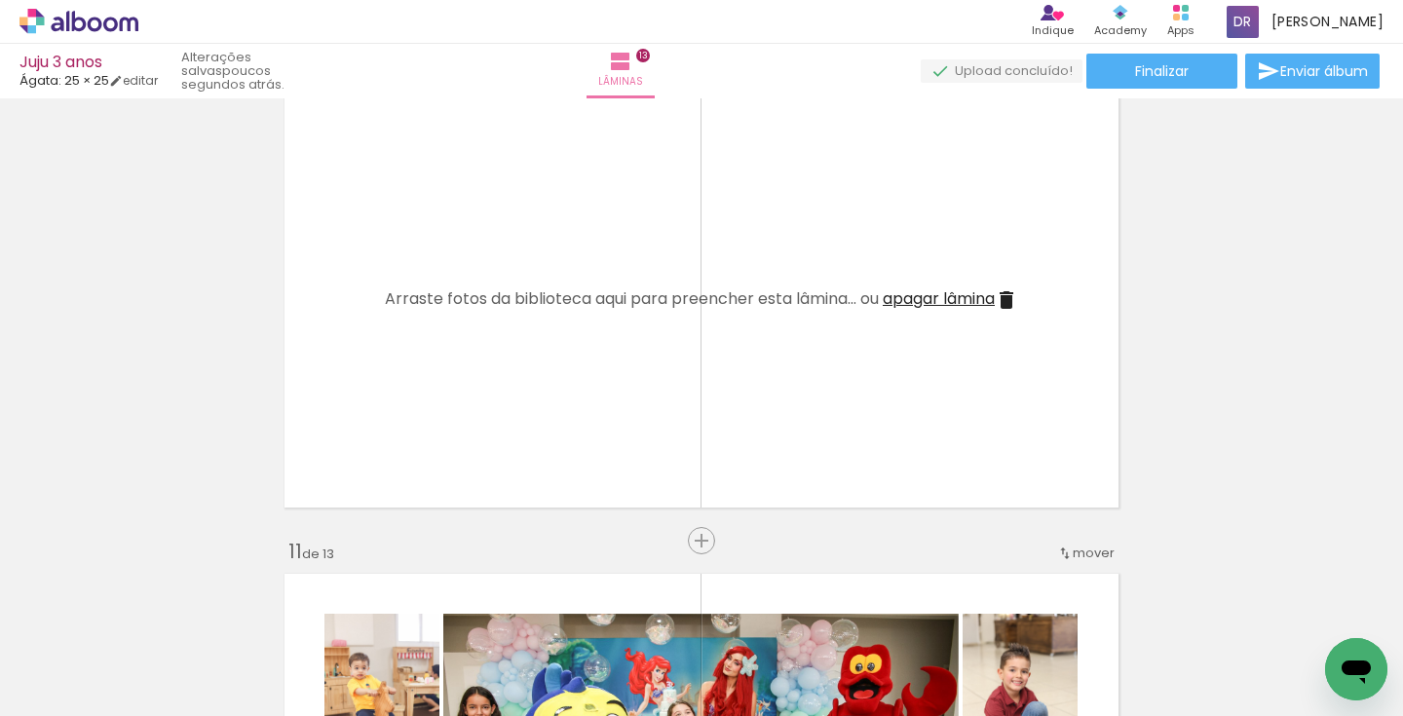
scroll to position [4313, 0]
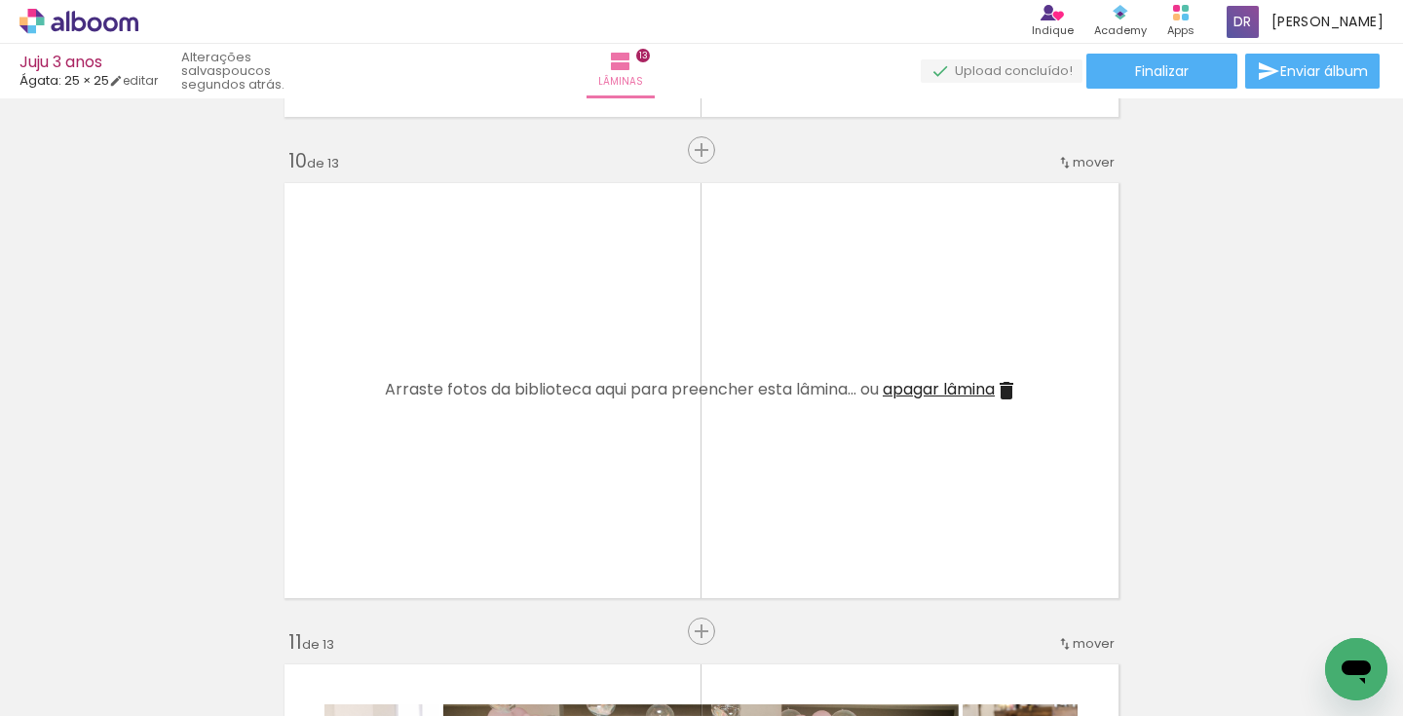
click at [1012, 384] on iron-icon at bounding box center [1006, 390] width 23 height 23
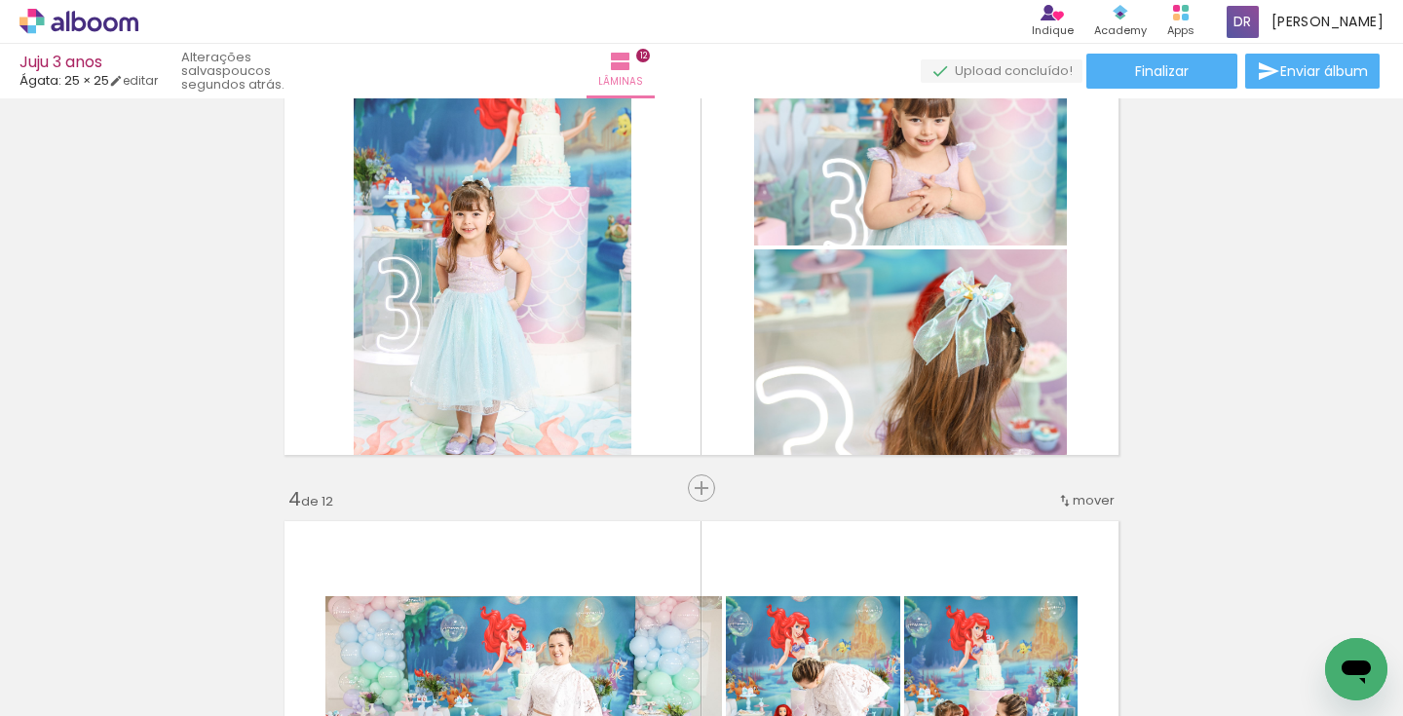
scroll to position [1077, 0]
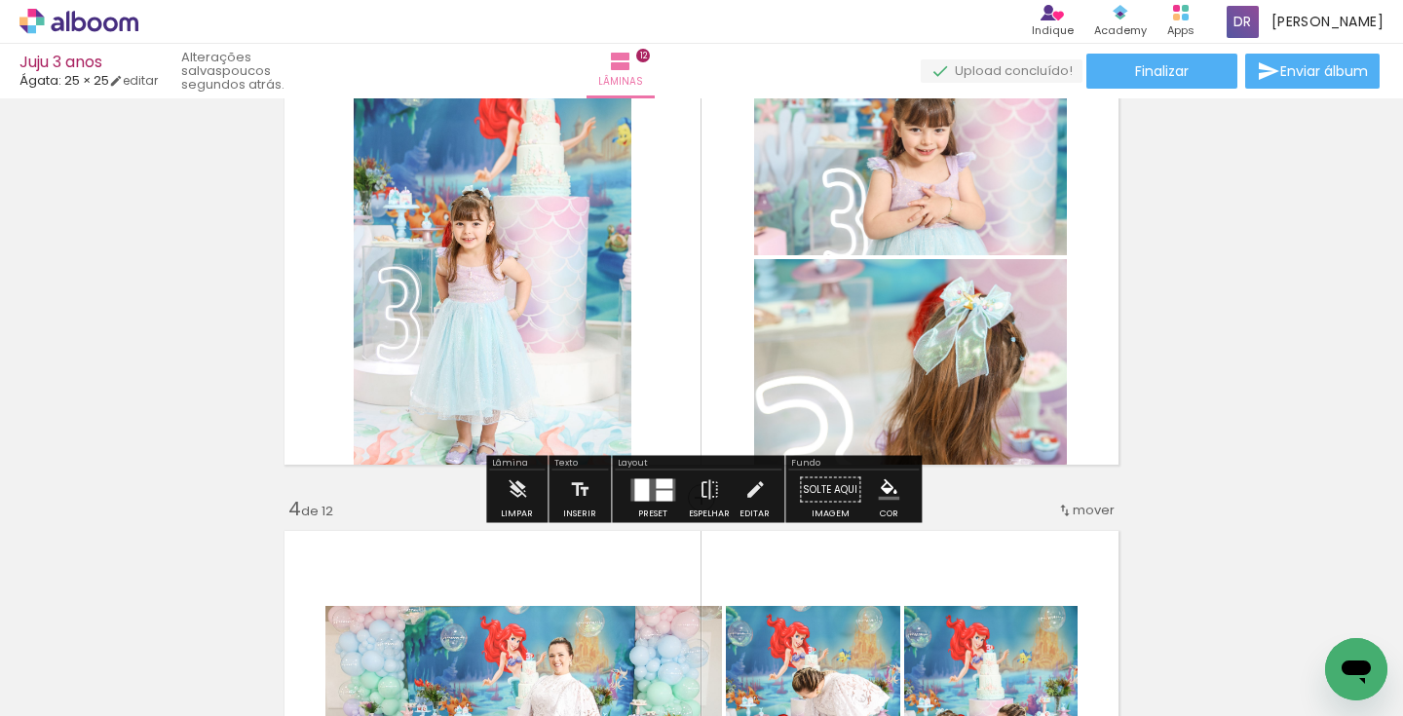
click at [449, 222] on quentale-photo at bounding box center [493, 257] width 278 height 433
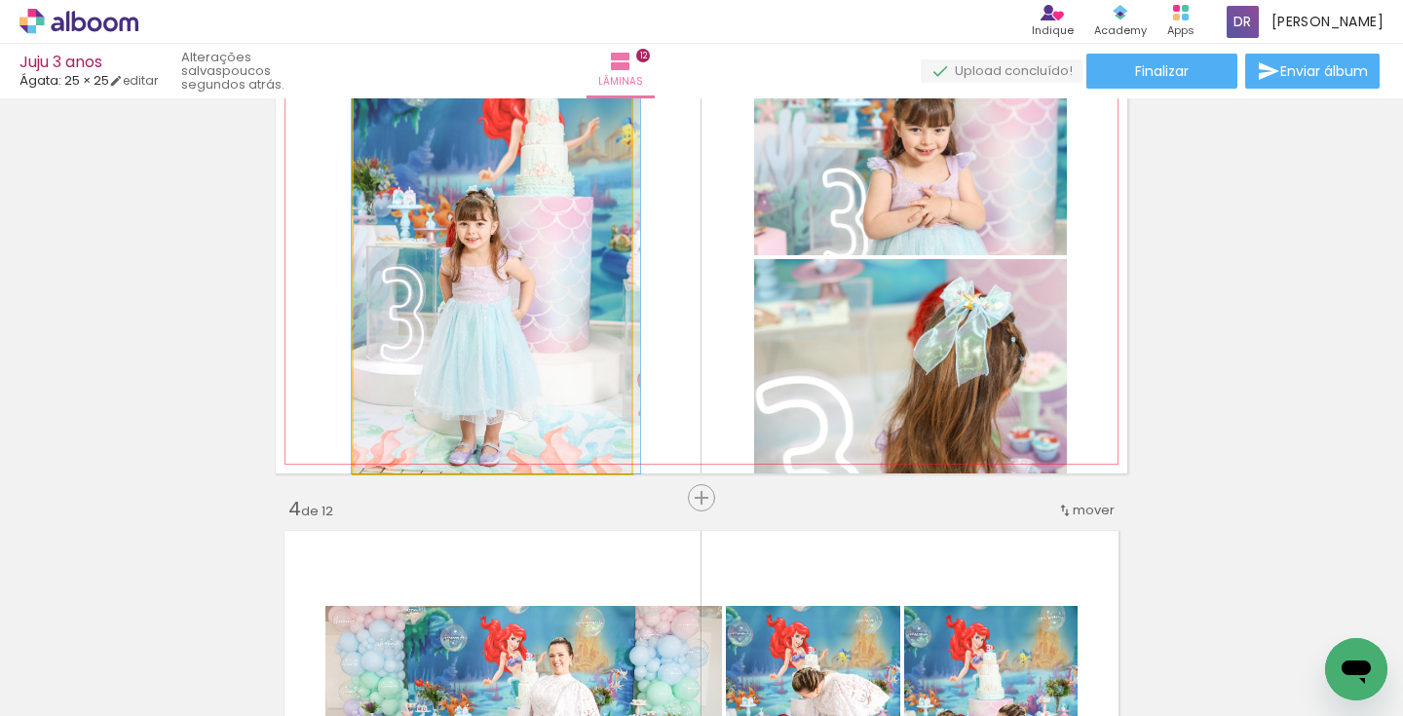
drag, startPoint x: 475, startPoint y: 262, endPoint x: 478, endPoint y: 236, distance: 26.6
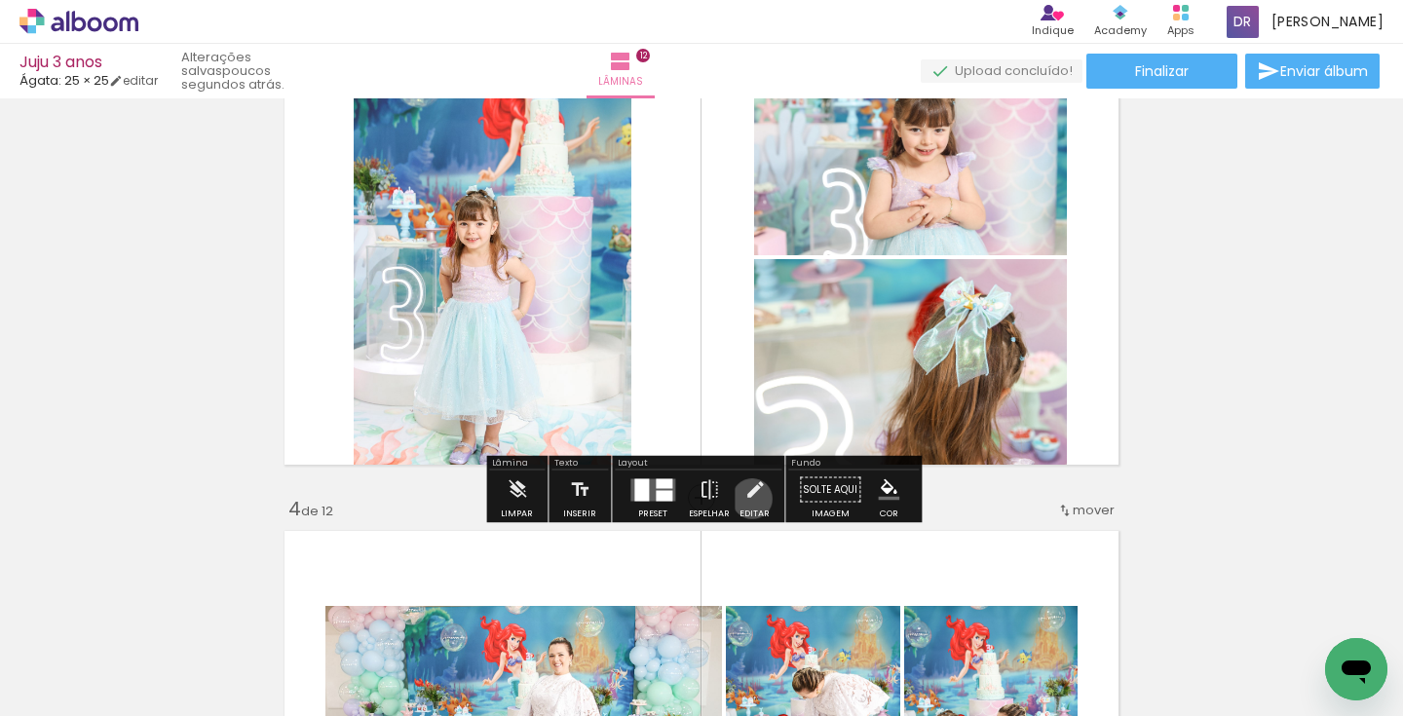
click at [746, 499] on iron-icon at bounding box center [755, 490] width 21 height 39
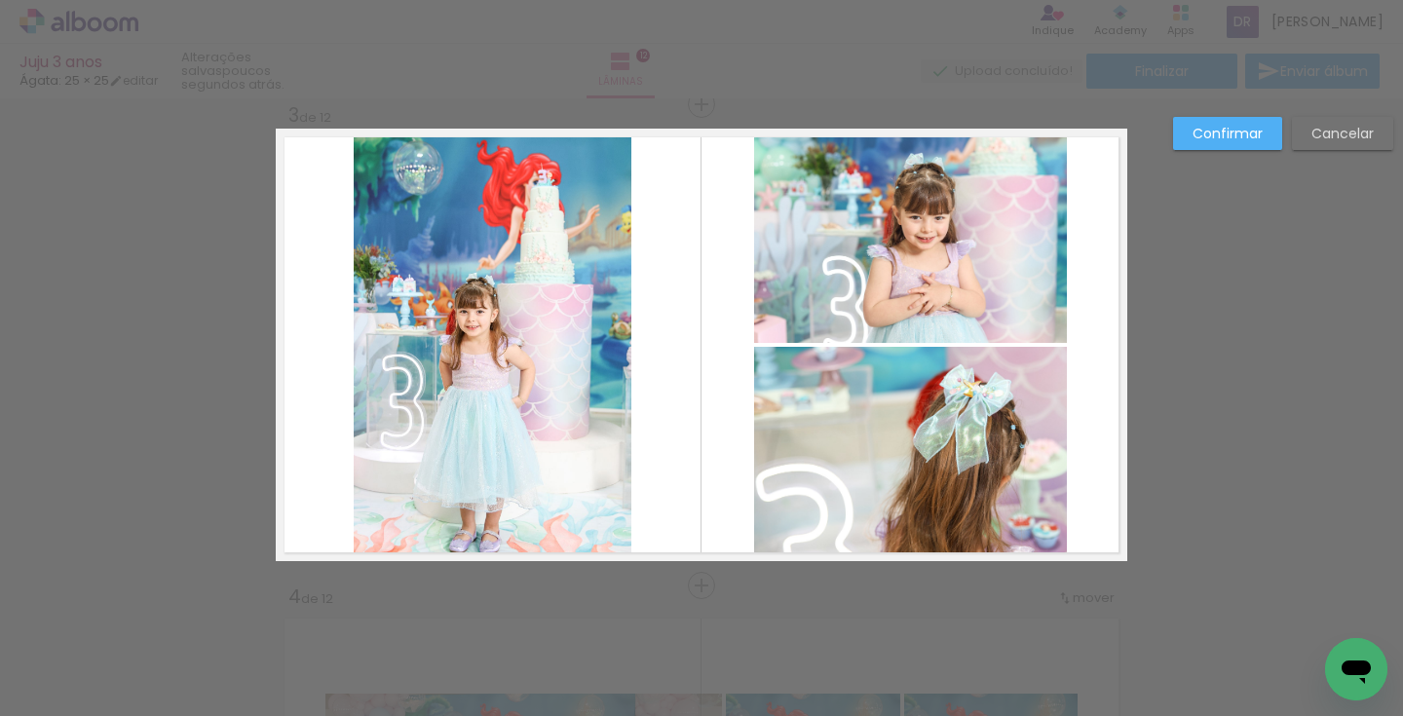
scroll to position [987, 0]
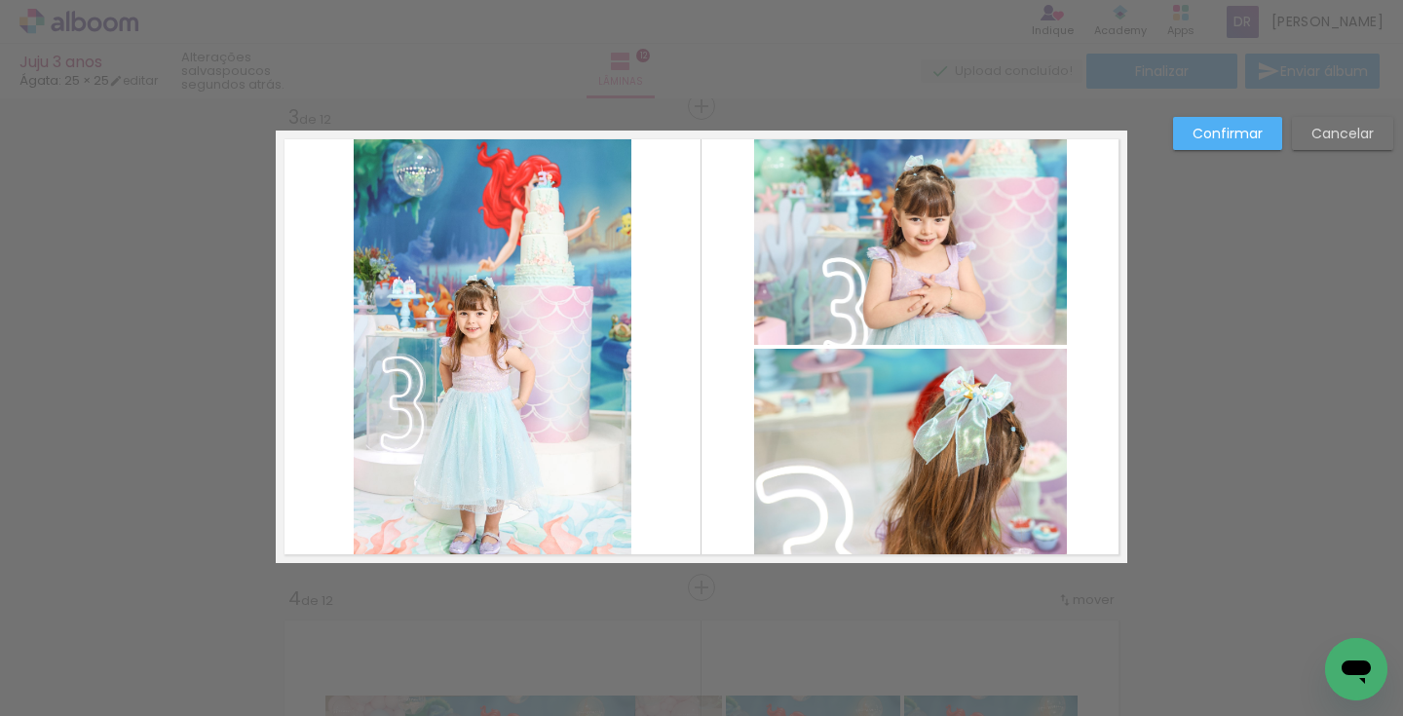
click at [530, 464] on album-spread "3 de 12" at bounding box center [702, 347] width 852 height 433
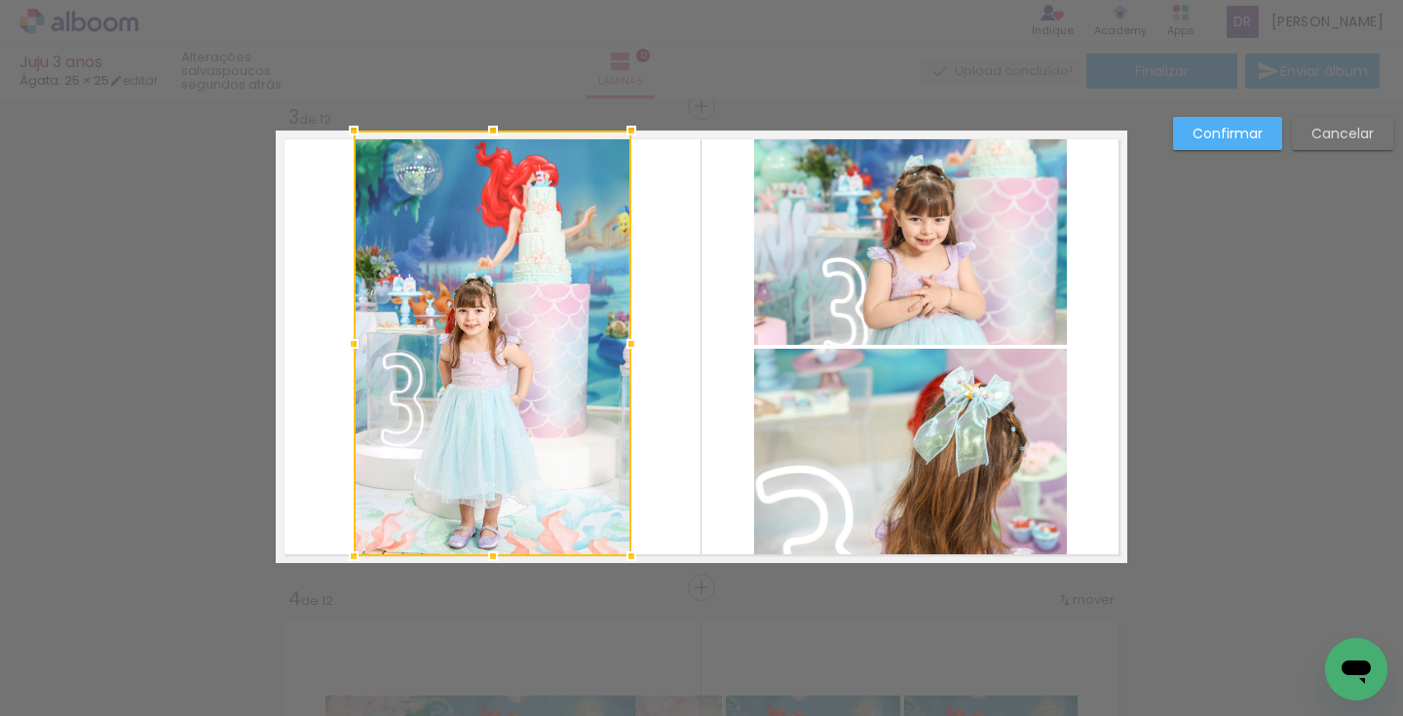
drag, startPoint x: 495, startPoint y: 567, endPoint x: 495, endPoint y: 556, distance: 10.7
click at [495, 556] on div at bounding box center [493, 556] width 39 height 39
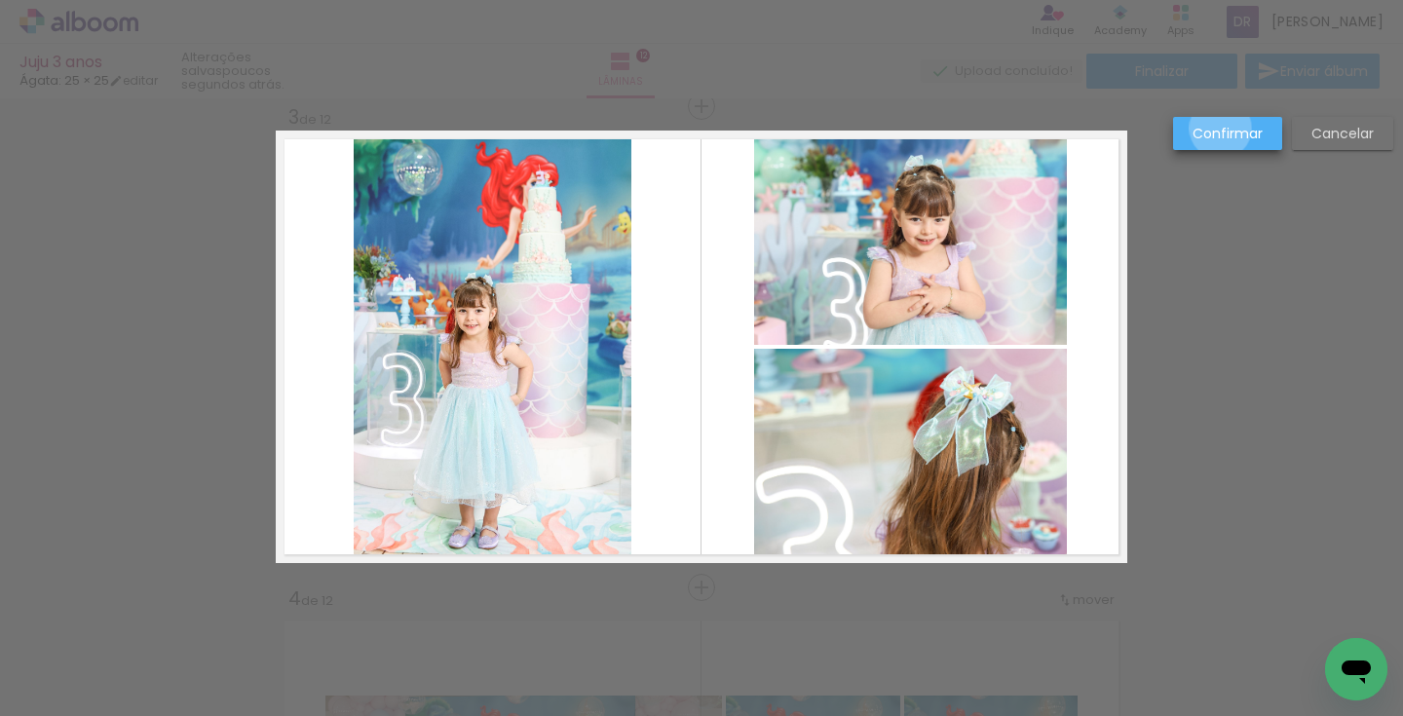
click at [0, 0] on slot "Confirmar" at bounding box center [0, 0] width 0 height 0
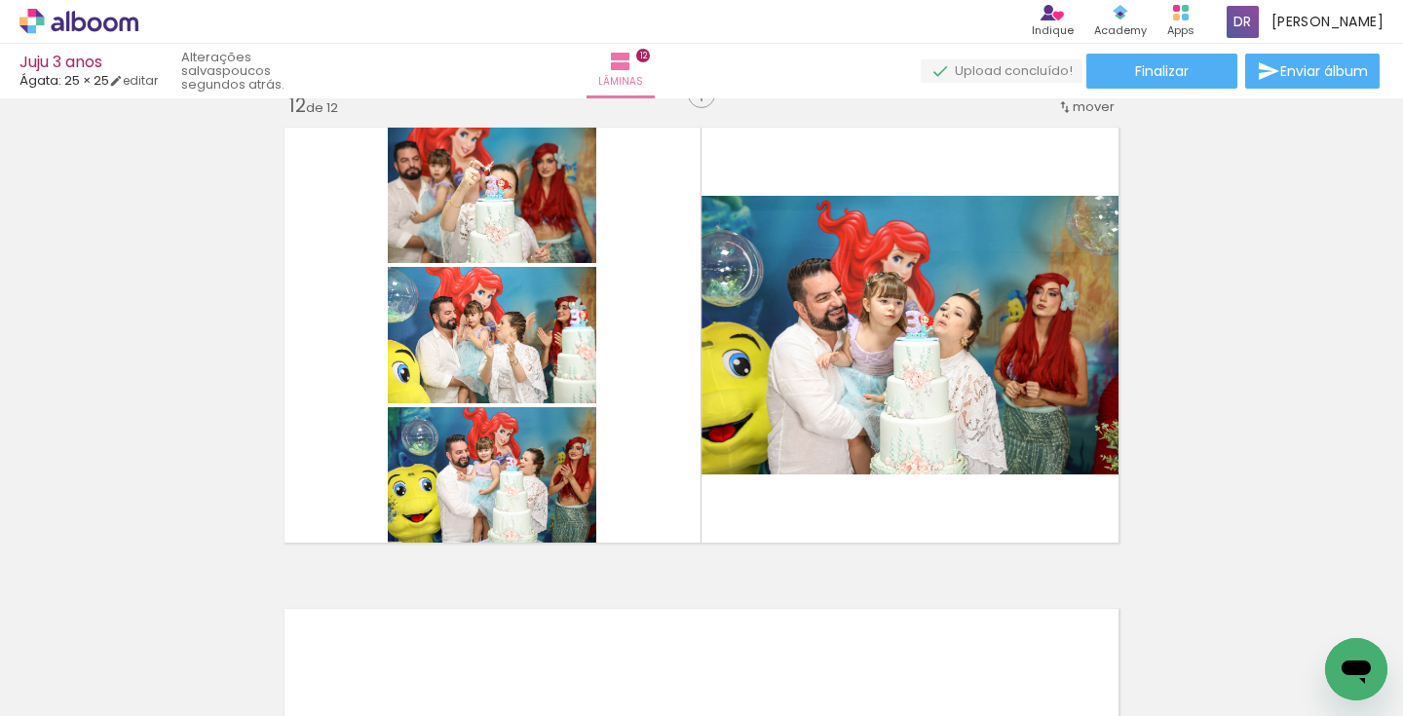
scroll to position [5254, 0]
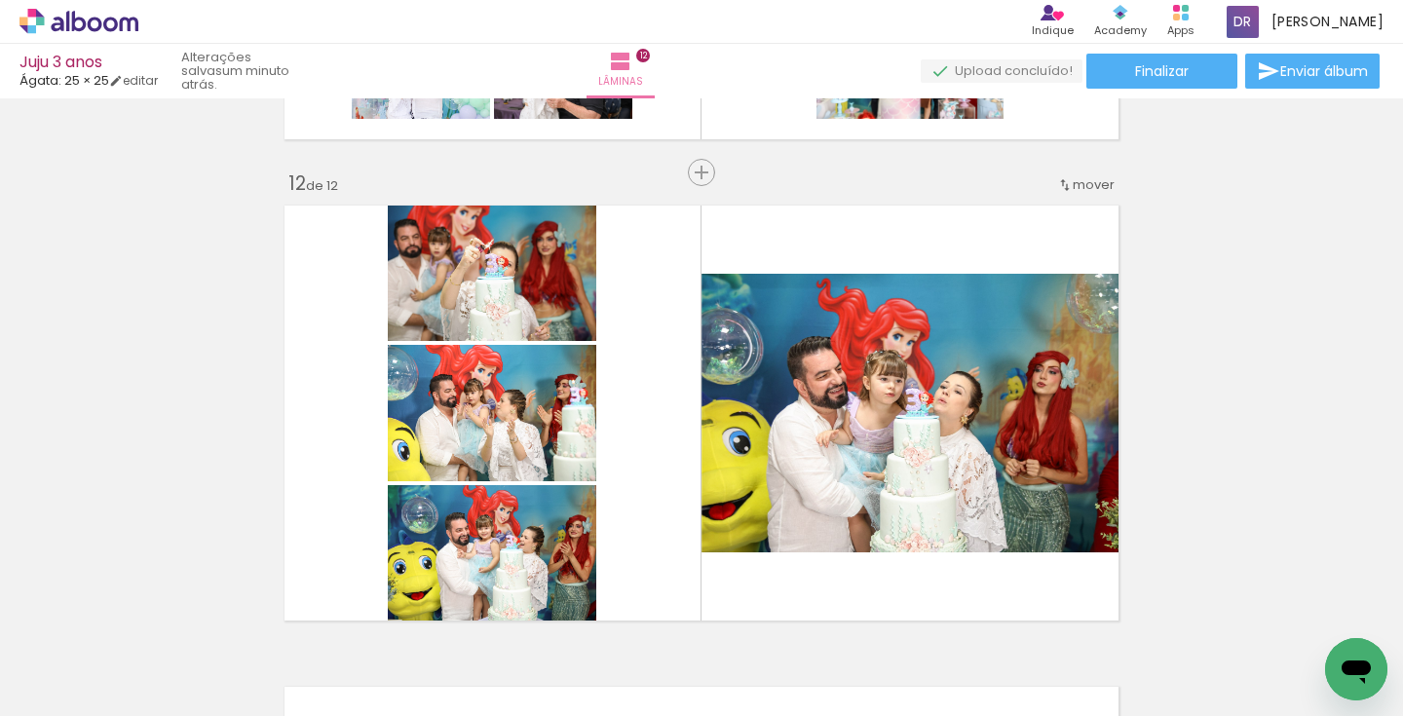
scroll to position [0, 11457]
